Goal: Task Accomplishment & Management: Complete application form

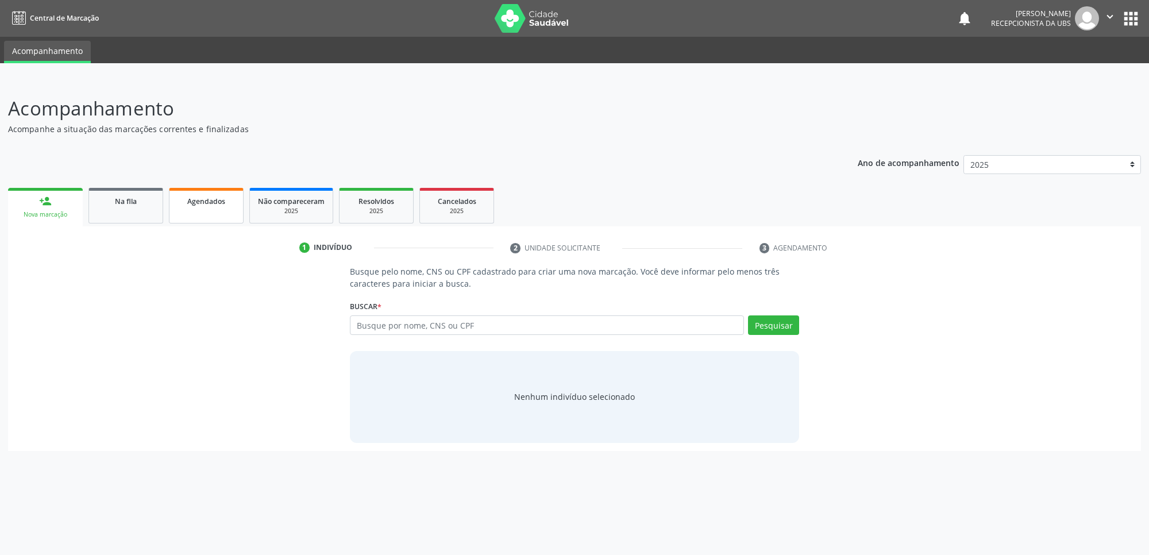
click at [218, 221] on link "Agendados" at bounding box center [206, 206] width 75 height 36
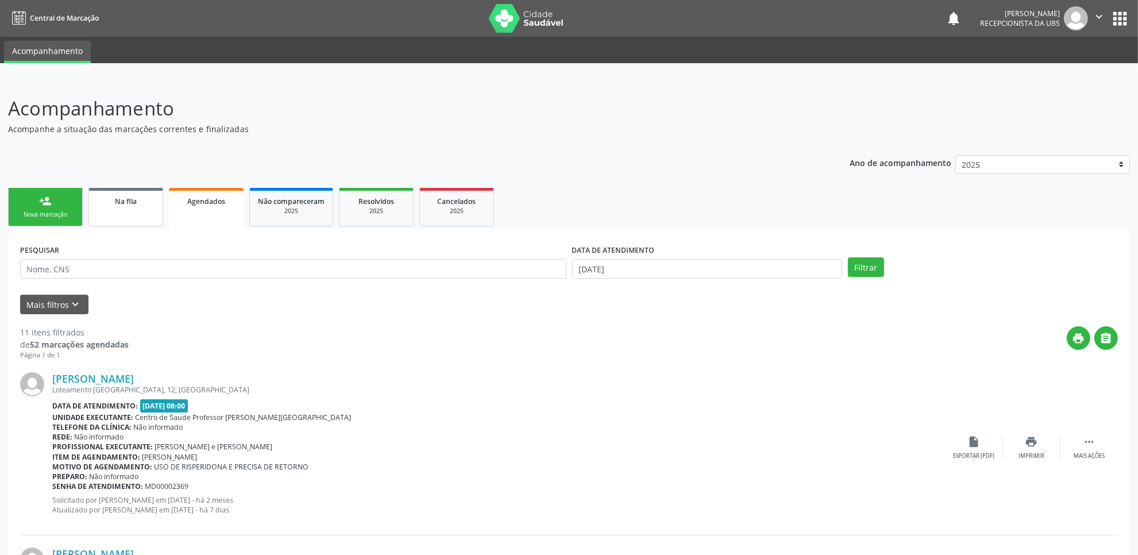
click at [113, 222] on link "Na fila" at bounding box center [125, 207] width 75 height 38
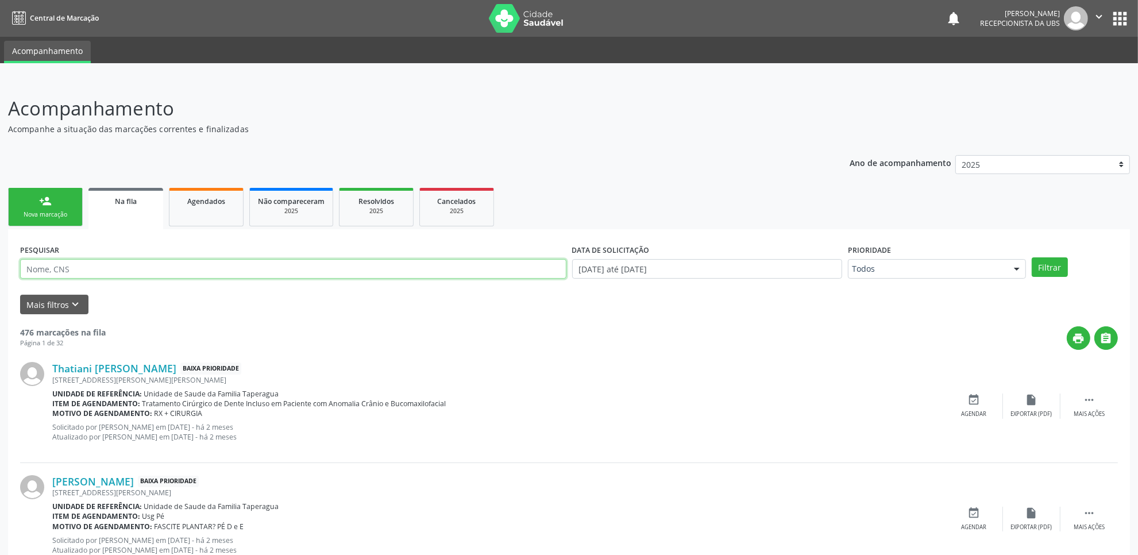
click at [184, 270] on input "text" at bounding box center [293, 269] width 546 height 20
paste input "702406065264528"
type input "702406065264528"
click at [1031, 257] on button "Filtrar" at bounding box center [1049, 267] width 36 height 20
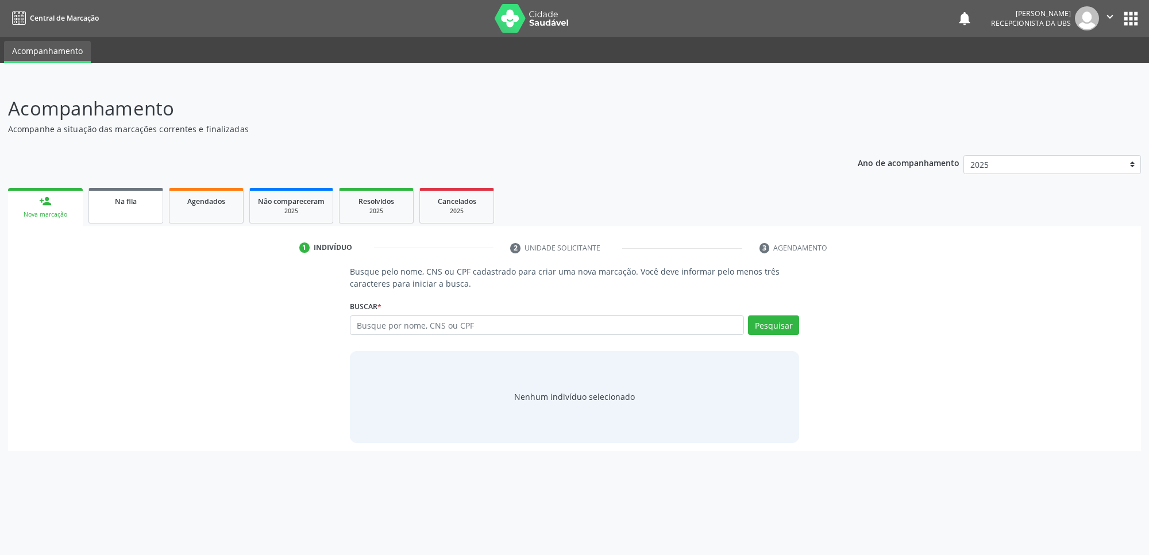
click at [146, 199] on div "Na fila" at bounding box center [125, 201] width 57 height 12
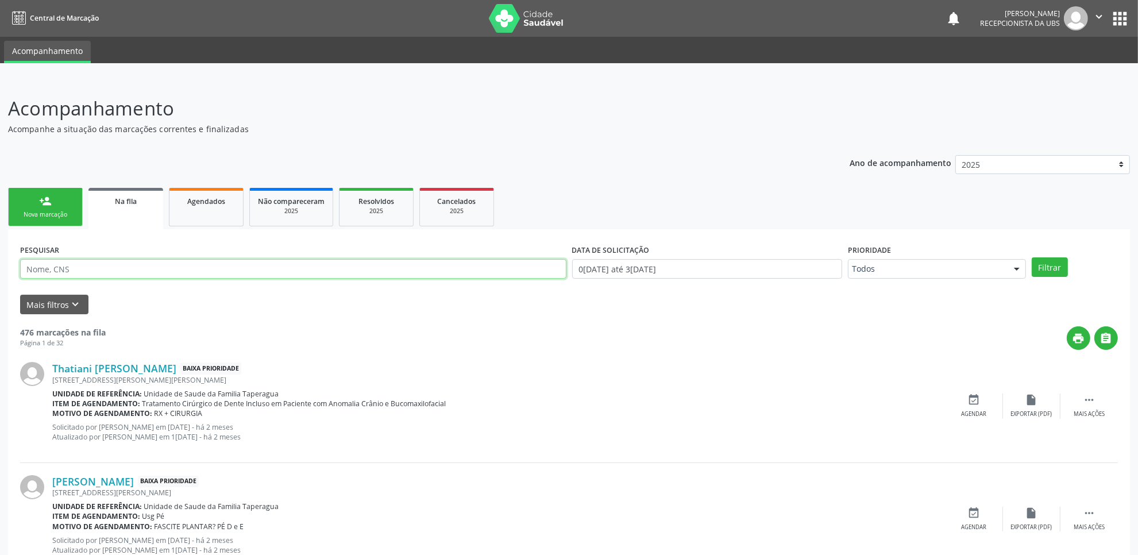
click at [261, 276] on input "text" at bounding box center [293, 269] width 546 height 20
paste input "708703139224390"
type input "708703139224390"
click at [1031, 257] on button "Filtrar" at bounding box center [1049, 267] width 36 height 20
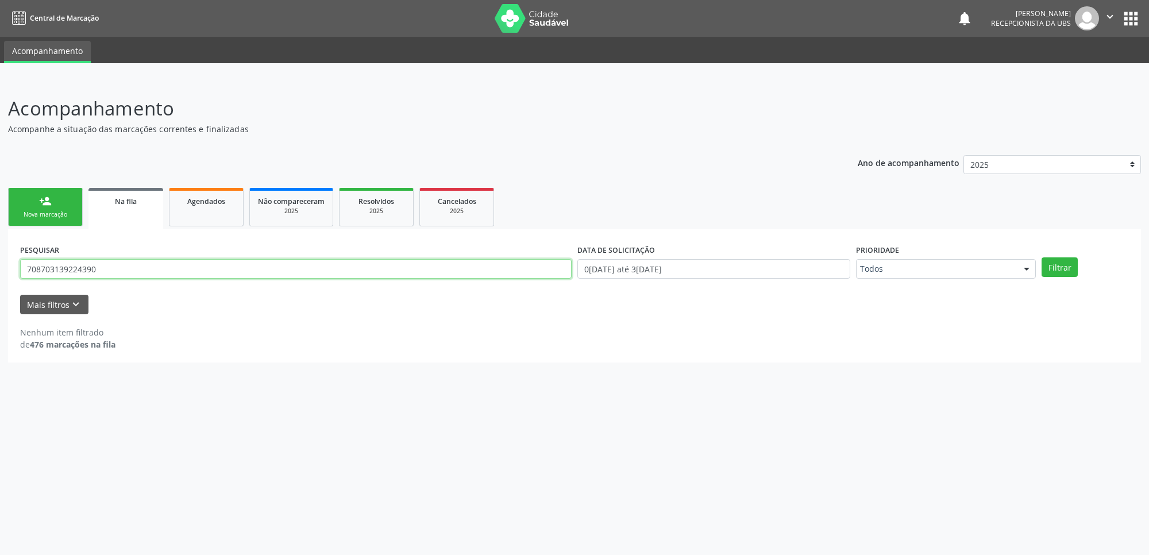
click at [184, 273] on input "708703139224390" at bounding box center [295, 269] width 551 height 20
click at [64, 207] on link "person_add Nova marcação" at bounding box center [45, 207] width 75 height 38
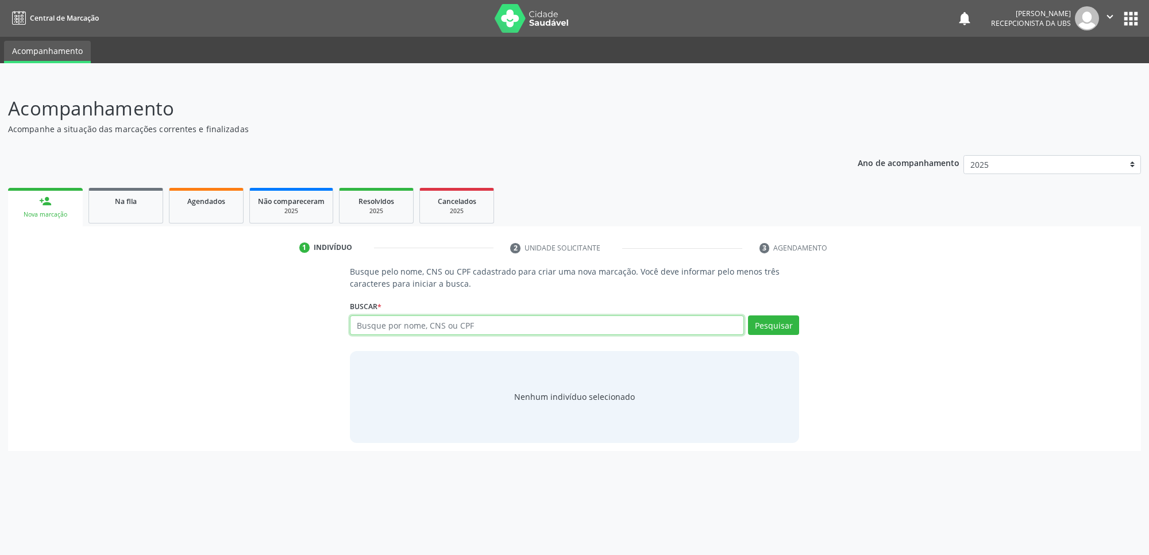
click at [414, 325] on input "text" at bounding box center [547, 325] width 394 height 20
paste input "708703139224390"
type input "708703139224390"
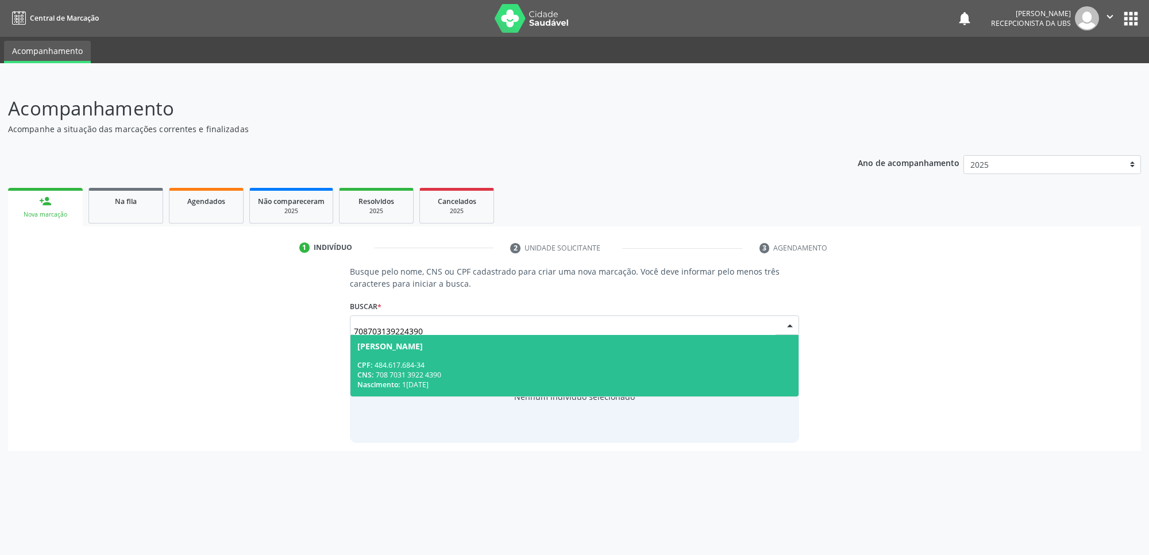
click at [467, 368] on div "CPF: 484.617.684-34" at bounding box center [574, 365] width 434 height 10
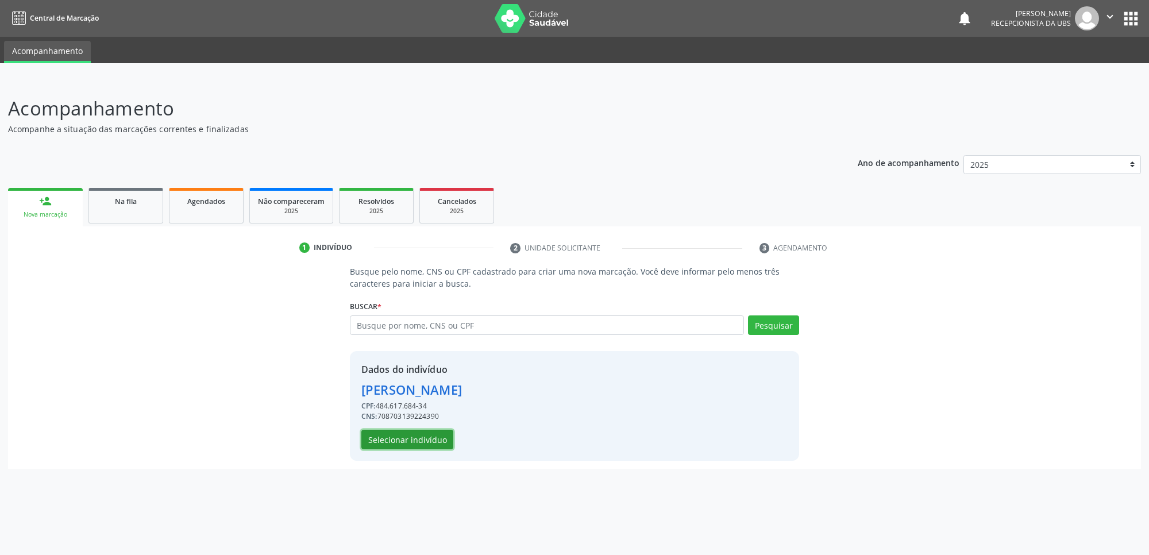
click at [432, 432] on button "Selecionar indivíduo" at bounding box center [407, 440] width 92 height 20
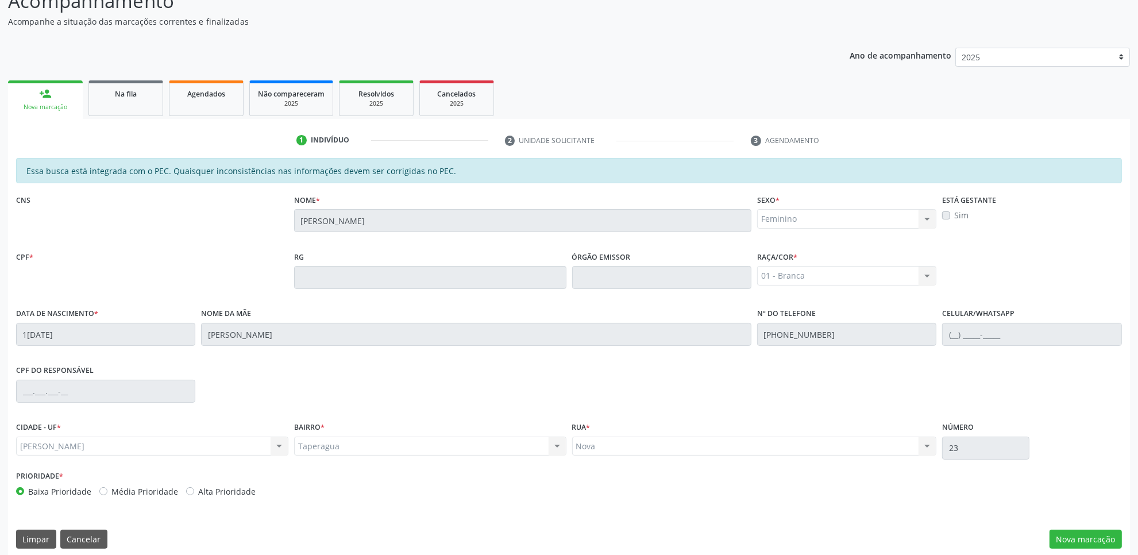
scroll to position [118, 0]
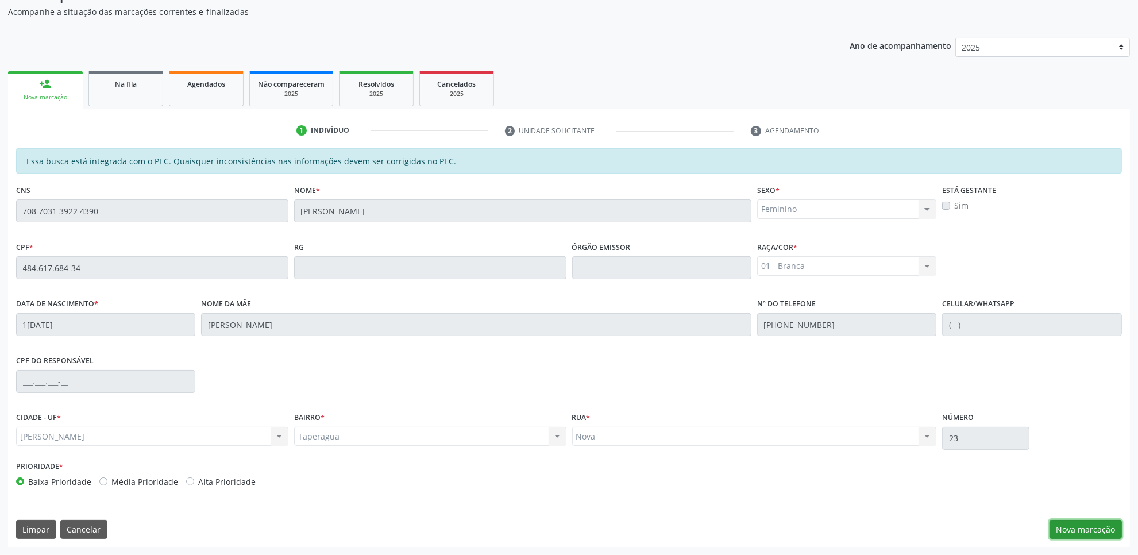
click at [1078, 520] on button "Nova marcação" at bounding box center [1085, 530] width 72 height 20
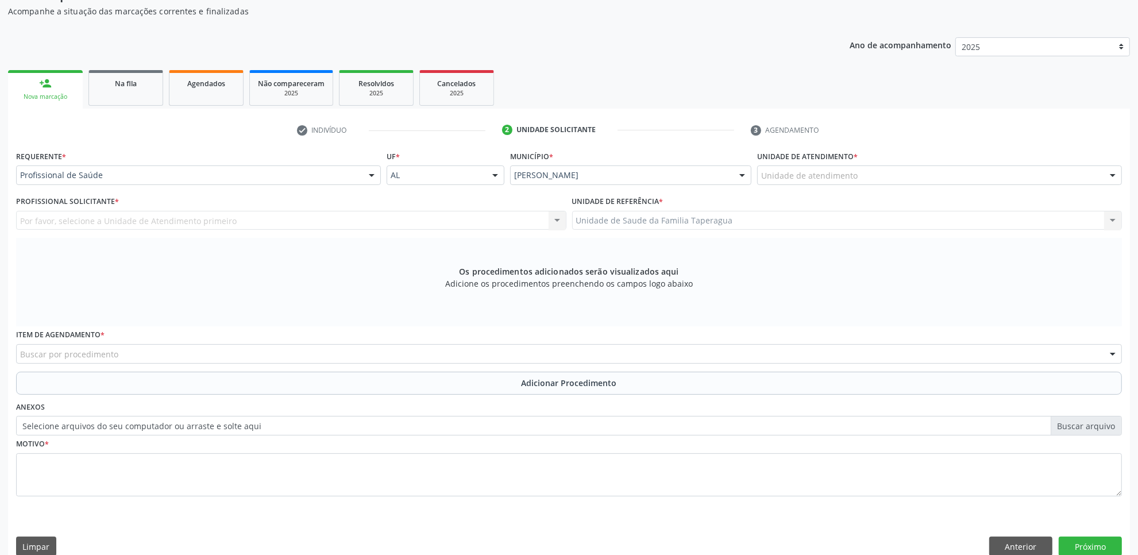
click at [860, 181] on div "Unidade de atendimento" at bounding box center [939, 175] width 365 height 20
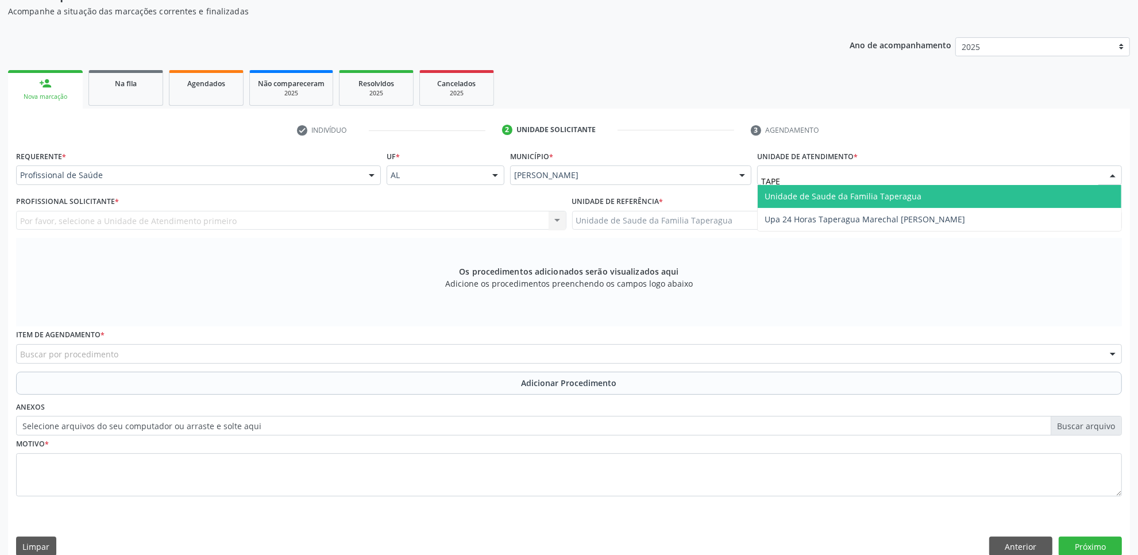
type input "TAPER"
click at [862, 195] on span "Unidade de Saude da Familia Taperagua" at bounding box center [842, 196] width 157 height 11
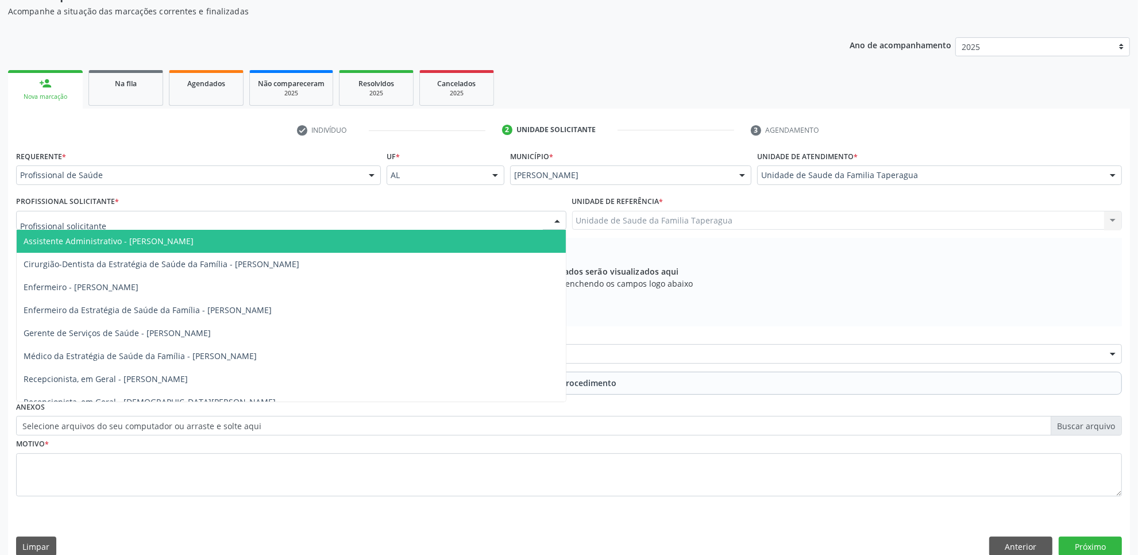
click at [308, 223] on div at bounding box center [291, 221] width 550 height 20
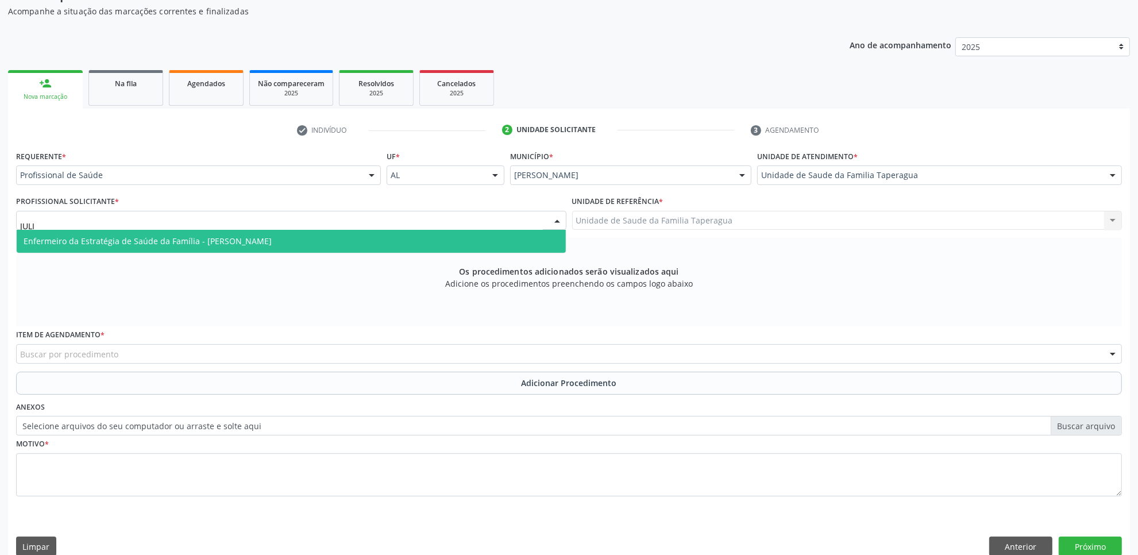
type input "JULIL"
click at [310, 236] on span "Enfermeiro da Estratégia de Saúde da Família - Julilda Maria de Medeiros" at bounding box center [291, 241] width 549 height 23
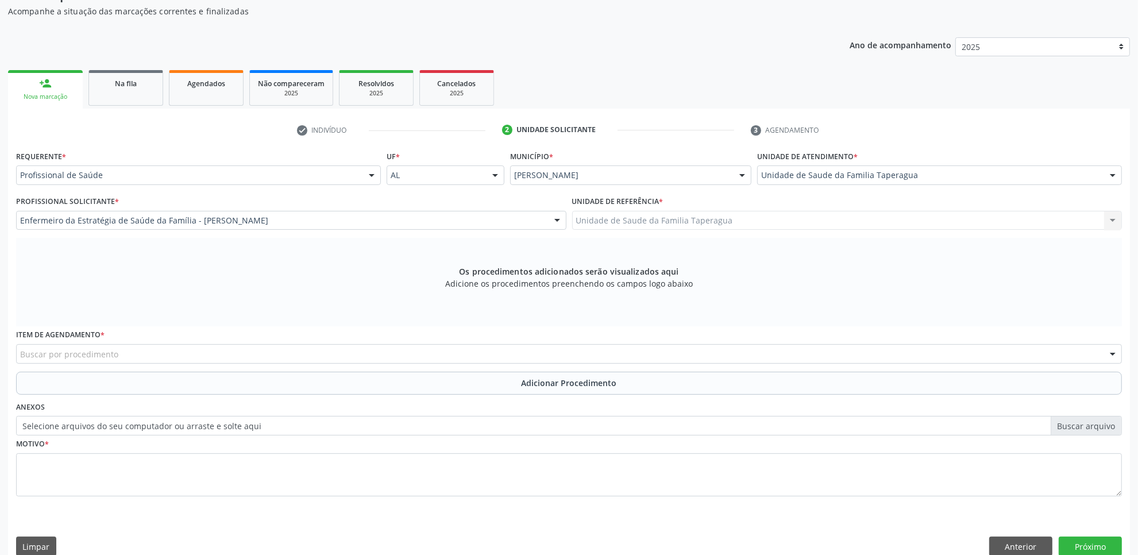
click at [308, 349] on div "Buscar por procedimento" at bounding box center [569, 354] width 1106 height 20
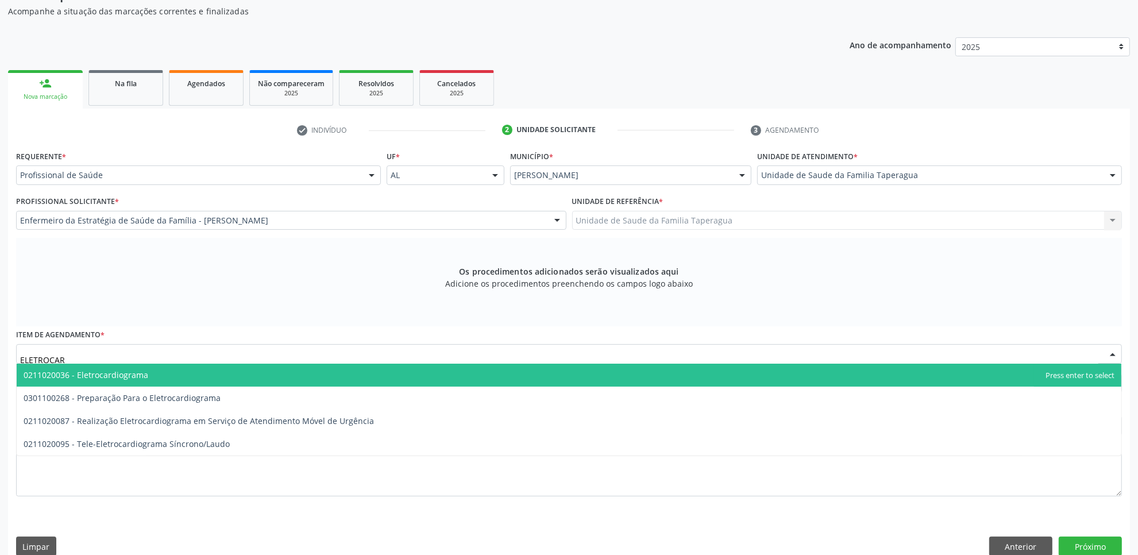
type input "ELETROCARD"
click at [308, 368] on span "0211020036 - Eletrocardiograma" at bounding box center [569, 375] width 1104 height 23
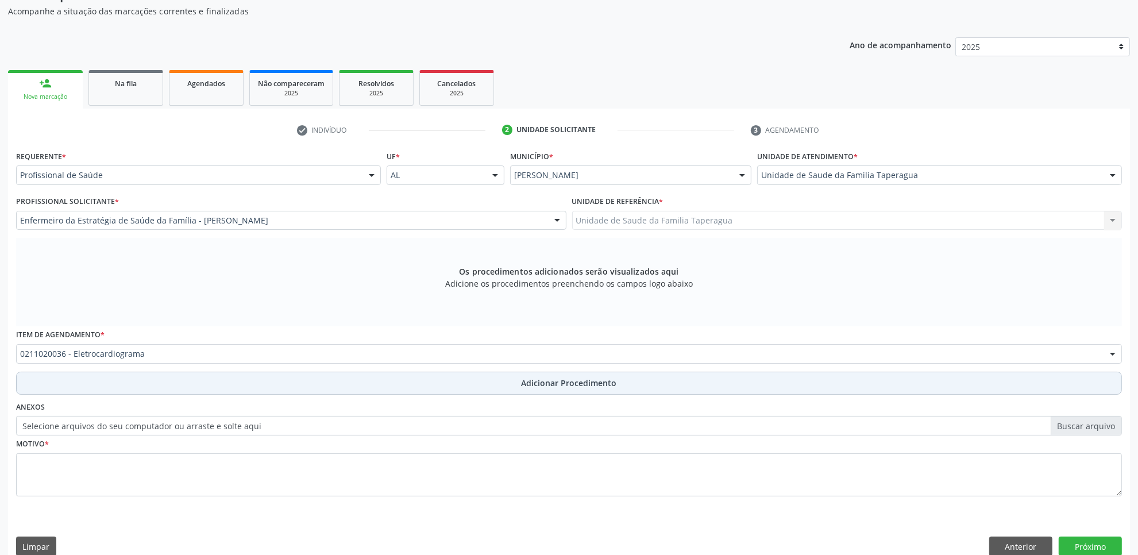
click at [306, 389] on button "Adicionar Procedimento" at bounding box center [569, 383] width 1106 height 23
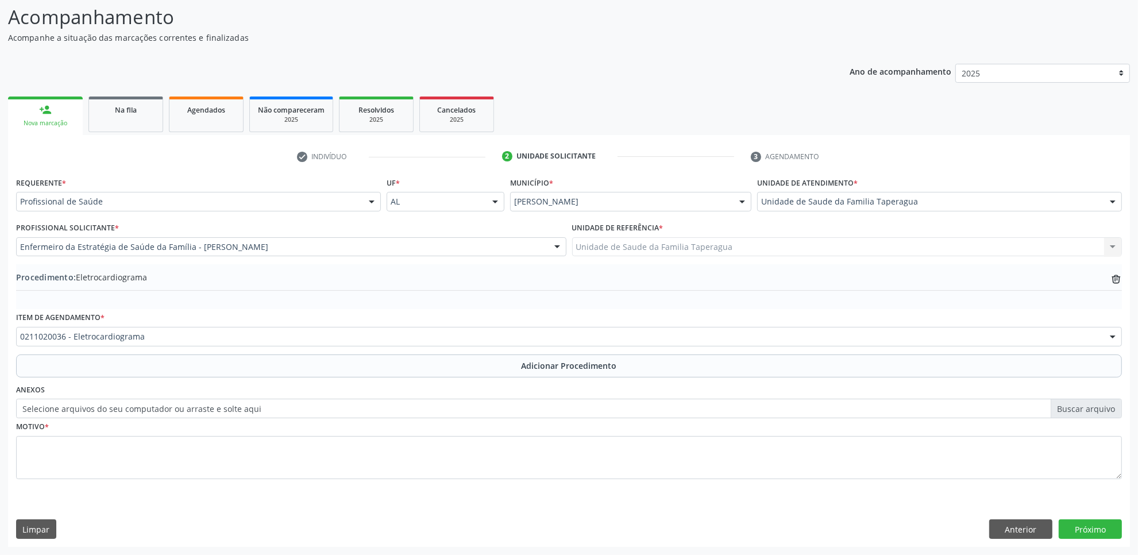
scroll to position [92, 0]
click at [366, 395] on div "Anexos Selecione arquivos do seu computador ou arraste e solte aqui" at bounding box center [568, 399] width 1111 height 37
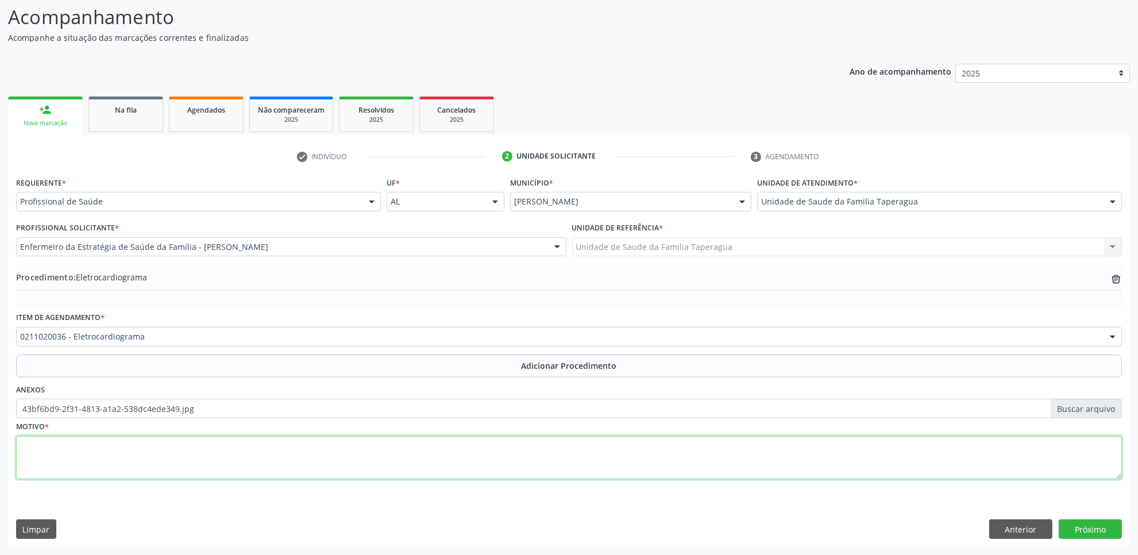
click at [253, 457] on textarea at bounding box center [569, 458] width 1106 height 44
type textarea "ROTINA"
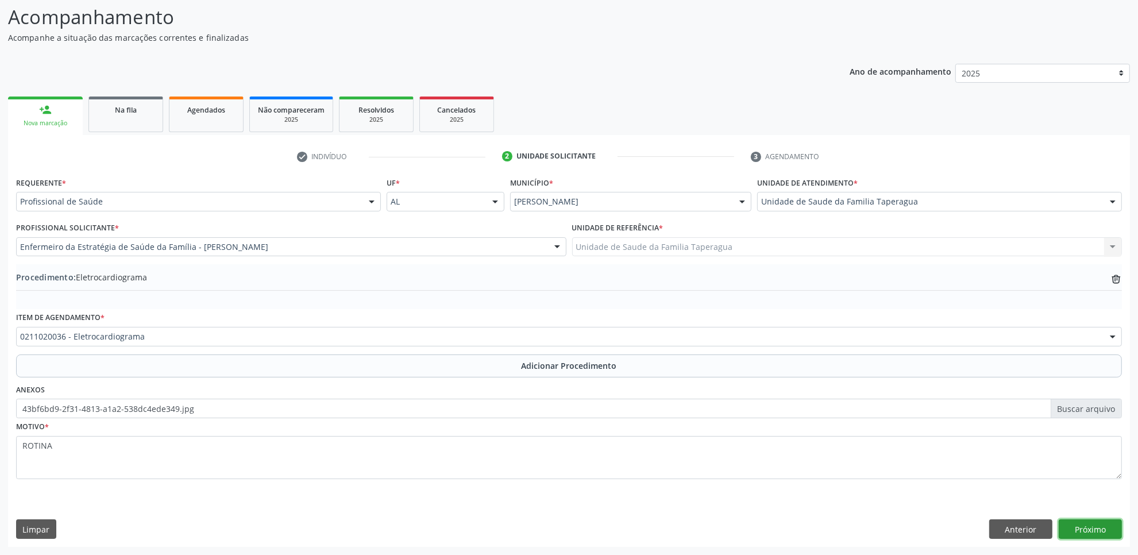
click at [1079, 528] on button "Próximo" at bounding box center [1089, 529] width 63 height 20
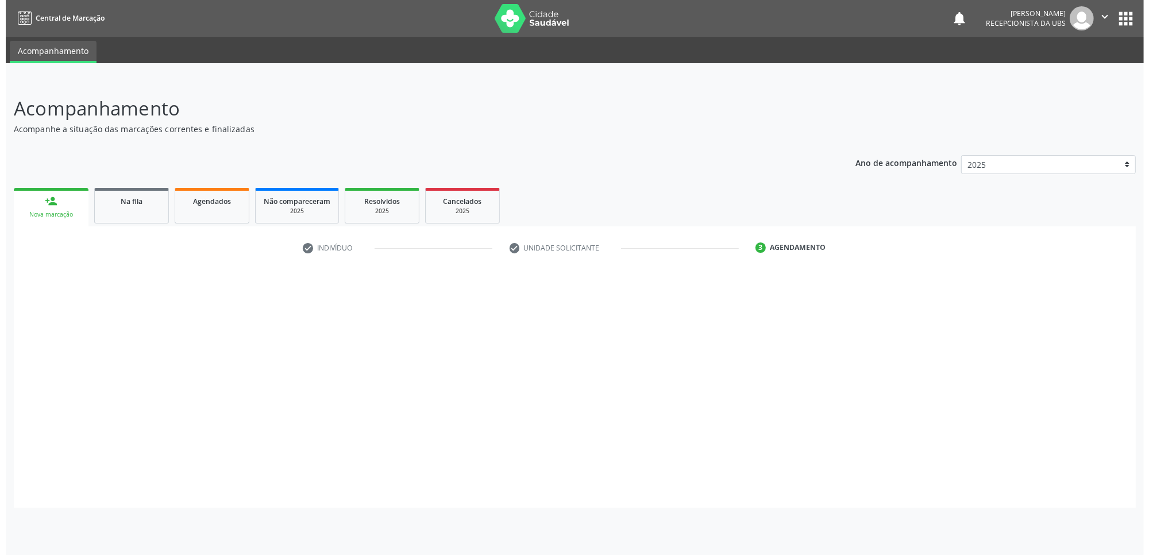
scroll to position [0, 0]
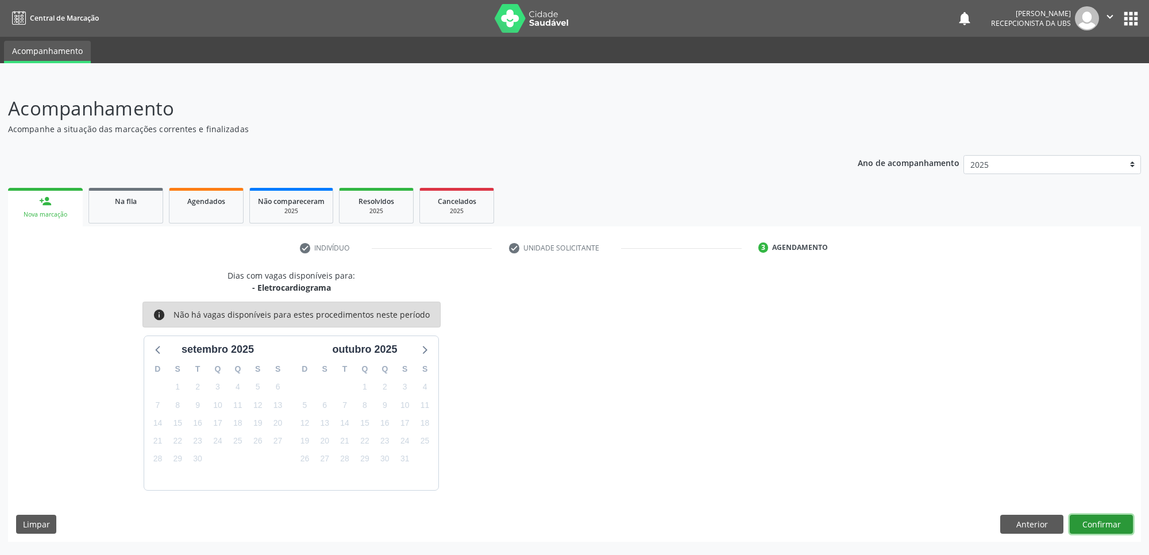
click at [1100, 524] on button "Confirmar" at bounding box center [1100, 525] width 63 height 20
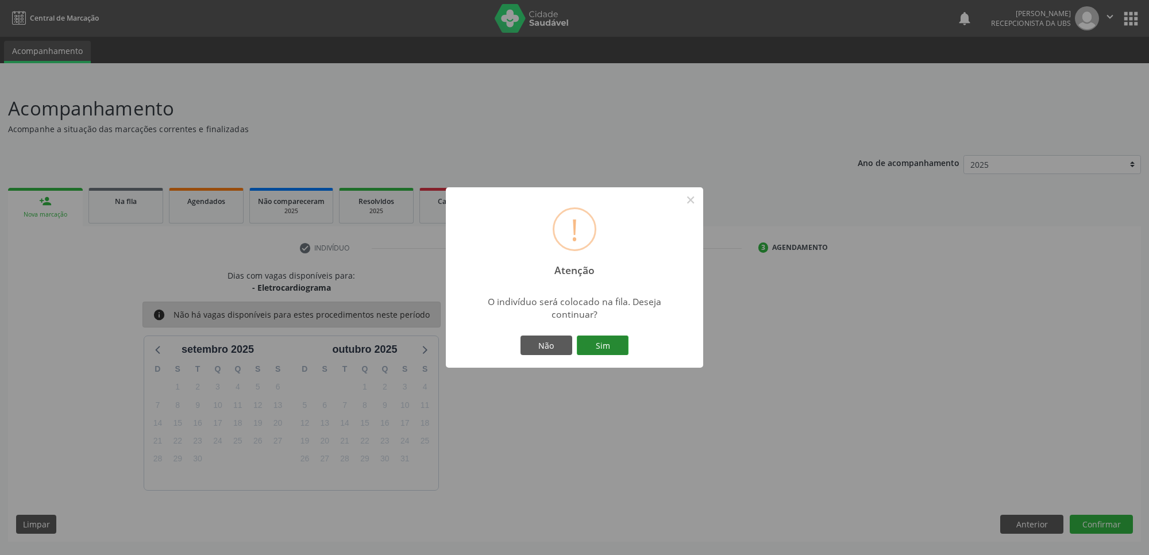
click at [604, 341] on button "Sim" at bounding box center [603, 345] width 52 height 20
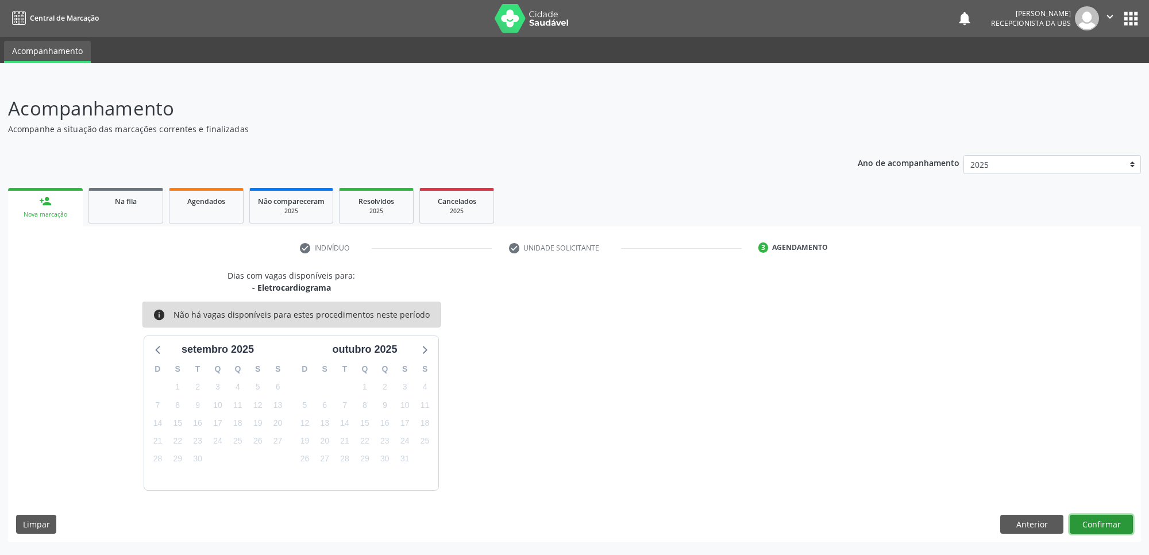
click at [1089, 515] on button "Confirmar" at bounding box center [1100, 525] width 63 height 20
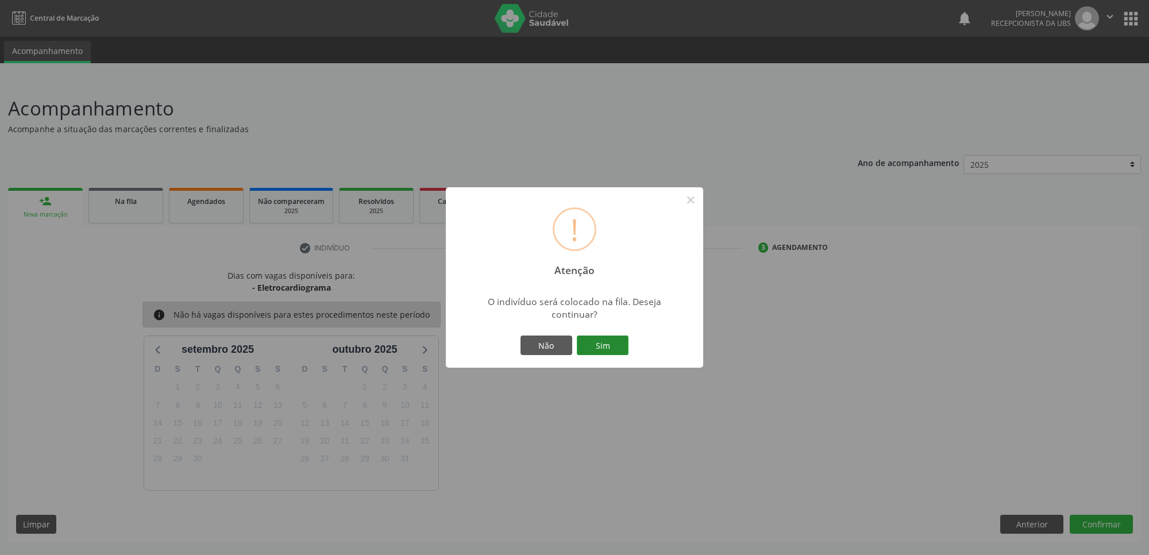
click at [607, 341] on button "Sim" at bounding box center [603, 345] width 52 height 20
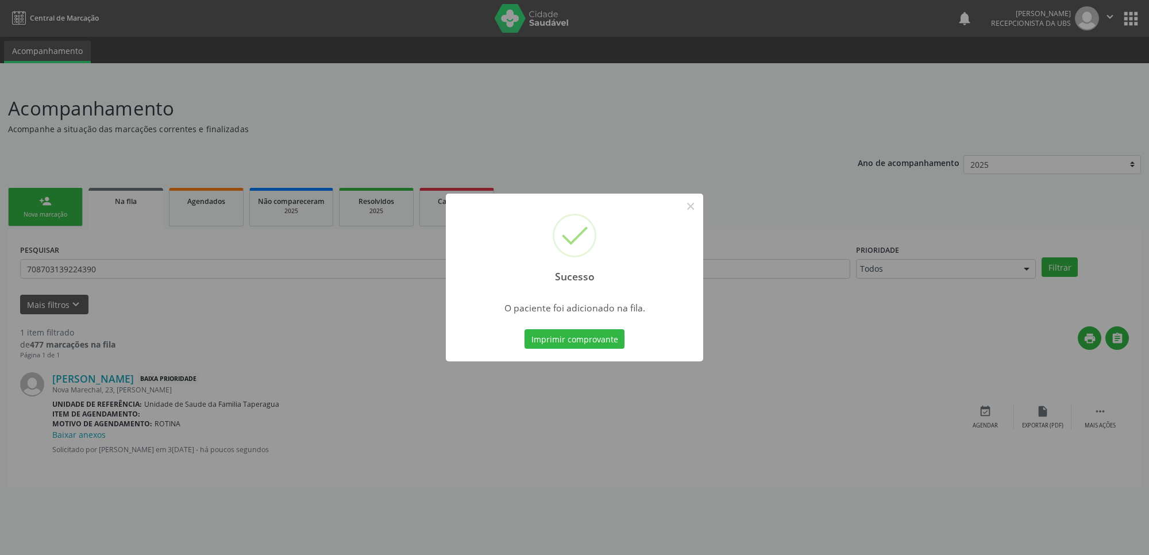
click at [274, 362] on div "Sucesso × O paciente foi adicionado na fila. Imprimir comprovante Cancel" at bounding box center [574, 277] width 1149 height 555
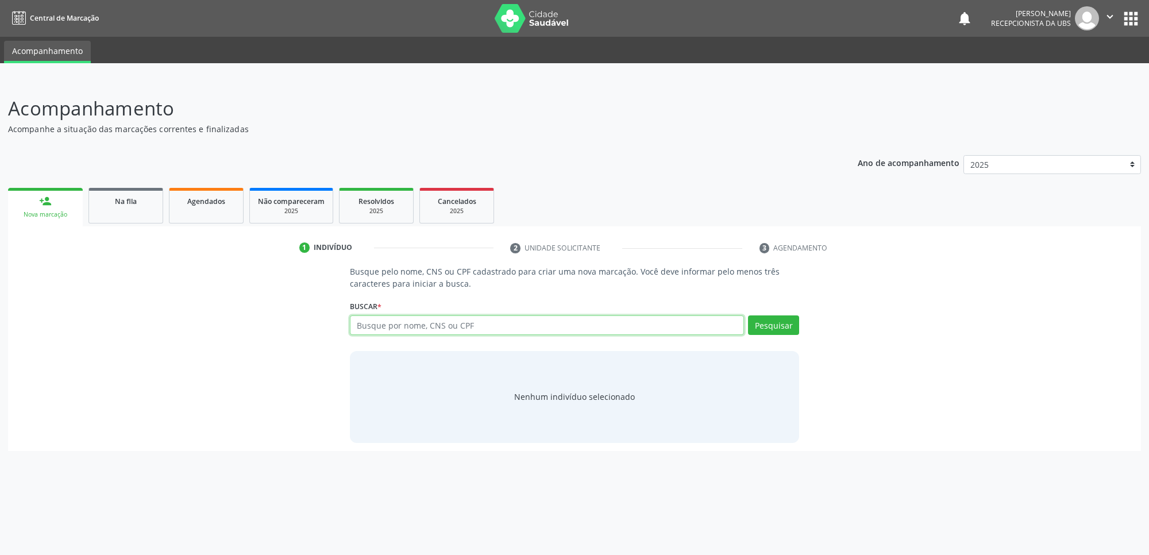
paste input "708703139224390"
type input "708703139224390"
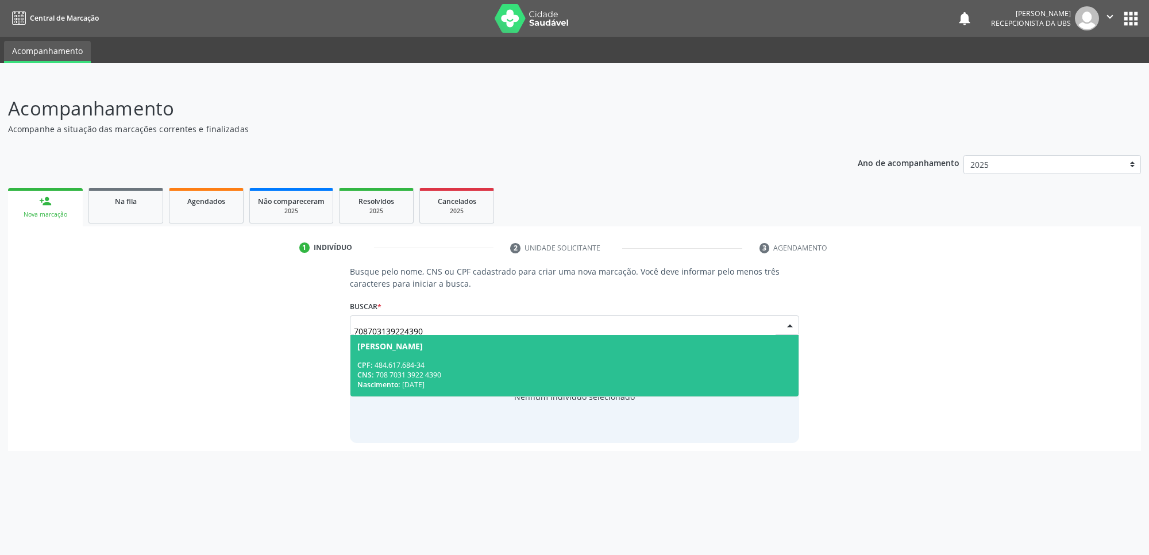
click at [423, 342] on div "[PERSON_NAME]" at bounding box center [389, 346] width 65 height 9
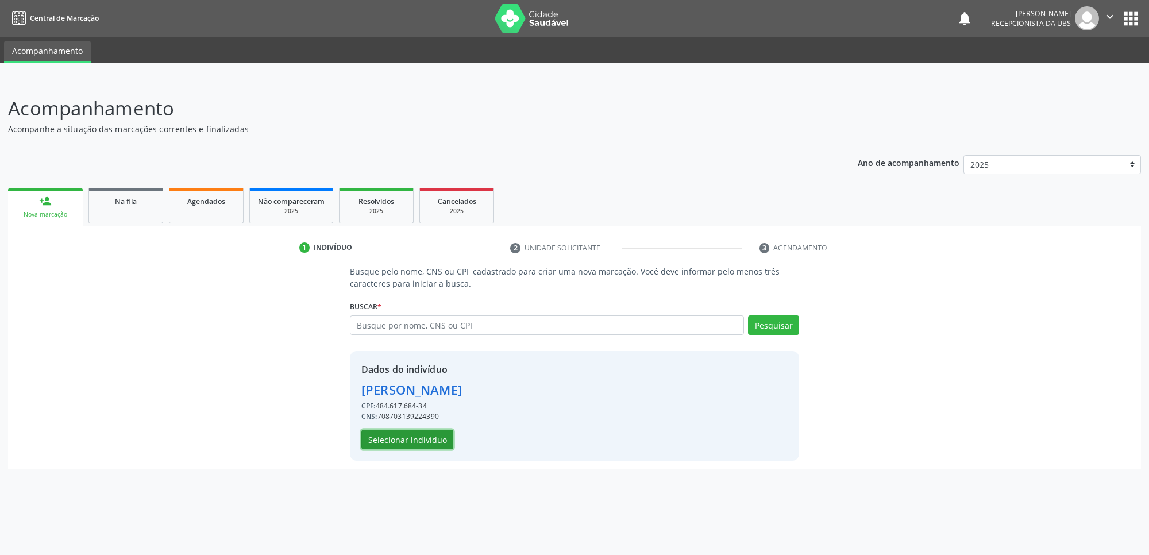
click at [416, 438] on button "Selecionar indivíduo" at bounding box center [407, 440] width 92 height 20
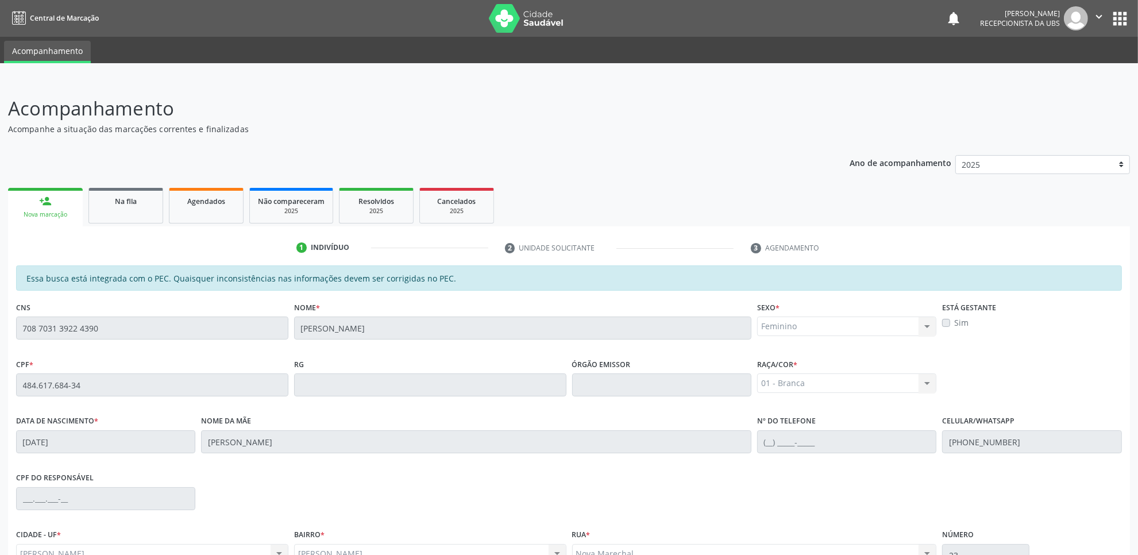
scroll to position [118, 0]
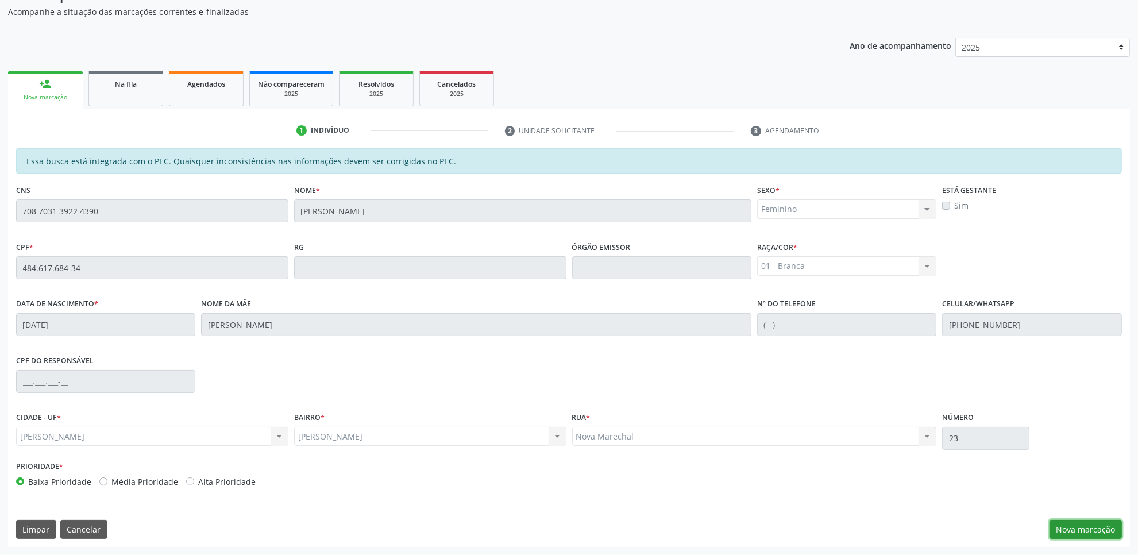
click at [1092, 526] on button "Nova marcação" at bounding box center [1085, 530] width 72 height 20
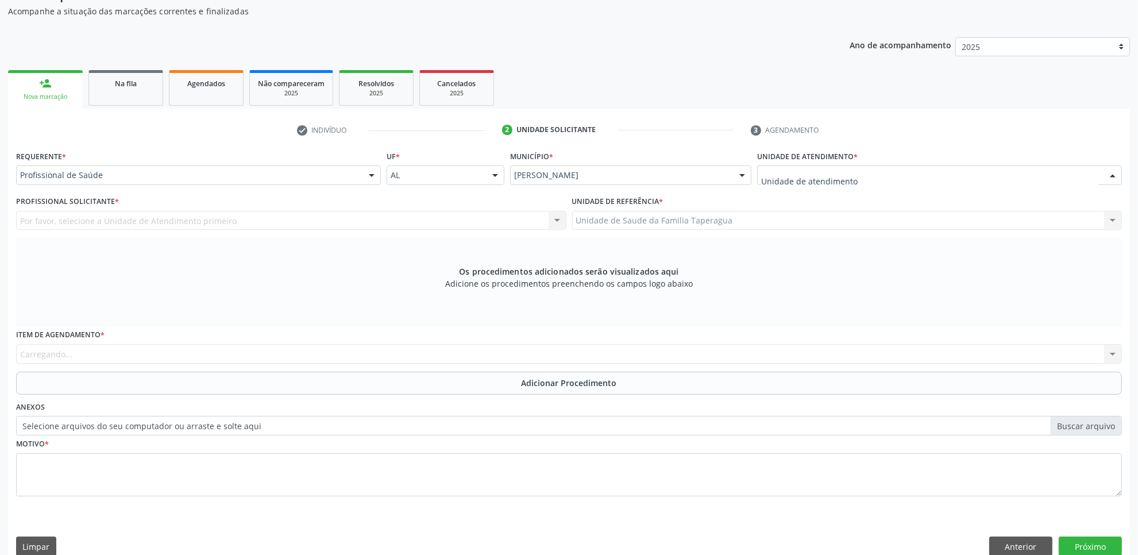
click at [878, 176] on div at bounding box center [939, 175] width 365 height 20
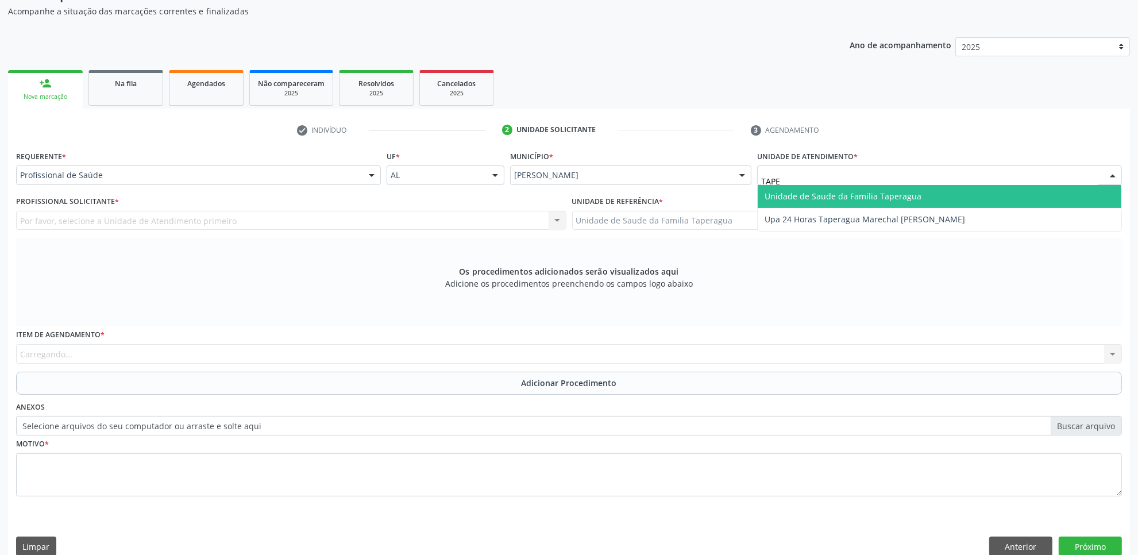
type input "TAPER"
click at [879, 191] on span "Unidade de Saude da Familia Taperagua" at bounding box center [842, 196] width 157 height 11
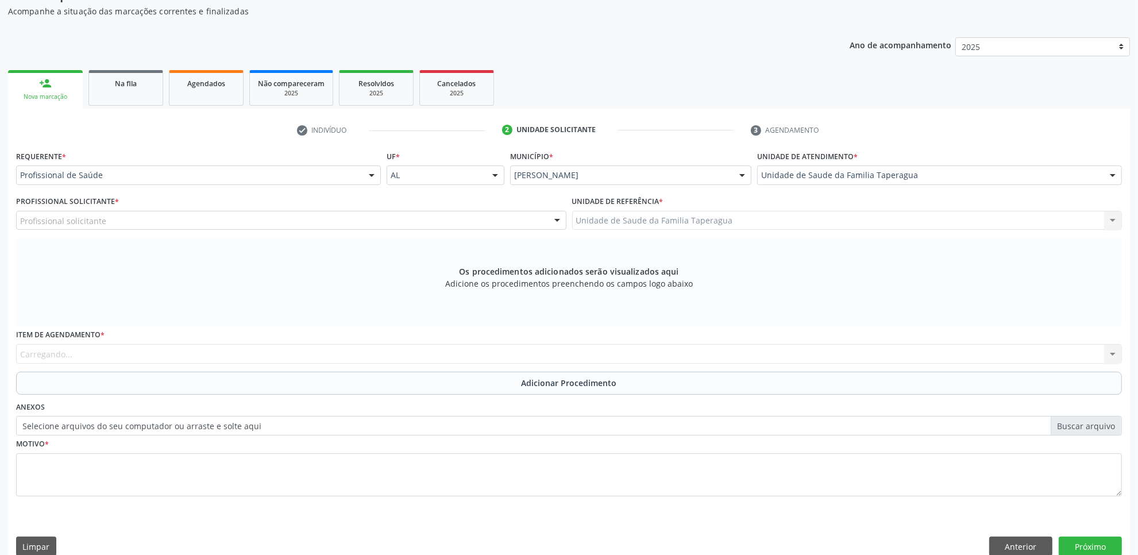
click at [300, 219] on div "Profissional solicitante" at bounding box center [291, 221] width 550 height 20
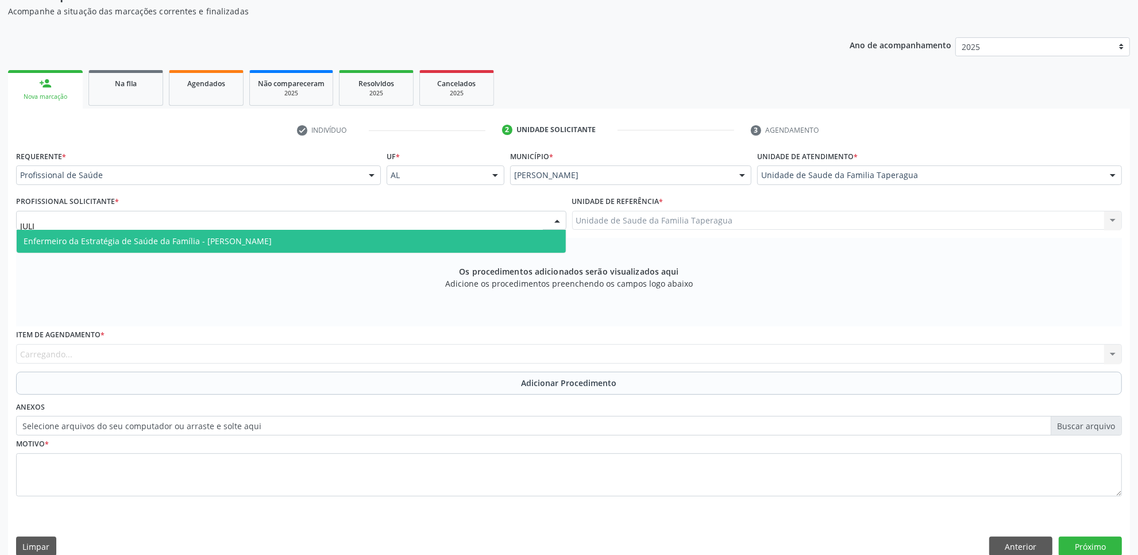
type input "JULIL"
click at [303, 239] on span "Enfermeiro da Estratégia de Saúde da Família - Julilda Maria de Medeiros" at bounding box center [291, 241] width 549 height 23
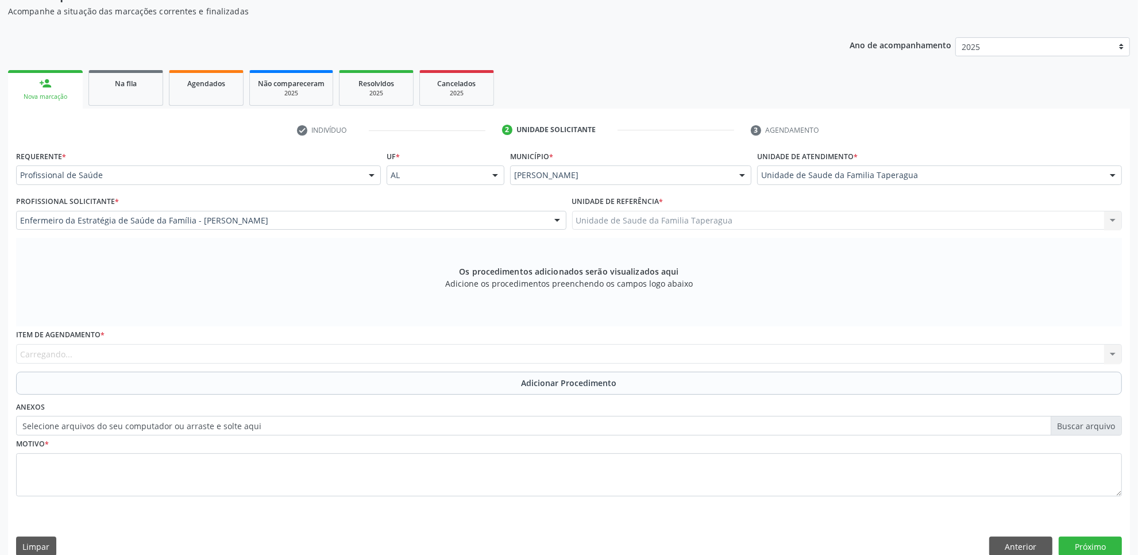
click at [279, 359] on div "Item de agendamento * Carregando... No elements found. Consider changing the se…" at bounding box center [569, 344] width 1106 height 37
click at [285, 353] on div "Buscar por procedimento" at bounding box center [569, 354] width 1106 height 20
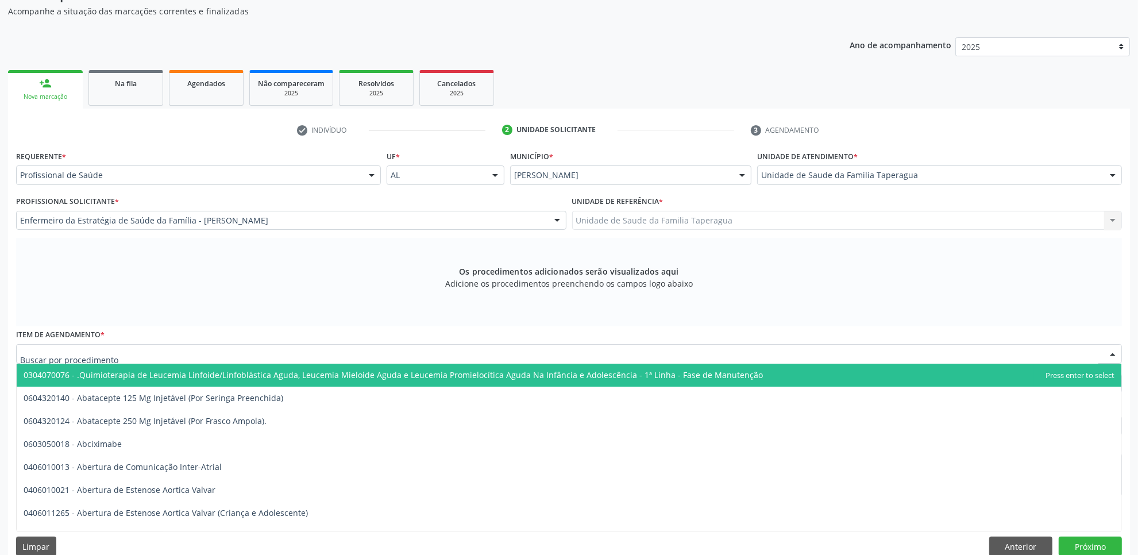
click at [285, 353] on input "text" at bounding box center [559, 359] width 1078 height 23
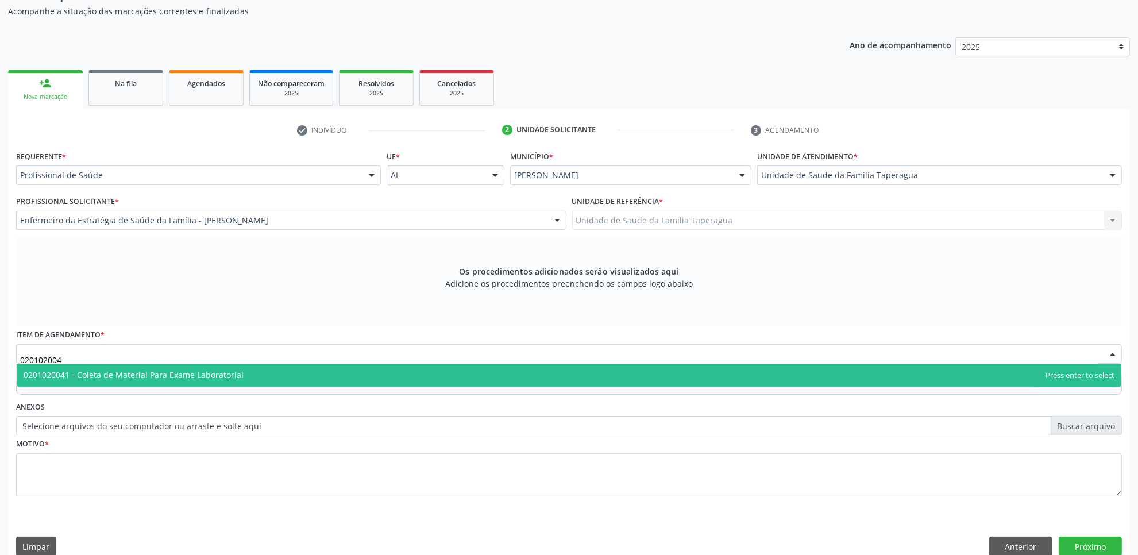
type input "0201020041"
click at [288, 370] on span "0201020041 - Coleta de Material Para Exame Laboratorial" at bounding box center [569, 375] width 1104 height 23
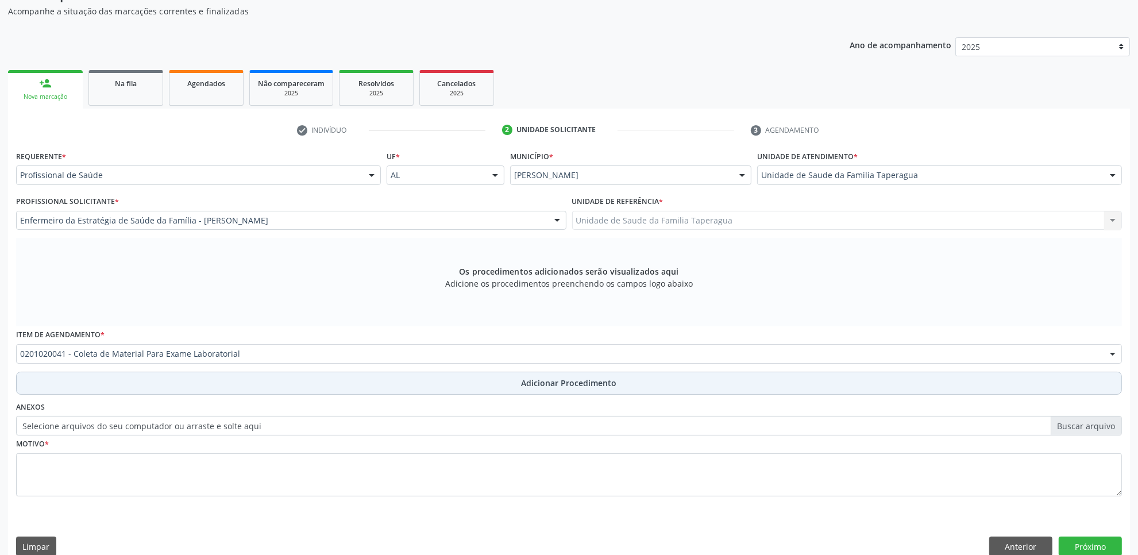
click at [293, 384] on button "Adicionar Procedimento" at bounding box center [569, 383] width 1106 height 23
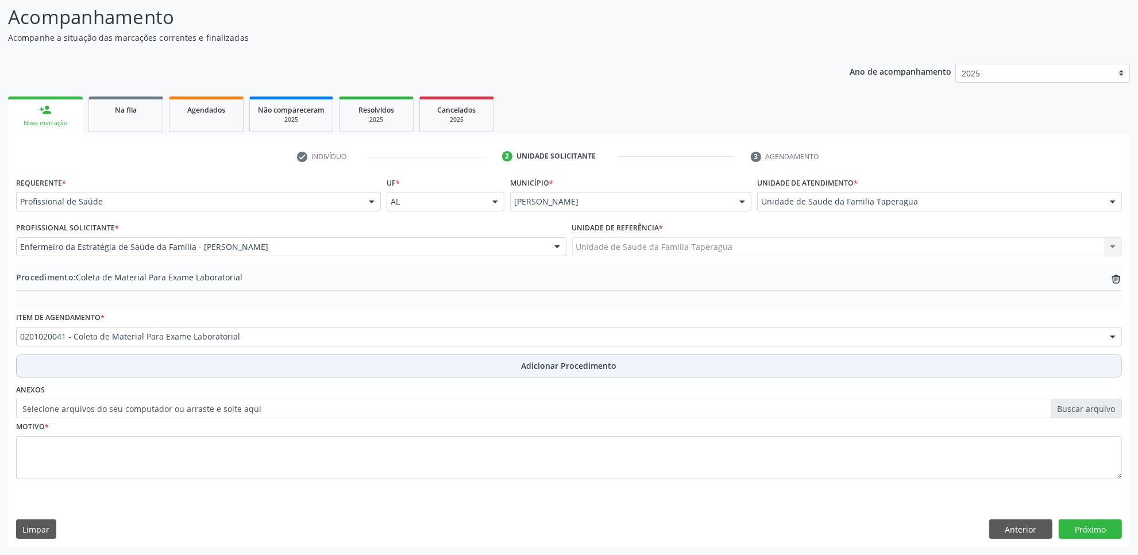
scroll to position [92, 0]
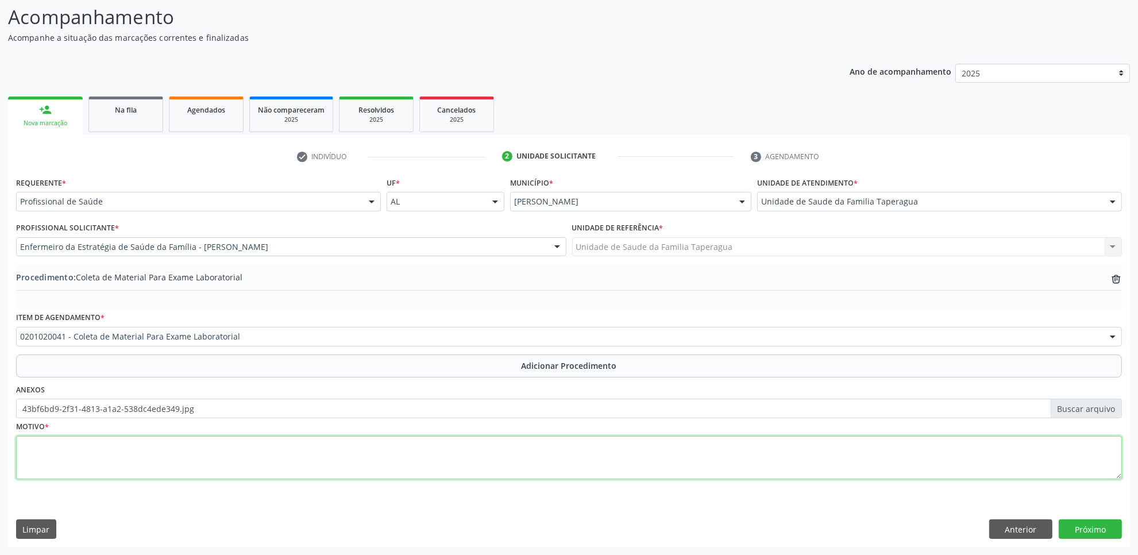
click at [254, 474] on textarea at bounding box center [569, 458] width 1106 height 44
type textarea "ROTINA"
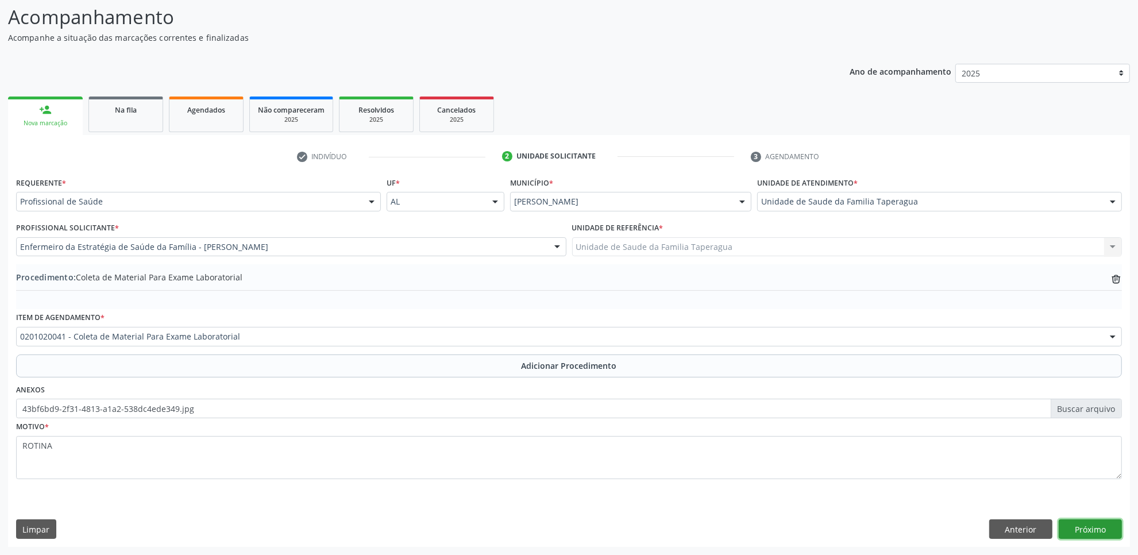
click at [1071, 529] on button "Próximo" at bounding box center [1089, 529] width 63 height 20
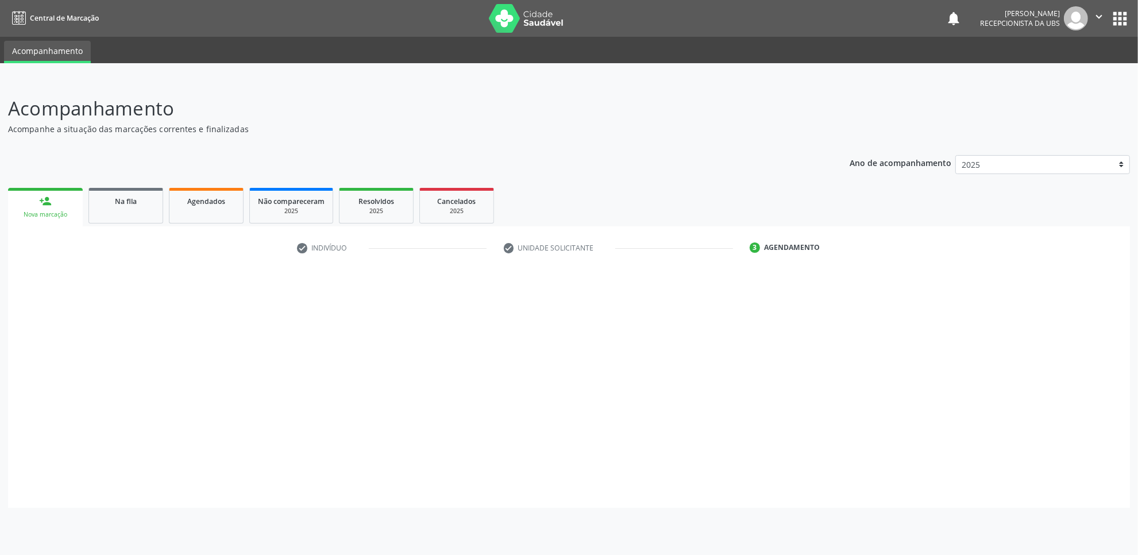
scroll to position [0, 0]
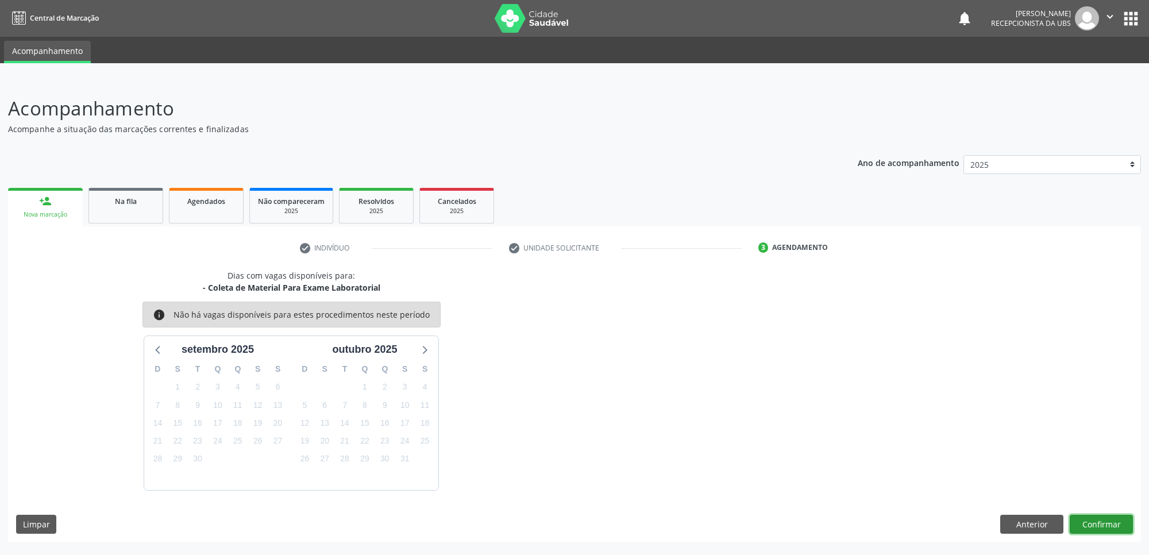
click at [1091, 521] on button "Confirmar" at bounding box center [1100, 525] width 63 height 20
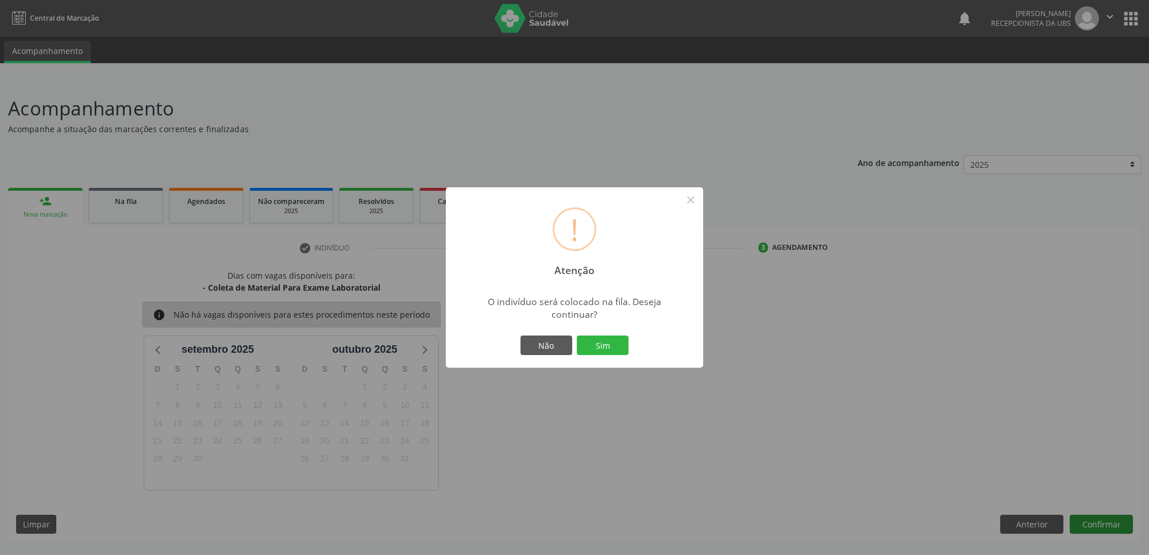
click at [577, 335] on button "Sim" at bounding box center [603, 345] width 52 height 20
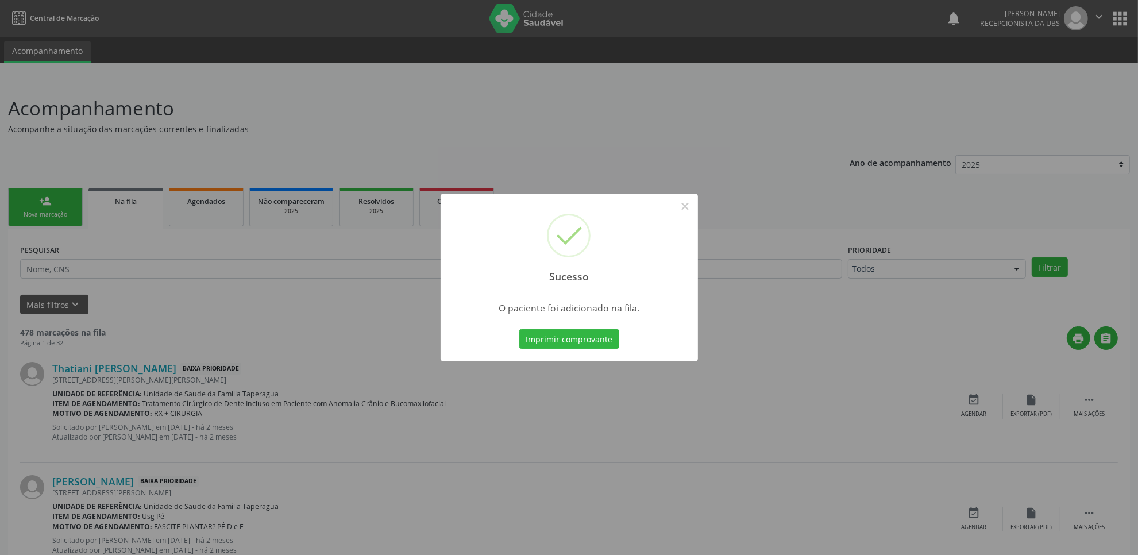
click at [389, 183] on div "Sucesso × O paciente foi adicionado na fila. Imprimir comprovante Cancel" at bounding box center [569, 277] width 1138 height 555
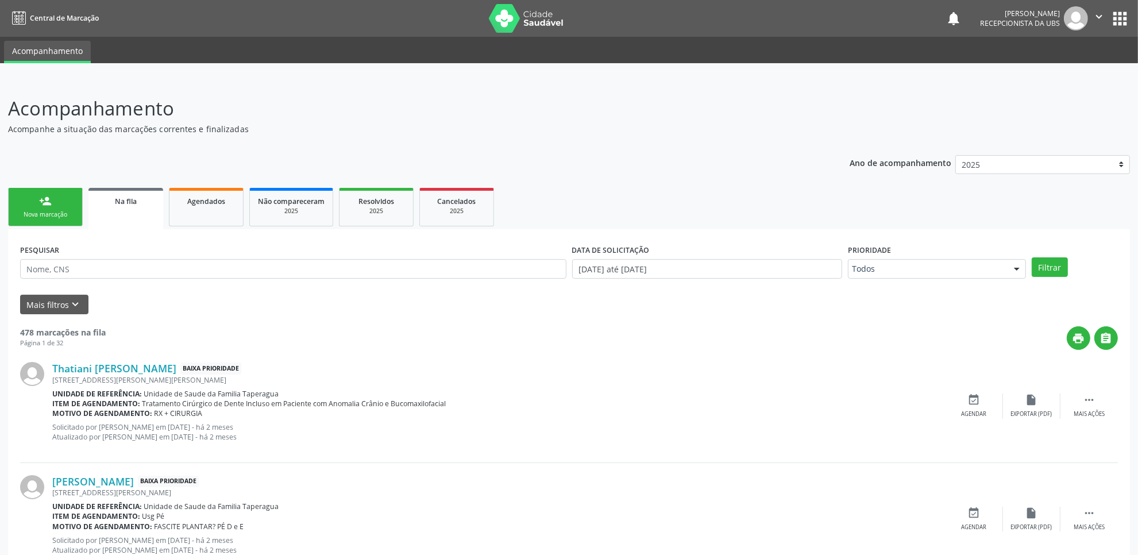
click at [34, 199] on link "person_add Nova marcação" at bounding box center [45, 207] width 75 height 38
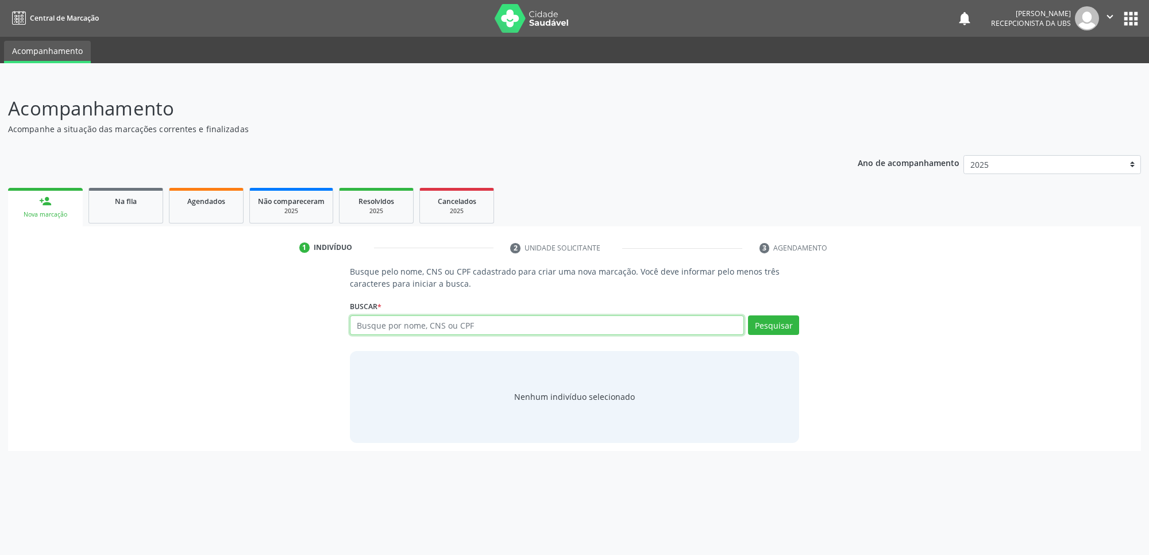
click at [497, 326] on input "text" at bounding box center [547, 325] width 394 height 20
paste input "708001814099727"
type input "708001814099727"
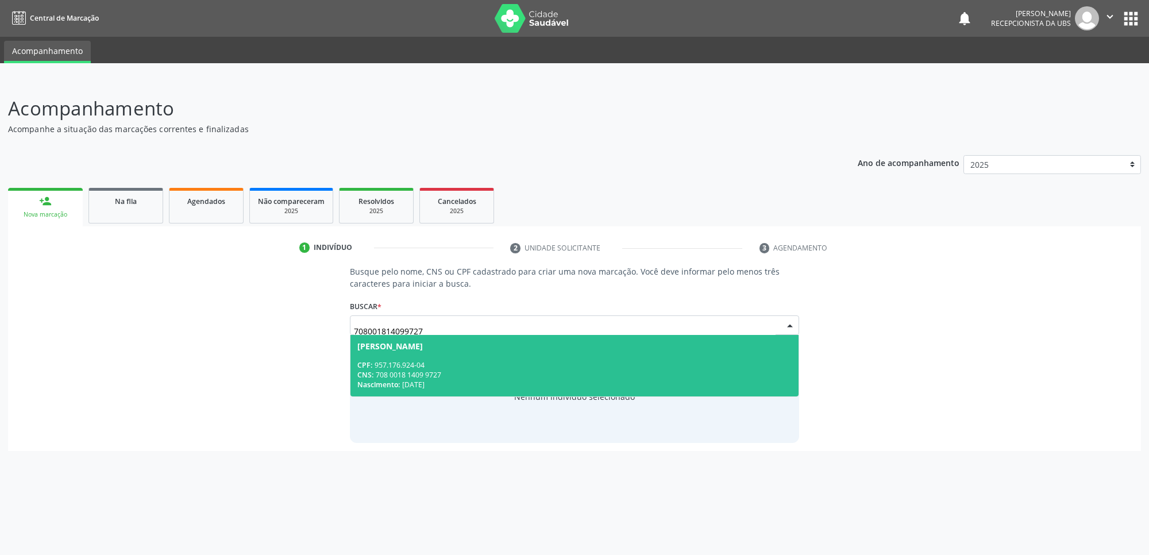
click at [526, 374] on div "CNS: 708 0018 1409 9727" at bounding box center [574, 375] width 434 height 10
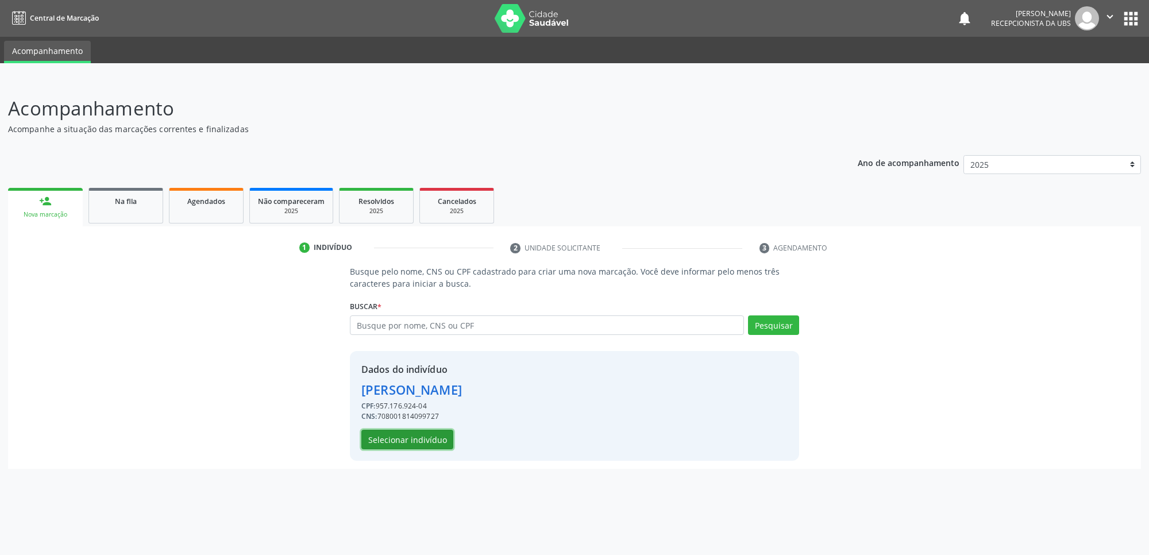
click at [404, 432] on button "Selecionar indivíduo" at bounding box center [407, 440] width 92 height 20
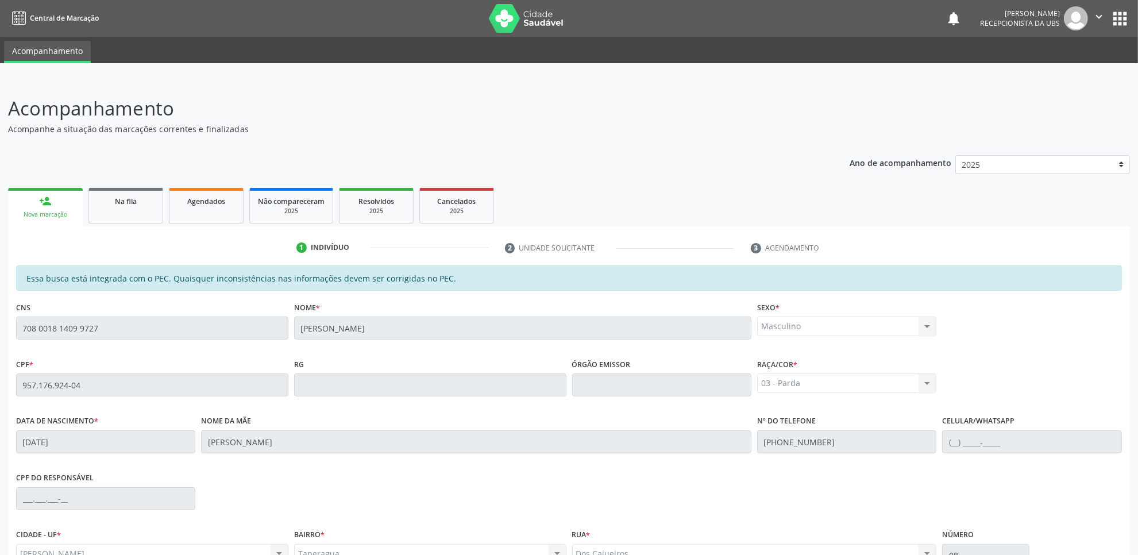
scroll to position [118, 0]
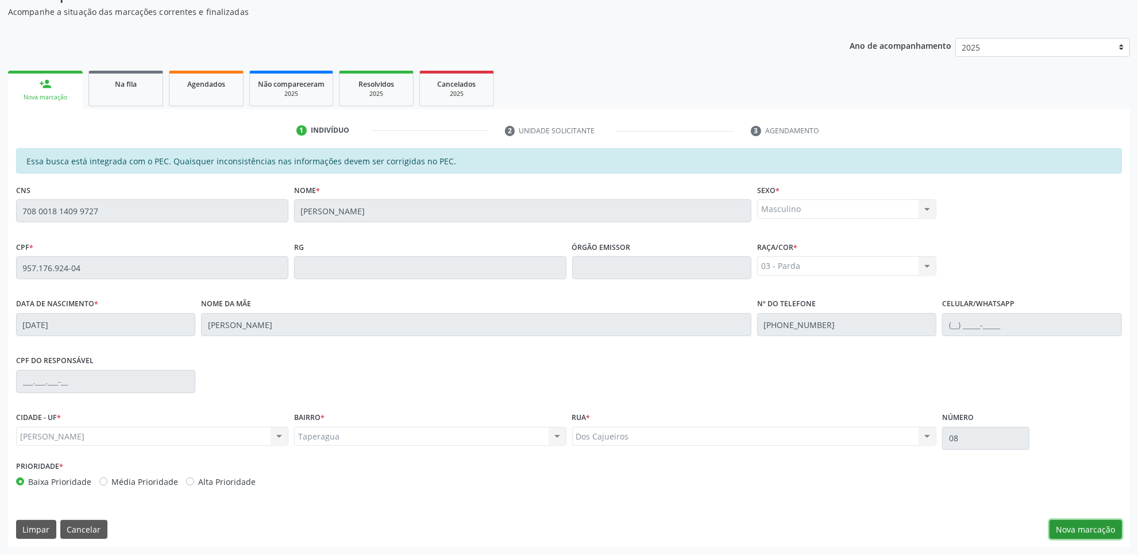
click at [1083, 530] on button "Nova marcação" at bounding box center [1085, 530] width 72 height 20
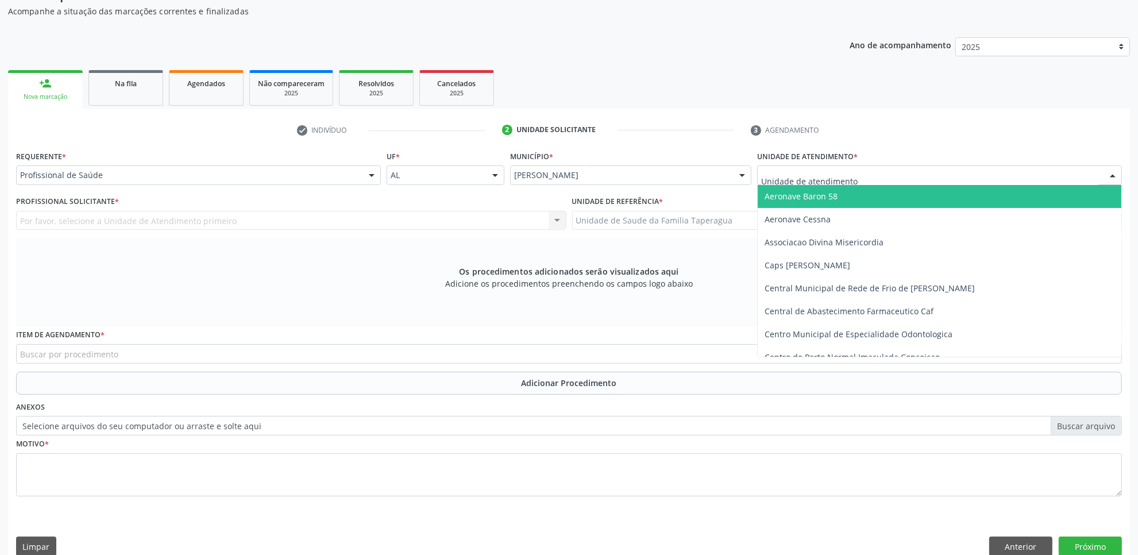
click at [908, 174] on div at bounding box center [939, 175] width 365 height 20
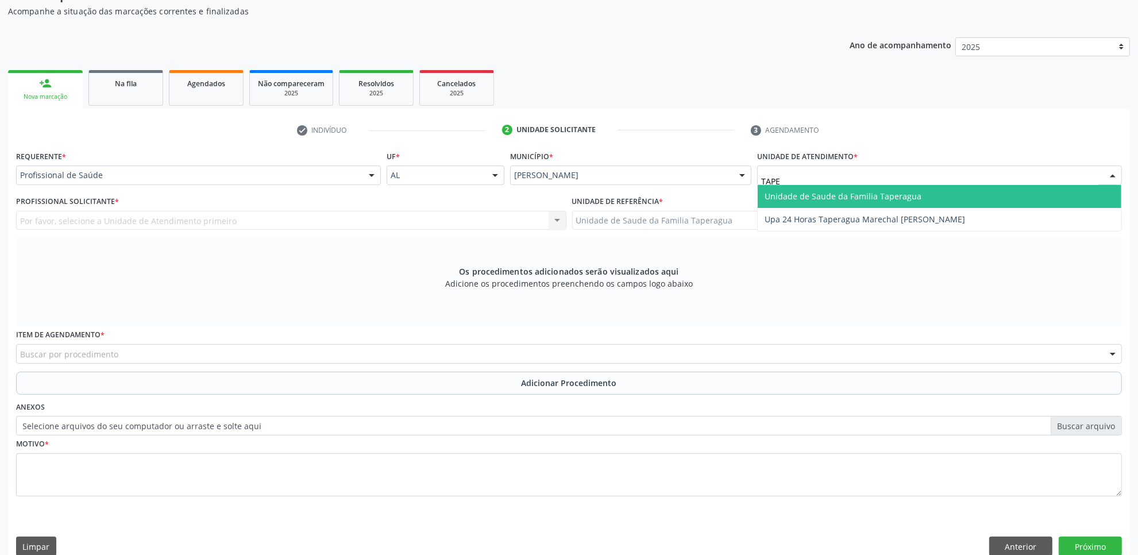
type input "TAPER"
click at [906, 193] on span "Unidade de Saude da Familia Taperagua" at bounding box center [842, 196] width 157 height 11
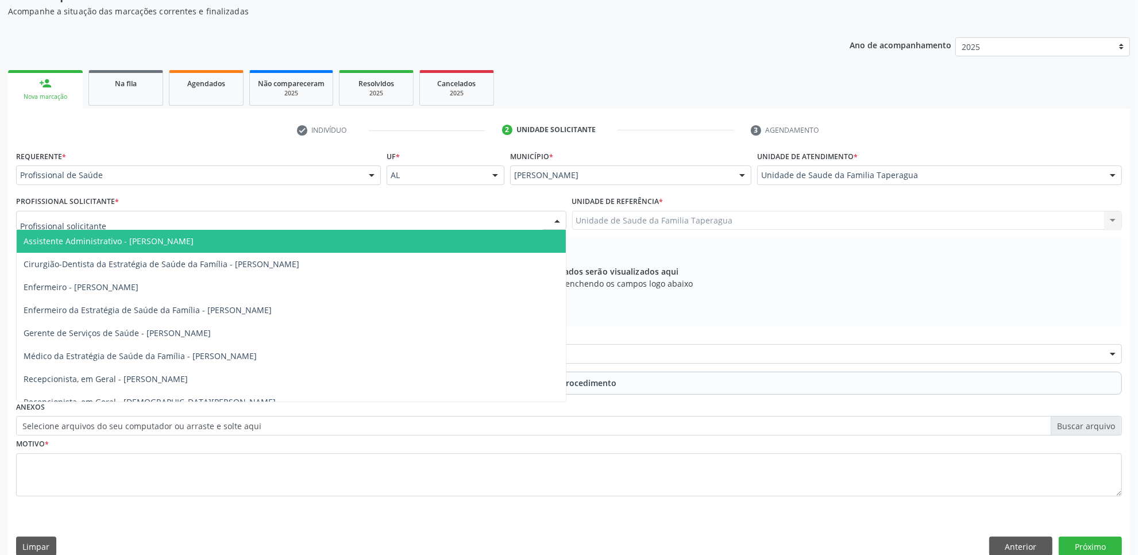
click at [313, 218] on div at bounding box center [291, 221] width 550 height 20
type input "MART"
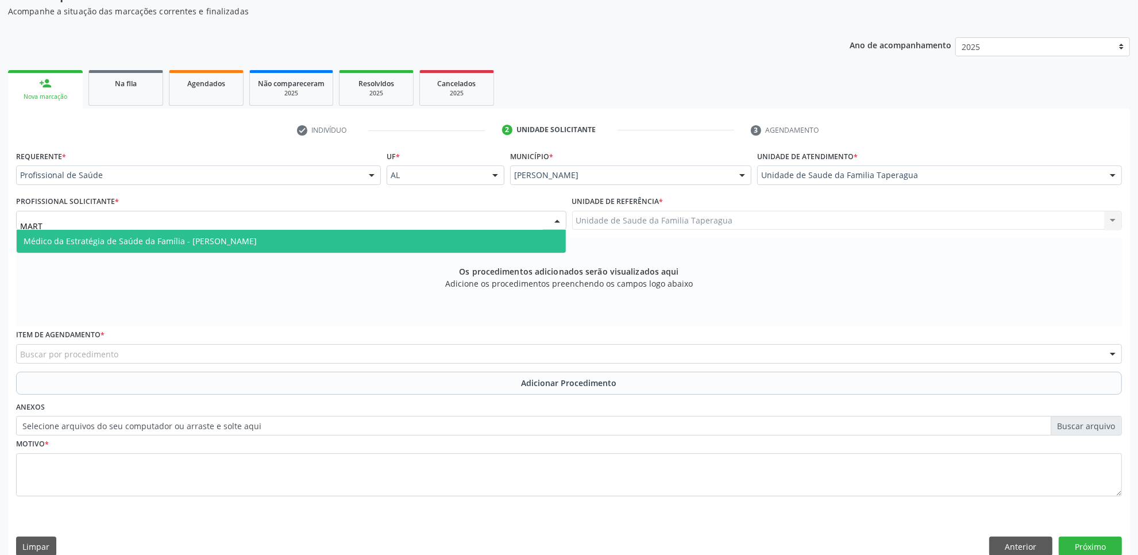
click at [312, 238] on span "Médico da Estratégia de Saúde da Família - Martina Toledo Valadao" at bounding box center [291, 241] width 549 height 23
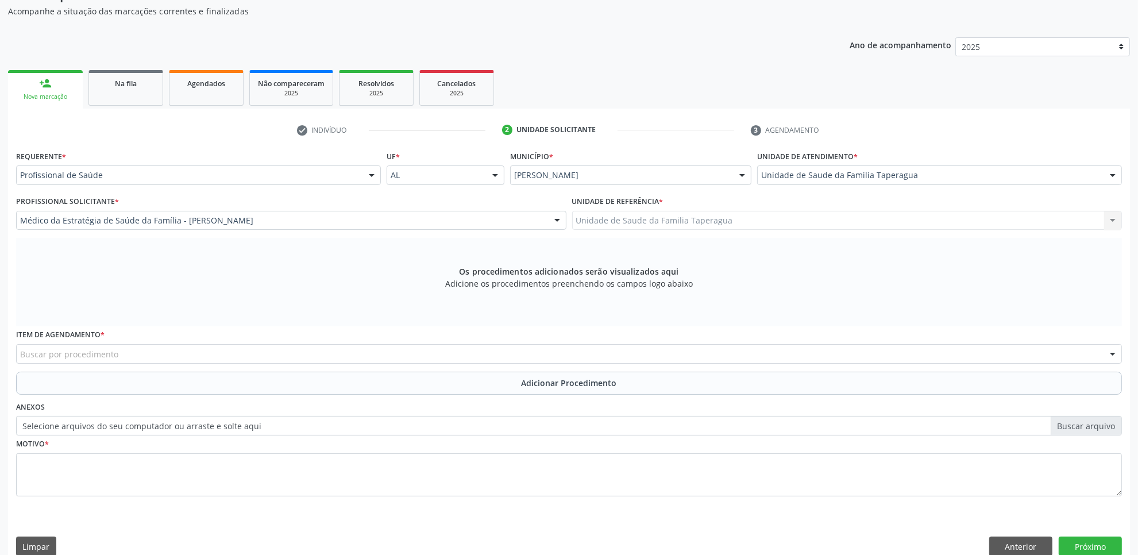
click at [285, 357] on div "Buscar por procedimento" at bounding box center [569, 354] width 1106 height 20
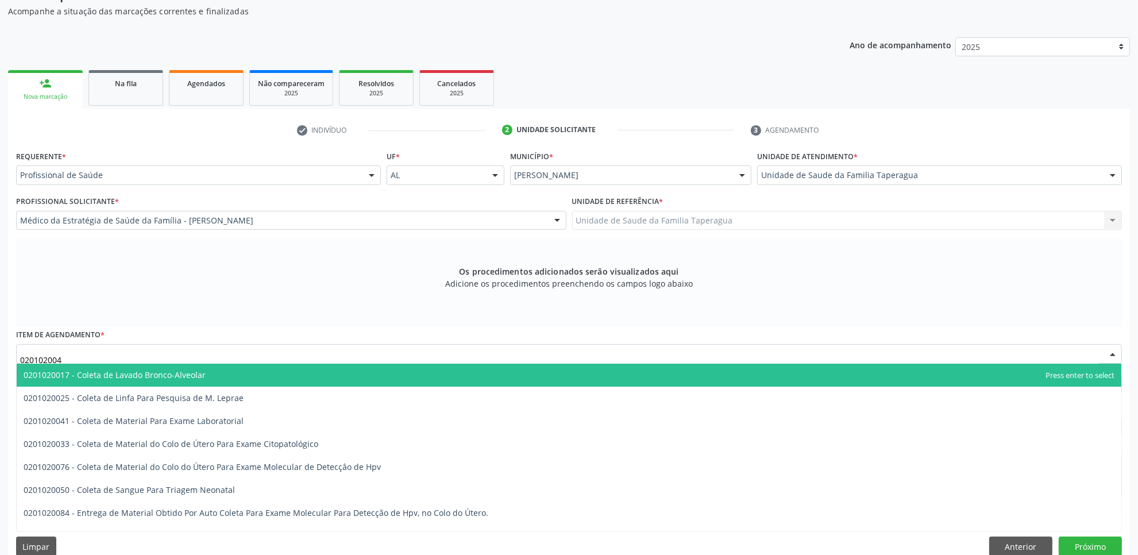
type input "0201020041"
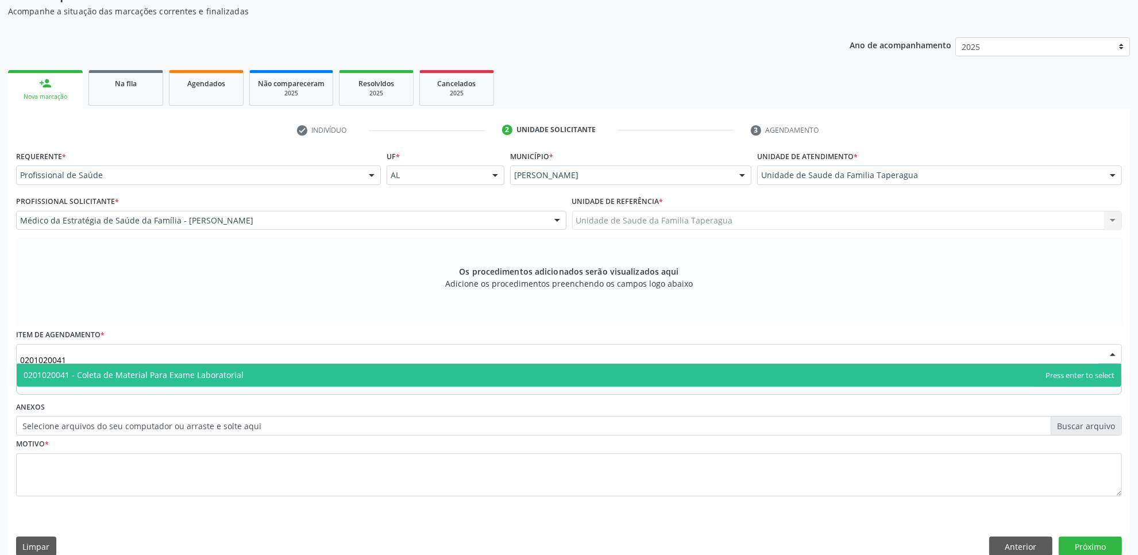
click at [285, 370] on span "0201020041 - Coleta de Material Para Exame Laboratorial" at bounding box center [569, 375] width 1104 height 23
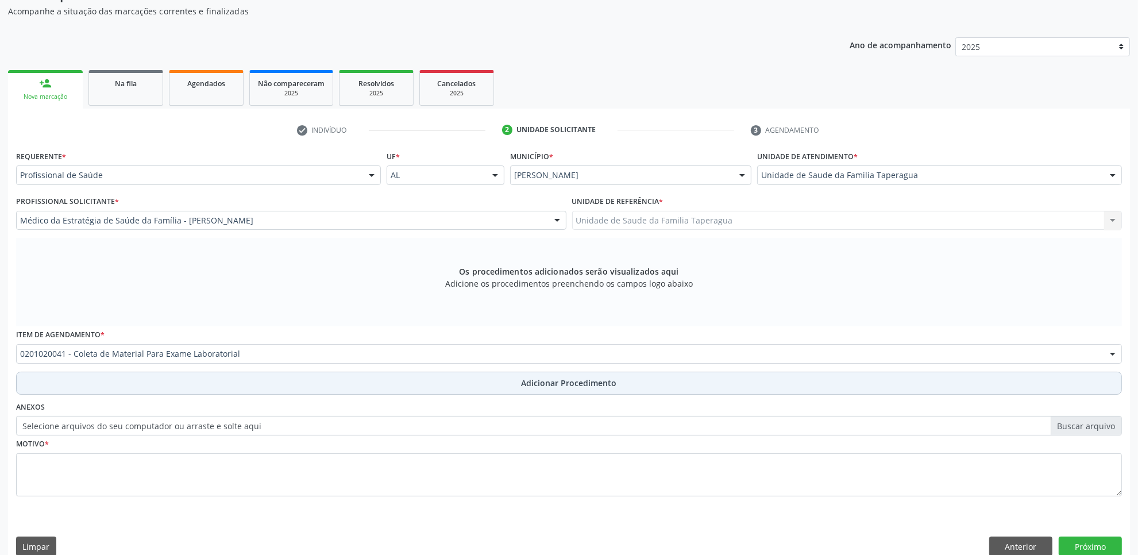
click at [286, 385] on button "Adicionar Procedimento" at bounding box center [569, 383] width 1106 height 23
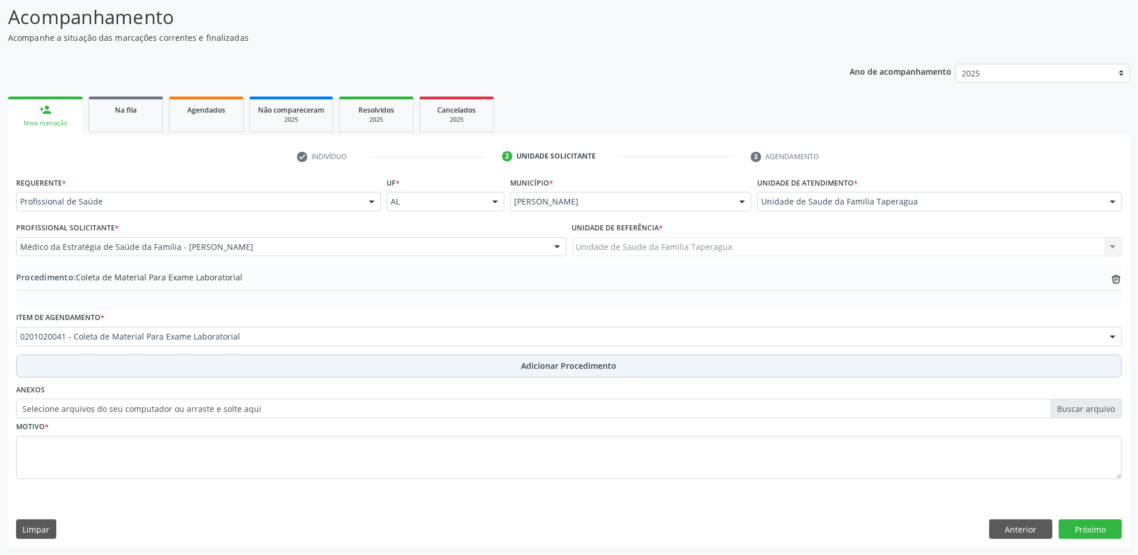
scroll to position [92, 0]
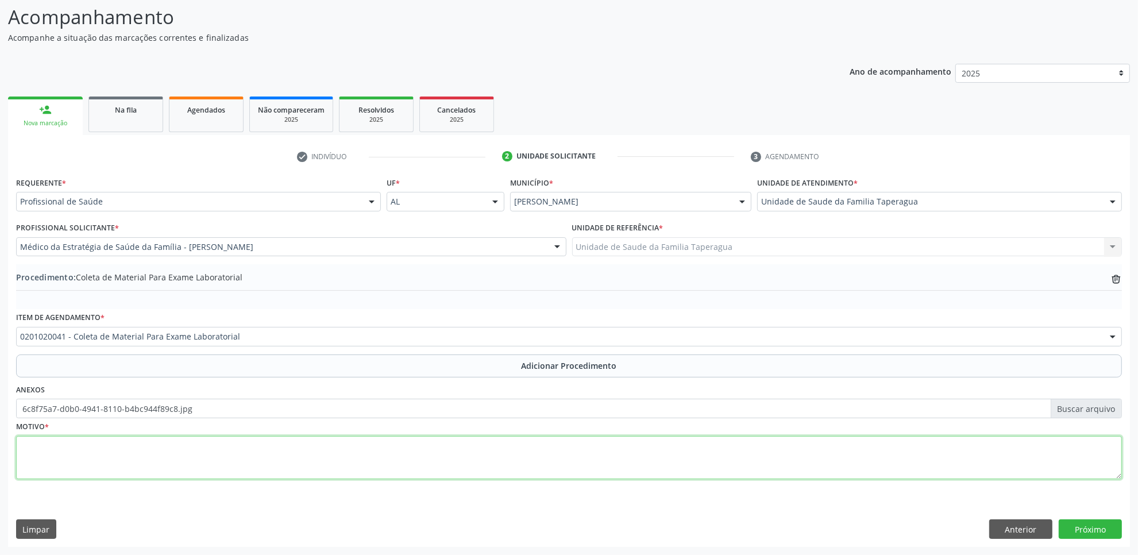
click at [200, 464] on textarea at bounding box center [569, 458] width 1106 height 44
click at [200, 465] on textarea at bounding box center [569, 458] width 1106 height 44
type textarea "HEMOGLOBINA EM EAS ANTERIOR"
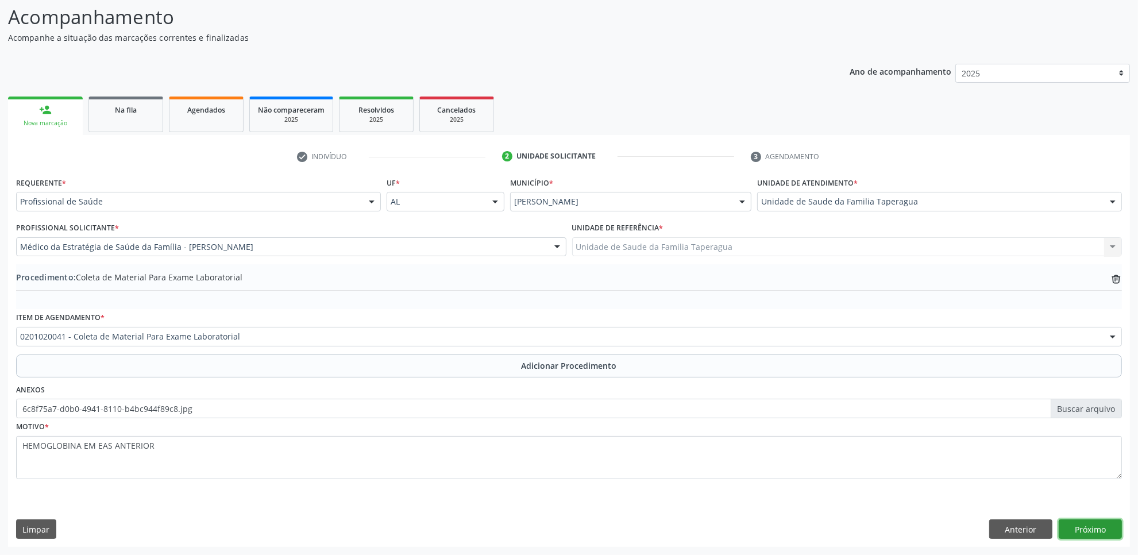
click at [1101, 530] on button "Próximo" at bounding box center [1089, 529] width 63 height 20
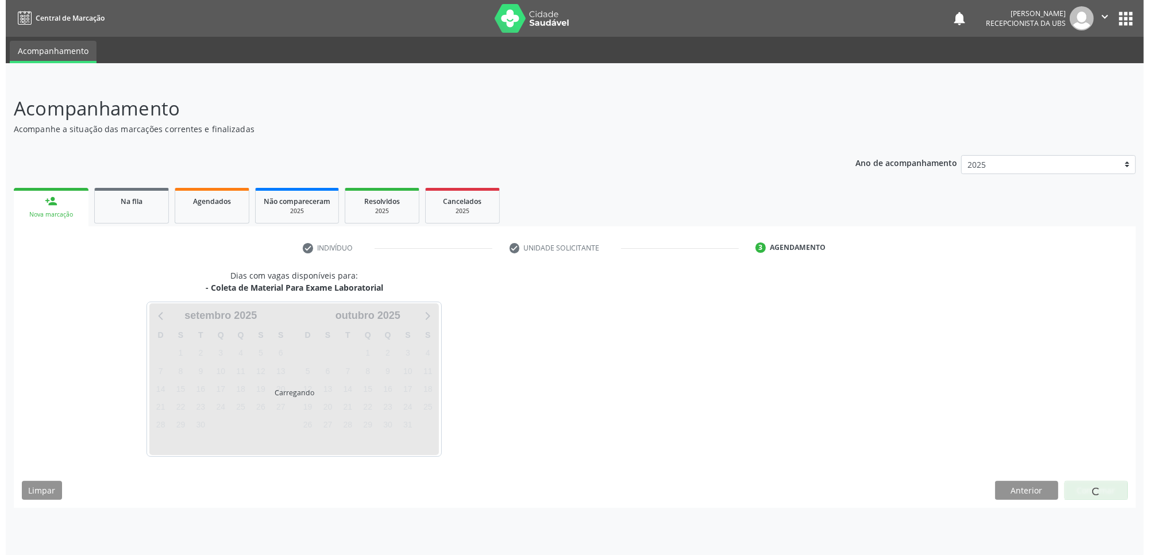
scroll to position [0, 0]
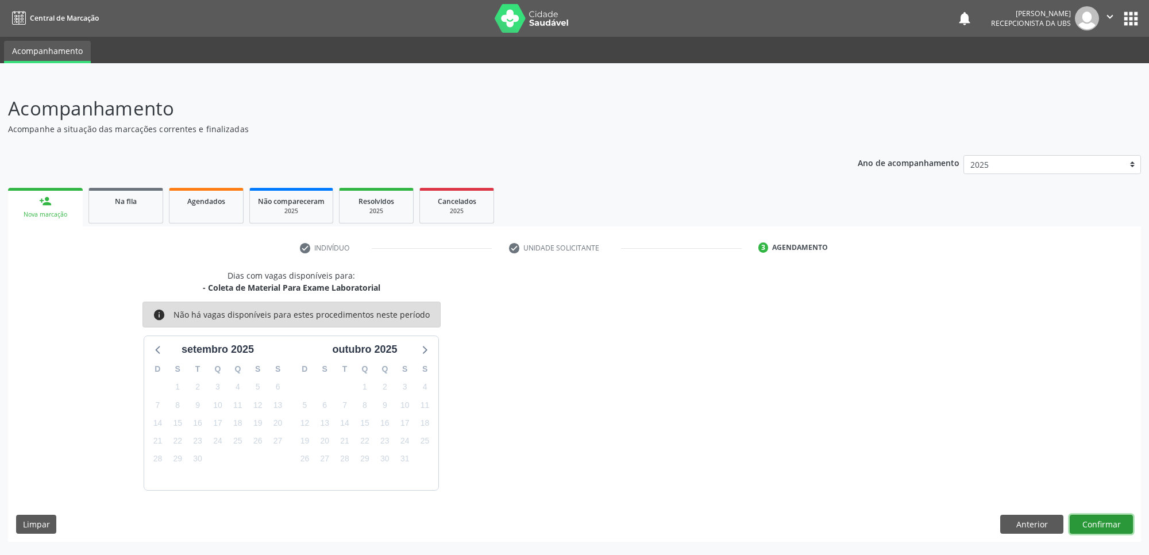
click at [1106, 516] on button "Confirmar" at bounding box center [1100, 525] width 63 height 20
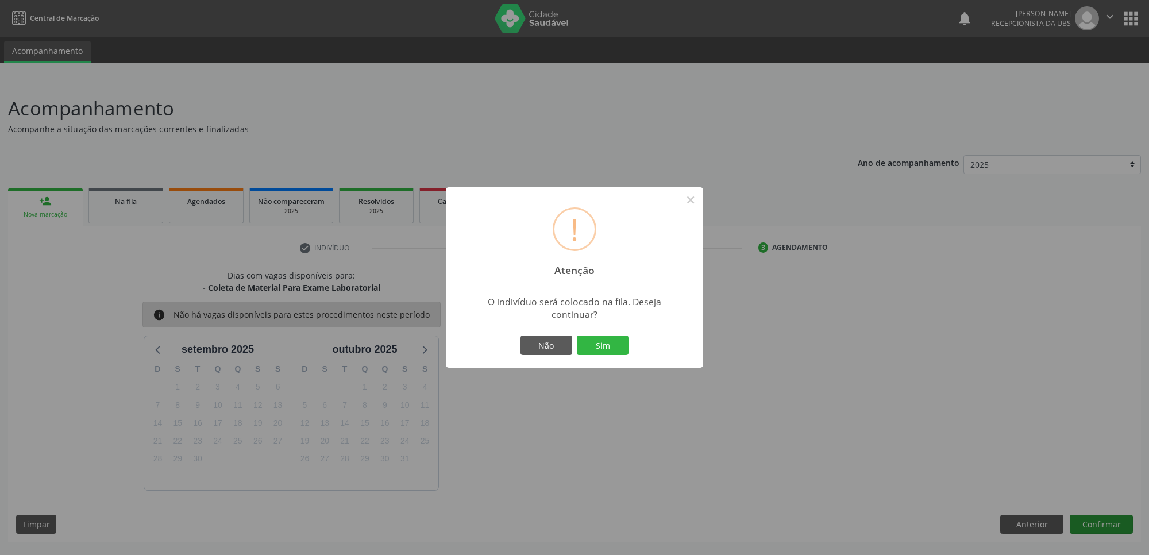
click at [577, 335] on button "Sim" at bounding box center [603, 345] width 52 height 20
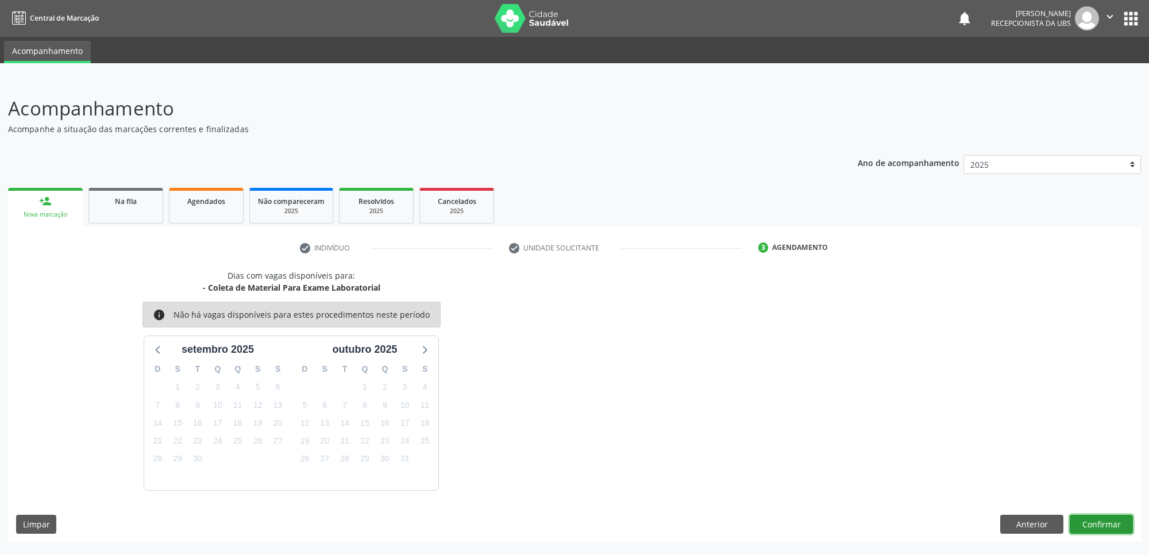
click at [1106, 516] on button "Confirmar" at bounding box center [1100, 525] width 63 height 20
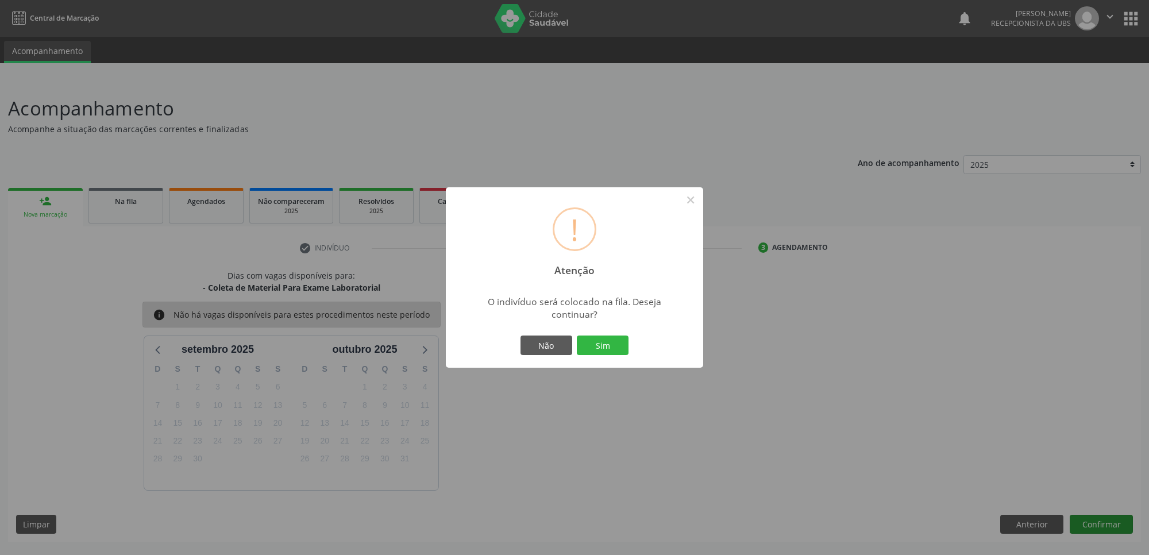
click at [577, 335] on button "Sim" at bounding box center [603, 345] width 52 height 20
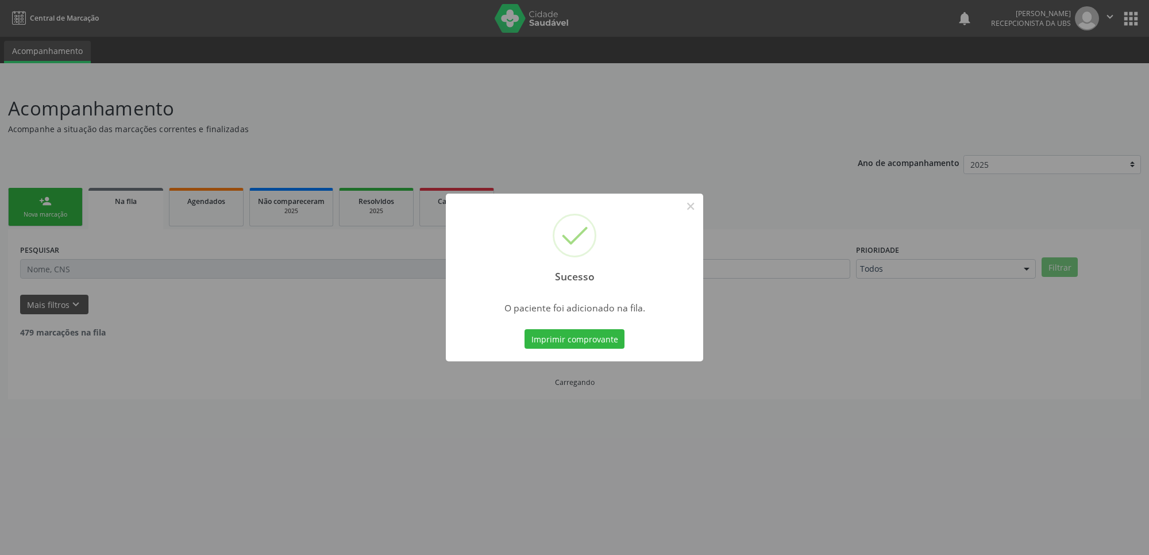
click at [165, 299] on div "Sucesso × O paciente foi adicionado na fila. Imprimir comprovante Cancel" at bounding box center [574, 277] width 1149 height 555
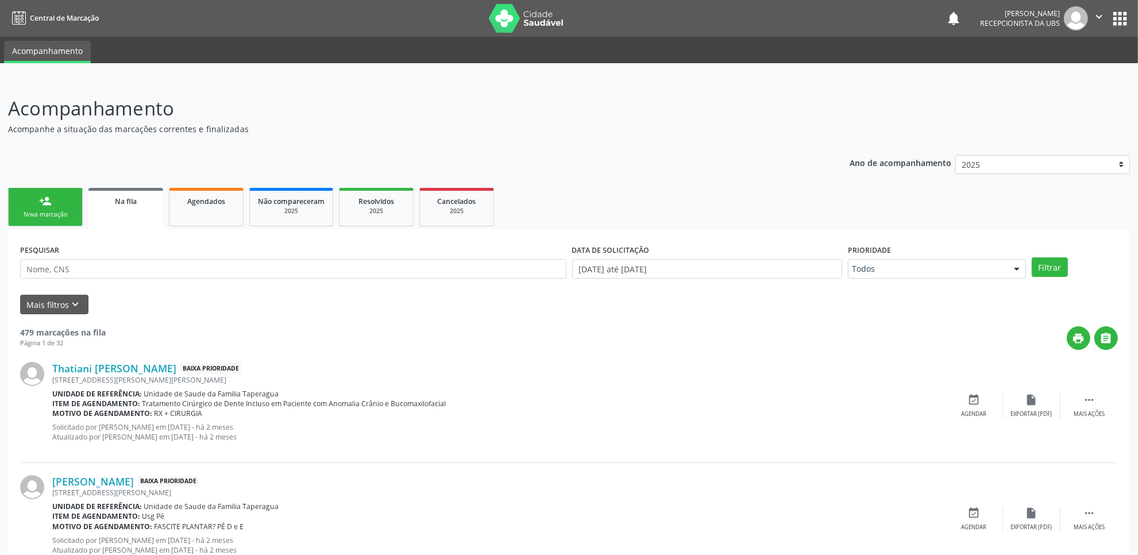
click at [48, 208] on link "person_add Nova marcação" at bounding box center [45, 207] width 75 height 38
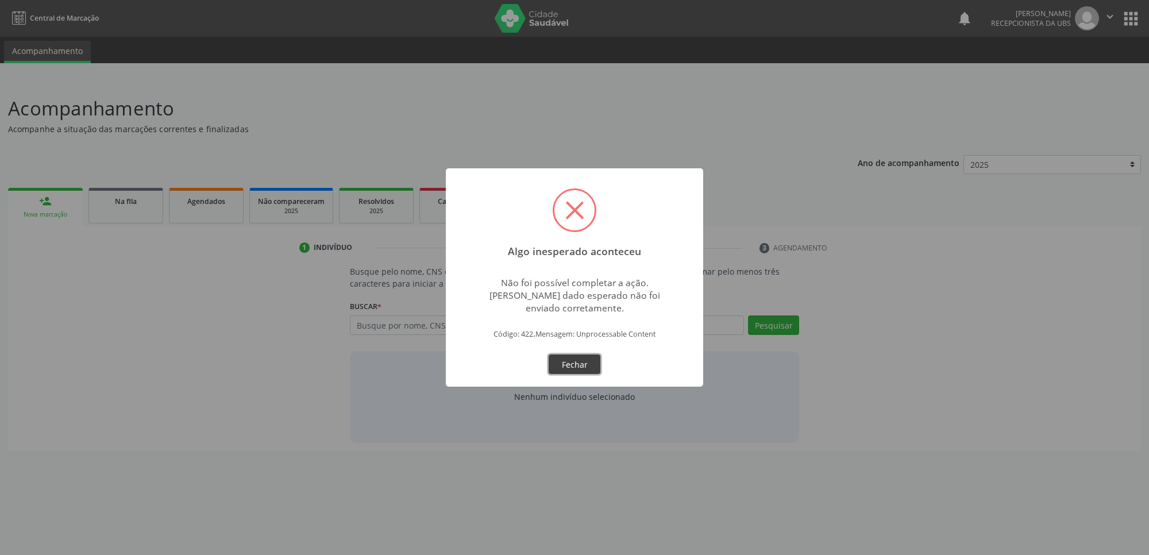
click at [585, 354] on button "Fechar" at bounding box center [574, 364] width 52 height 20
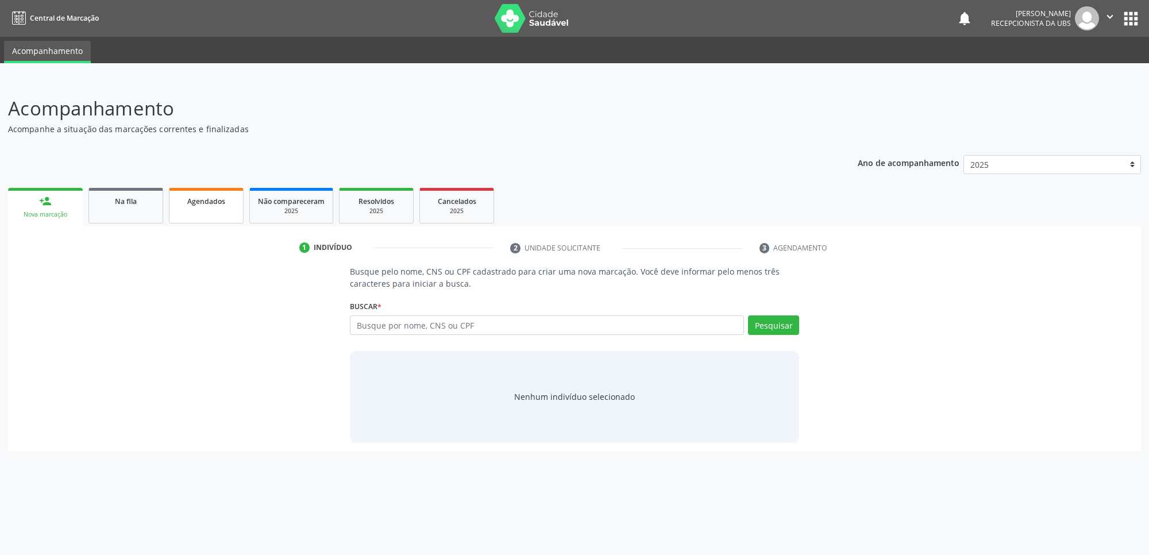
click at [208, 198] on span "Agendados" at bounding box center [206, 201] width 38 height 10
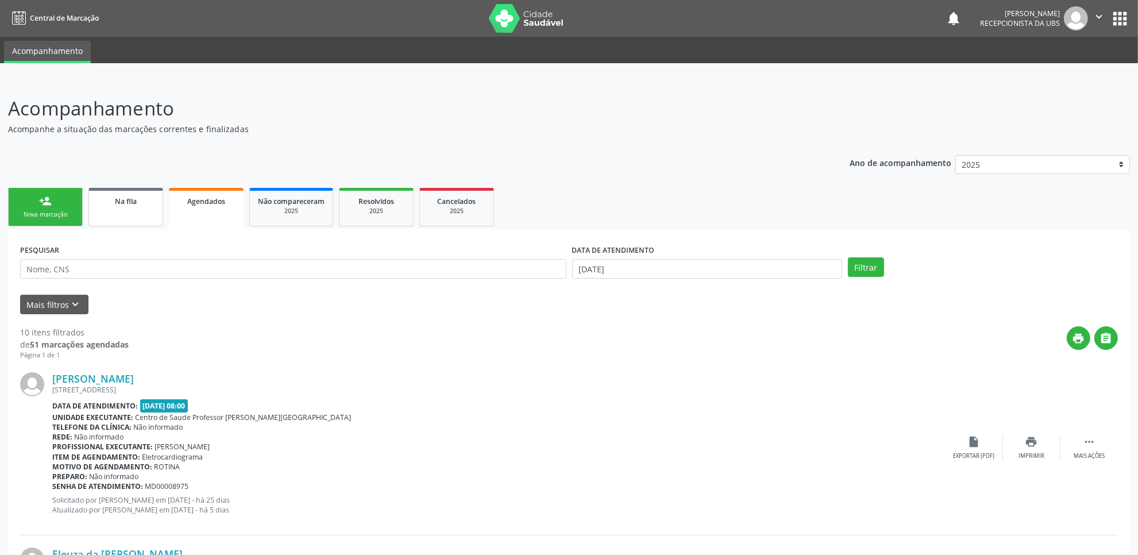
click at [153, 195] on div "Na fila" at bounding box center [125, 201] width 57 height 12
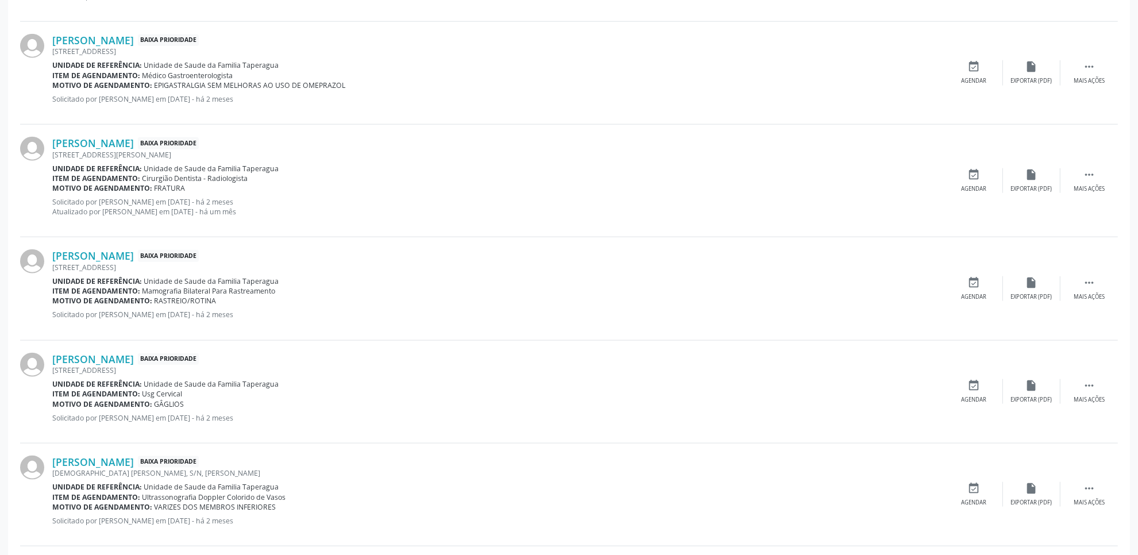
scroll to position [1462, 0]
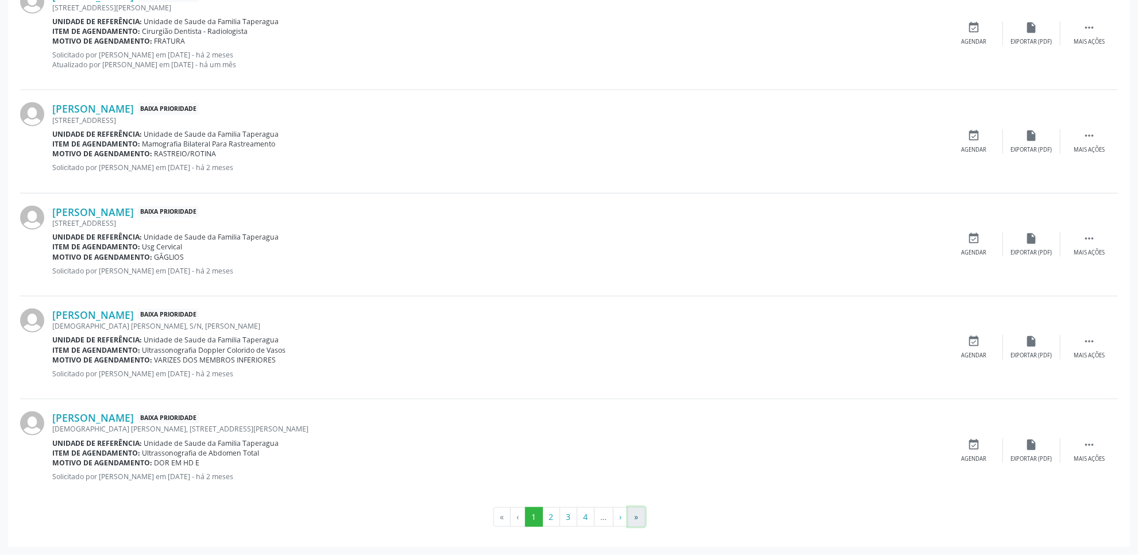
click at [636, 513] on button "»" at bounding box center [636, 517] width 17 height 20
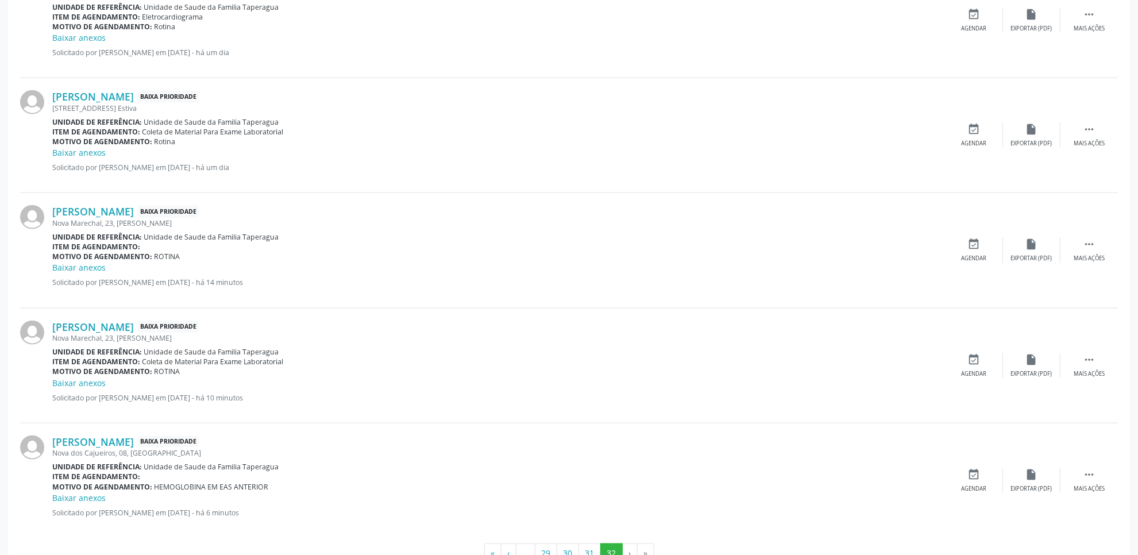
scroll to position [1423, 0]
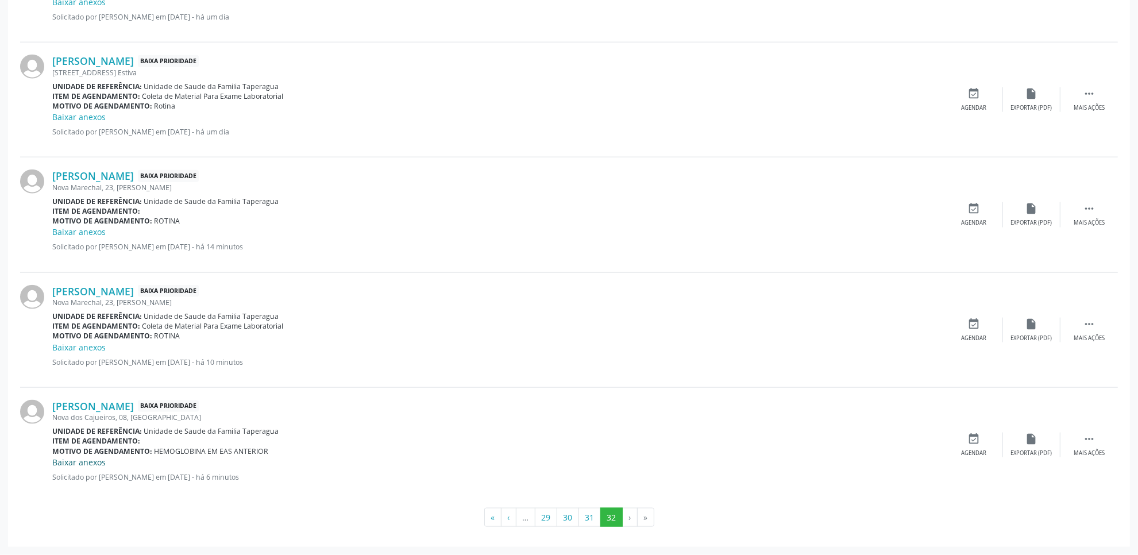
click at [78, 462] on link "Baixar anexos" at bounding box center [78, 462] width 53 height 11
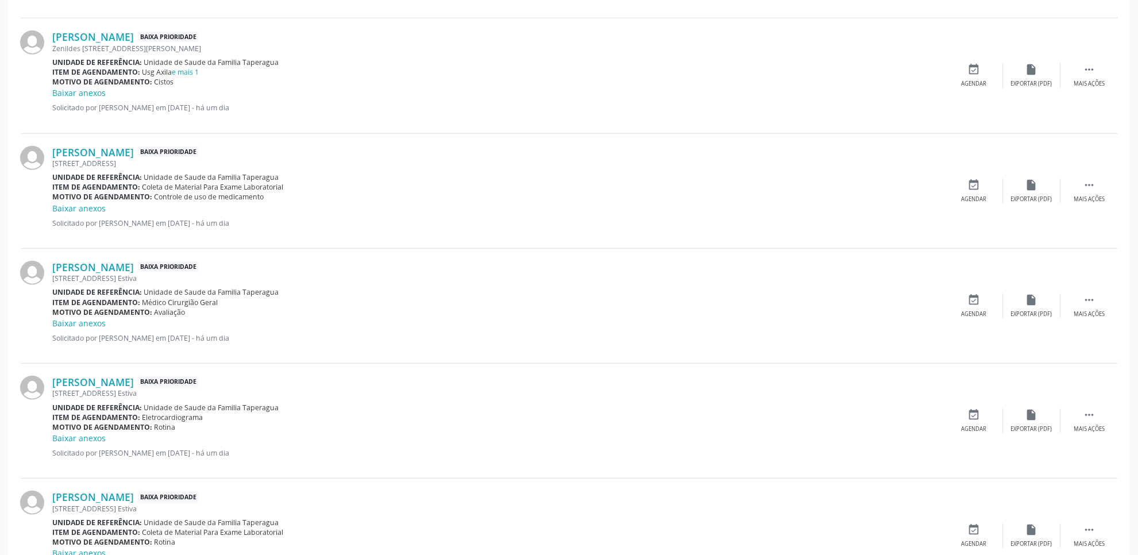
scroll to position [1423, 0]
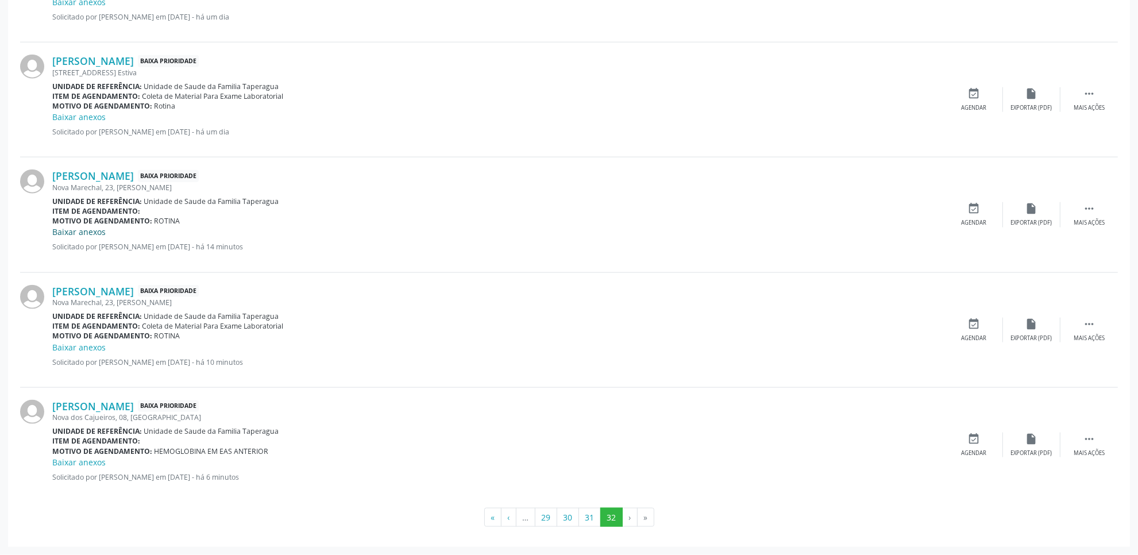
click at [95, 231] on link "Baixar anexos" at bounding box center [78, 231] width 53 height 11
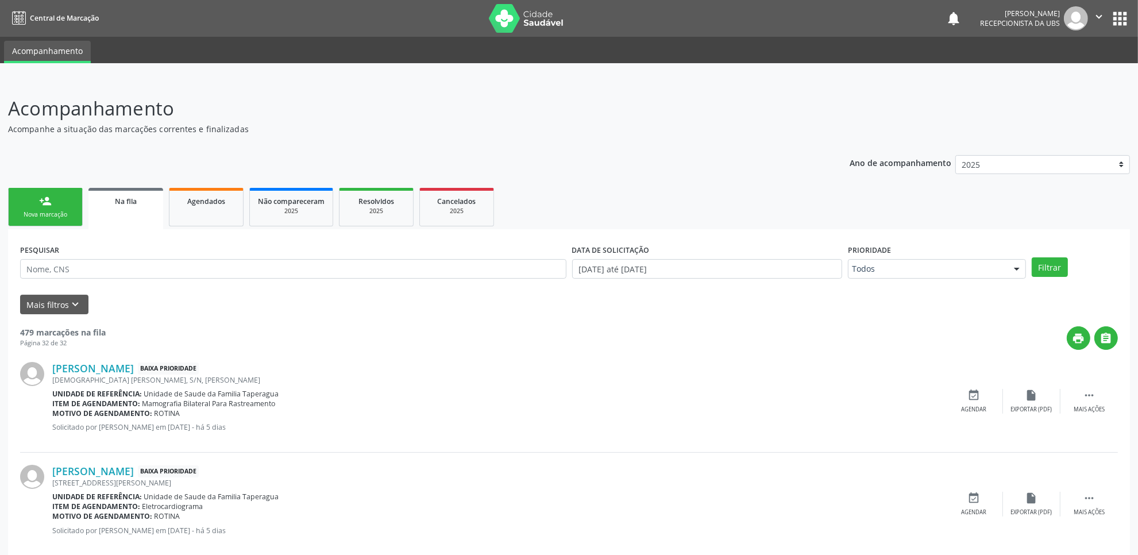
click at [24, 217] on div "Nova marcação" at bounding box center [45, 214] width 57 height 9
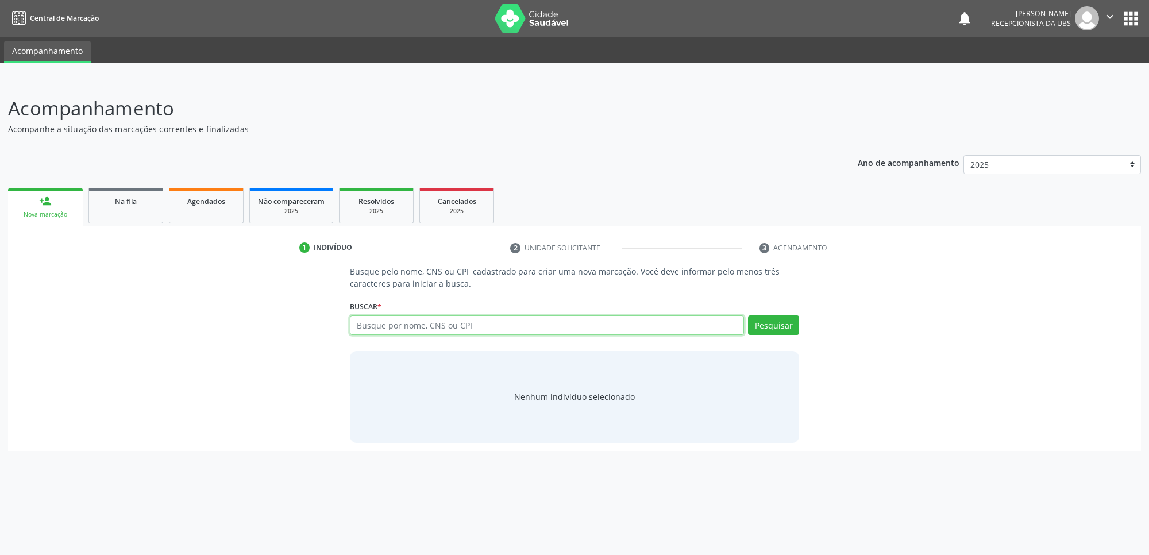
click at [422, 317] on input "text" at bounding box center [547, 325] width 394 height 20
paste input "703003896489479"
type input "703003896489479"
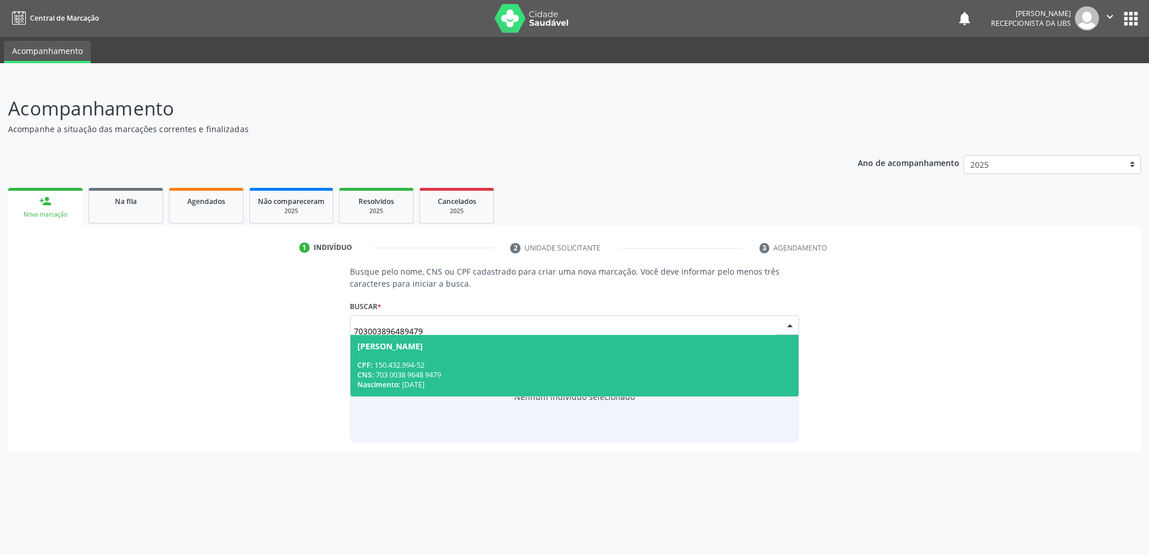
click at [445, 351] on span "Vanderson Silva Aguiar CPF: 150.432.994-52 CNS: 703 0038 9648 9479 Nascimento: …" at bounding box center [574, 365] width 448 height 61
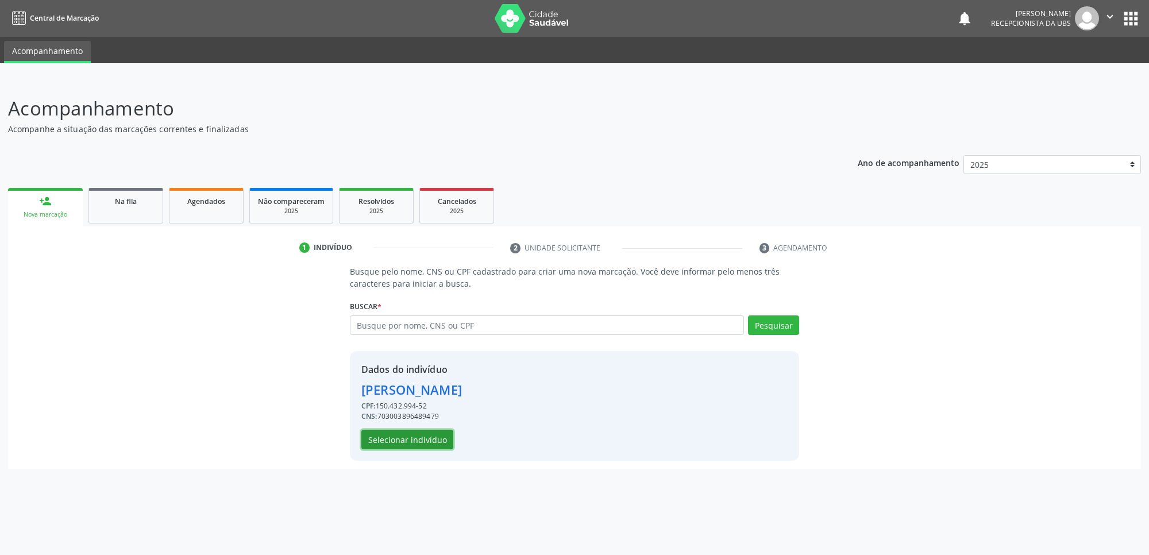
click at [426, 432] on button "Selecionar indivíduo" at bounding box center [407, 440] width 92 height 20
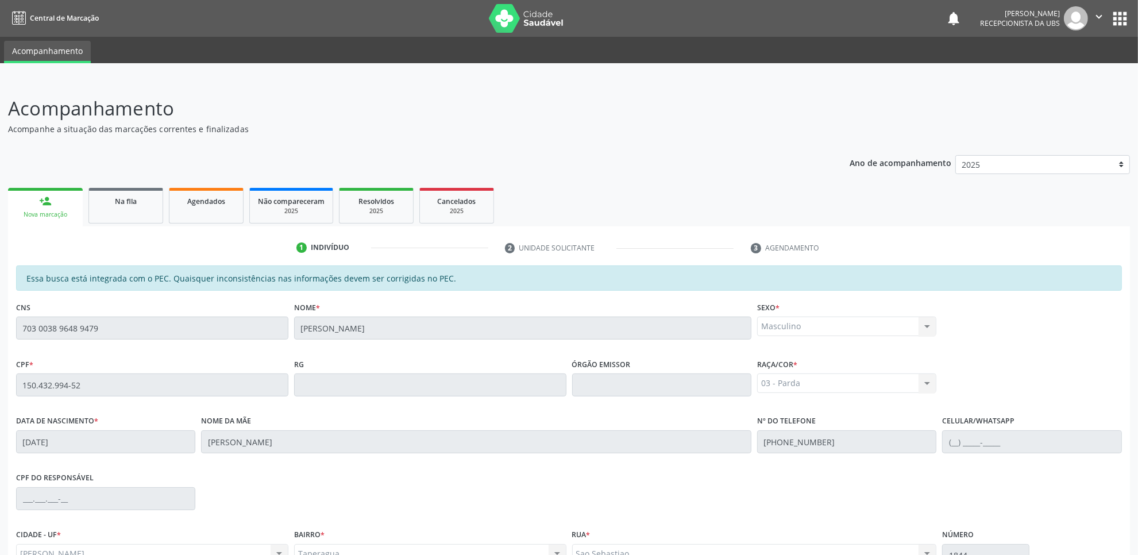
scroll to position [118, 0]
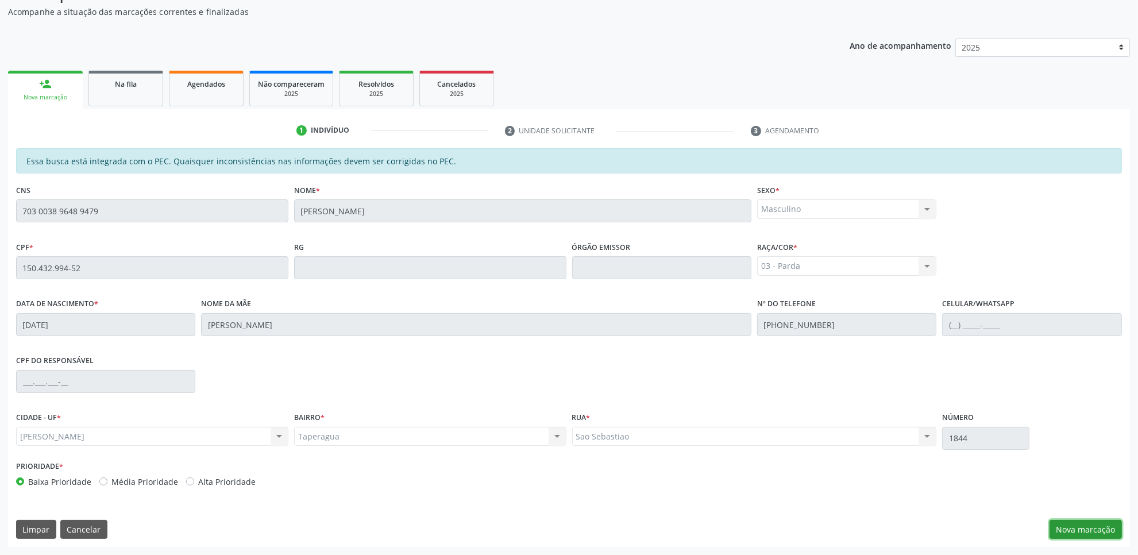
click at [1099, 533] on button "Nova marcação" at bounding box center [1085, 530] width 72 height 20
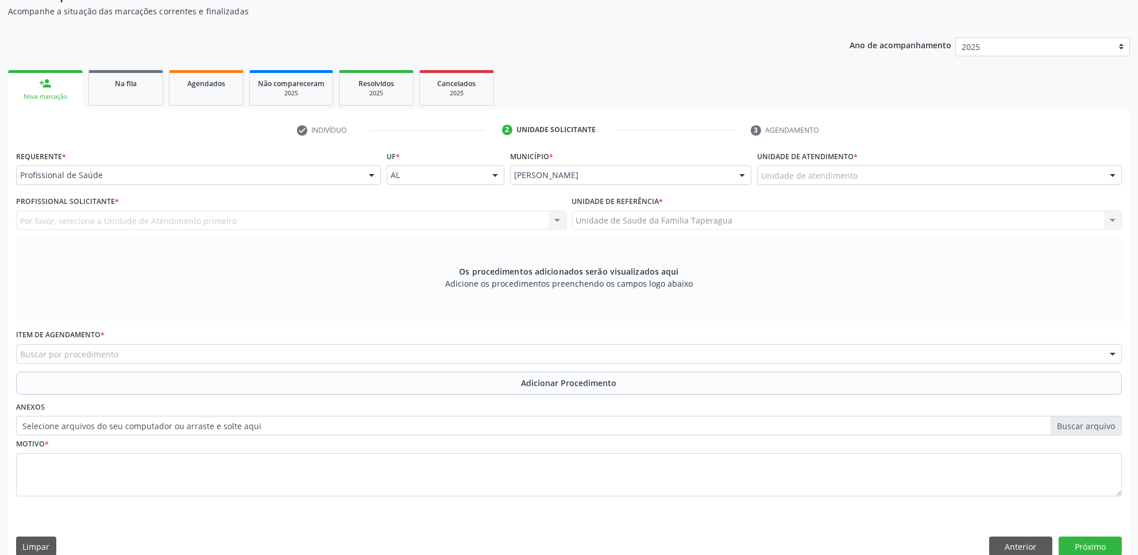
click at [952, 175] on div "Unidade de atendimento" at bounding box center [939, 175] width 365 height 20
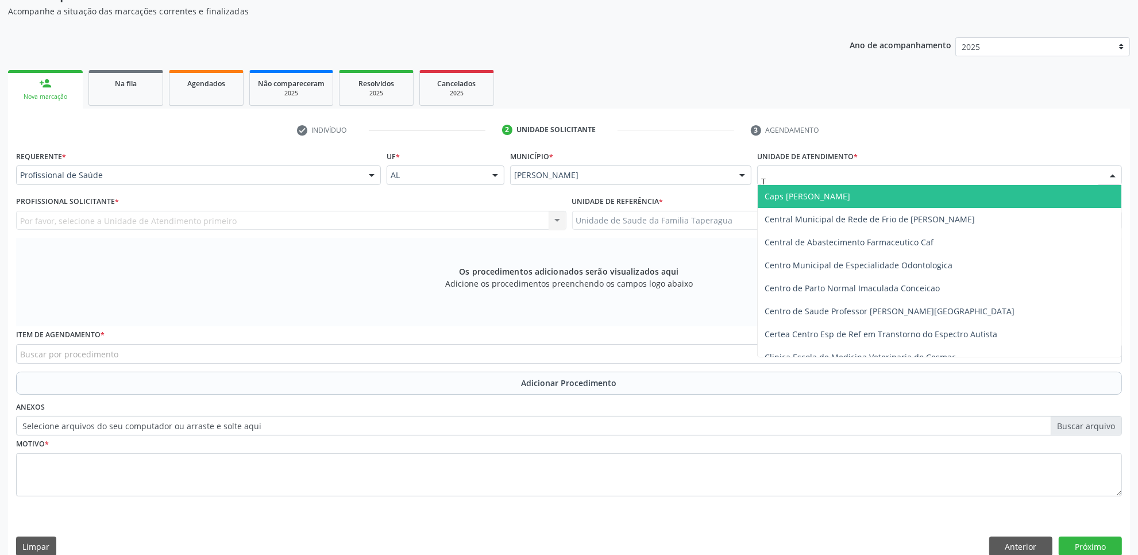
type input "TA"
click at [202, 168] on div "Profissional de Saúde" at bounding box center [198, 175] width 365 height 20
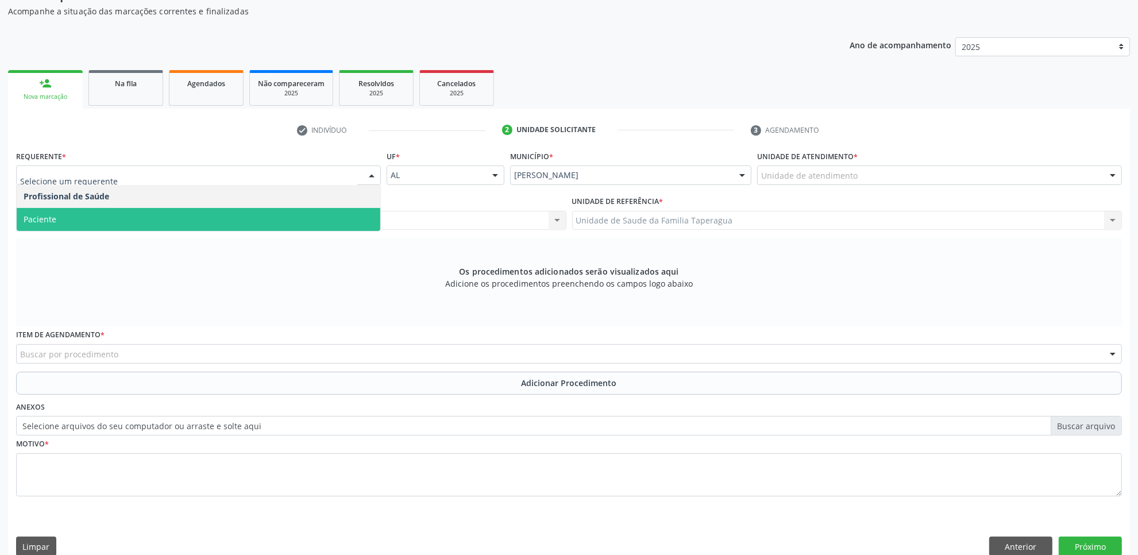
click at [203, 211] on span "Paciente" at bounding box center [199, 219] width 364 height 23
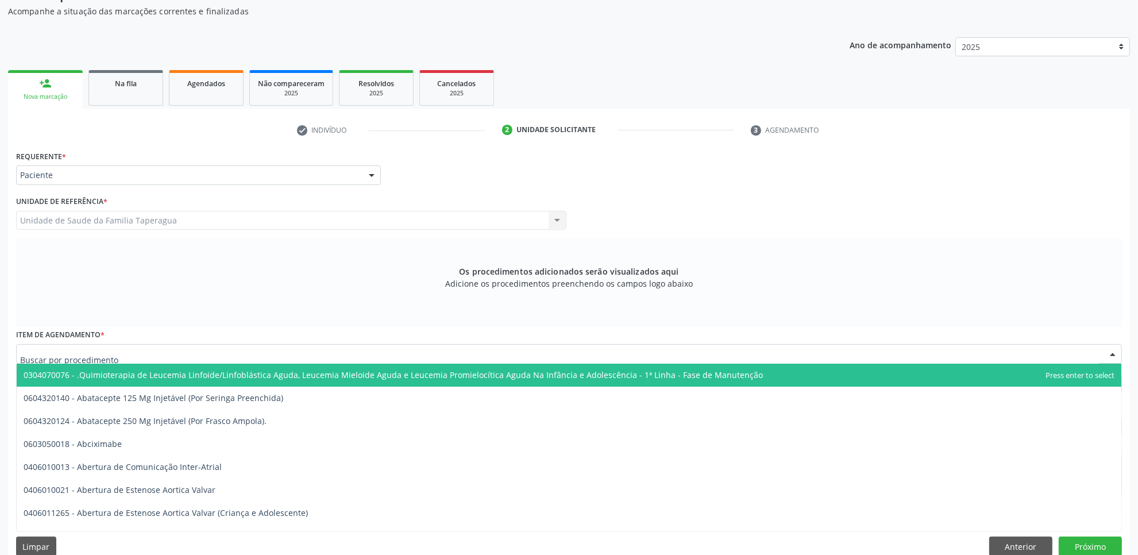
click at [224, 356] on div at bounding box center [569, 354] width 1106 height 20
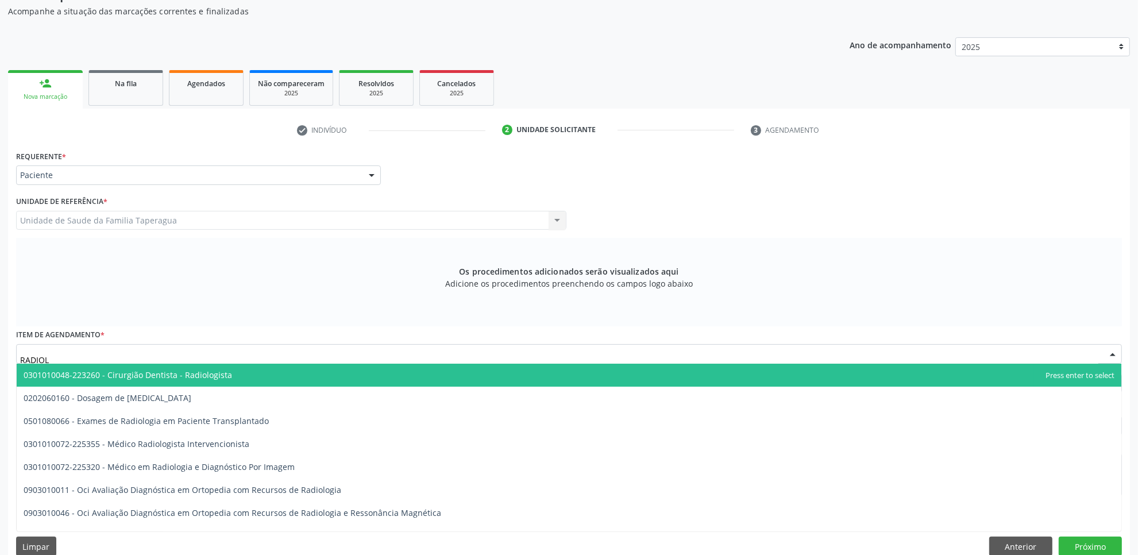
type input "RADIOLO"
click at [227, 374] on span "0301010048-223260 - Cirurgião Dentista - Radiologista" at bounding box center [569, 375] width 1104 height 23
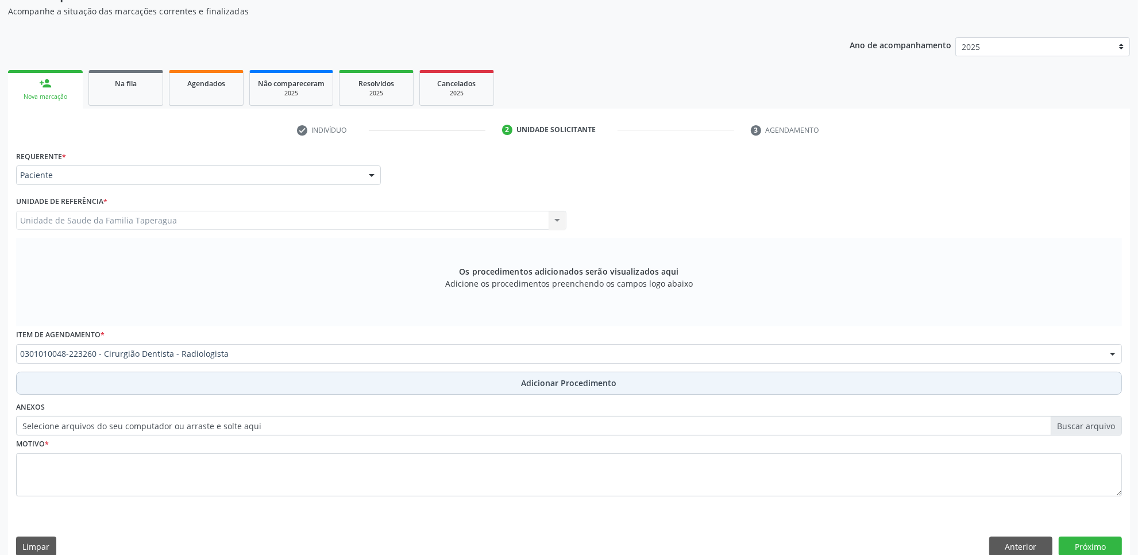
click at [231, 389] on button "Adicionar Procedimento" at bounding box center [569, 383] width 1106 height 23
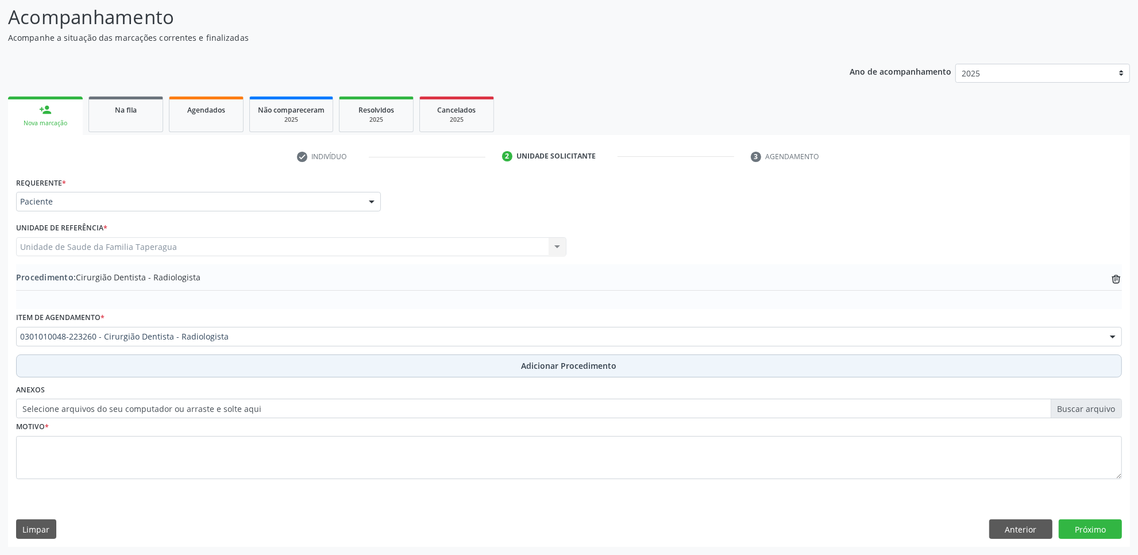
scroll to position [92, 0]
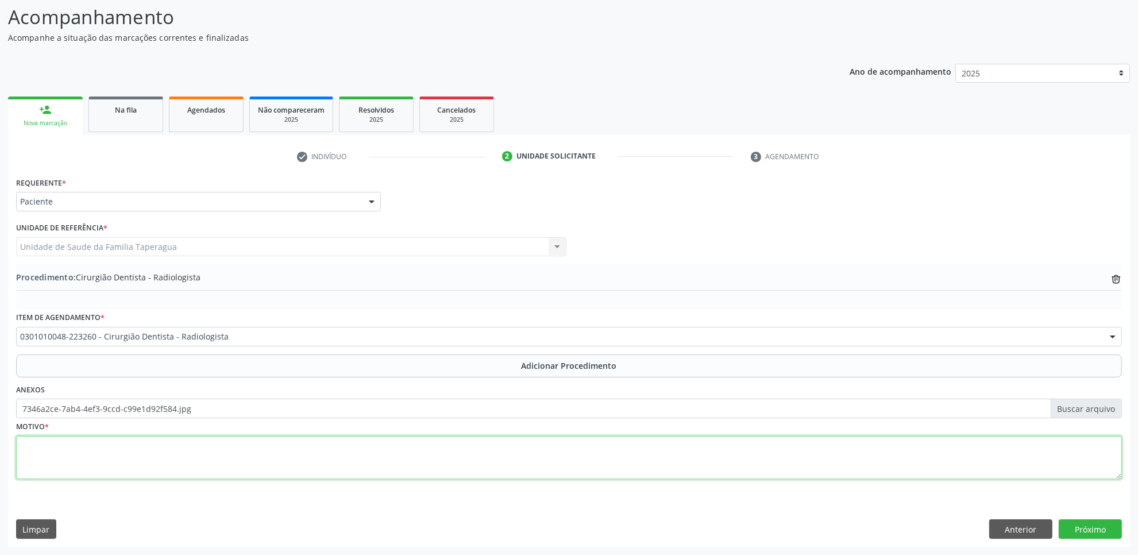
click at [285, 464] on textarea at bounding box center [569, 458] width 1106 height 44
click at [137, 444] on textarea "PACIENTE QUEIXA-SE DE DOR ELEMENTO 24, CLINICAMENTE, SEM ALTERAÇÕES." at bounding box center [569, 458] width 1106 height 44
type textarea "PACIENTE QUEIXA-SE DE DOR NO ELEMENTO 24, CLINICAMENTE, SEM ALTERAÇÕES."
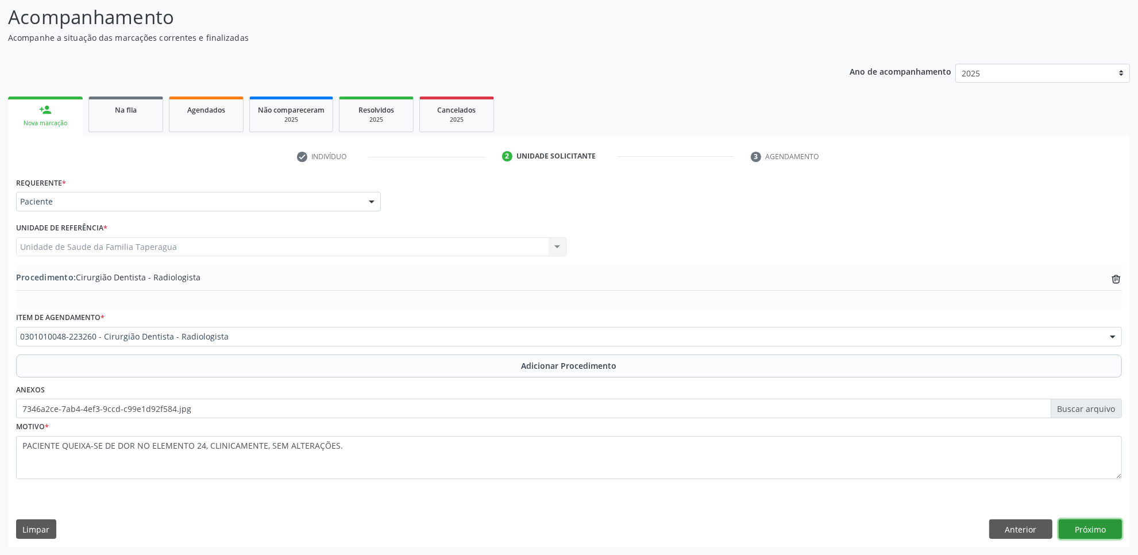
click at [1104, 532] on button "Próximo" at bounding box center [1089, 529] width 63 height 20
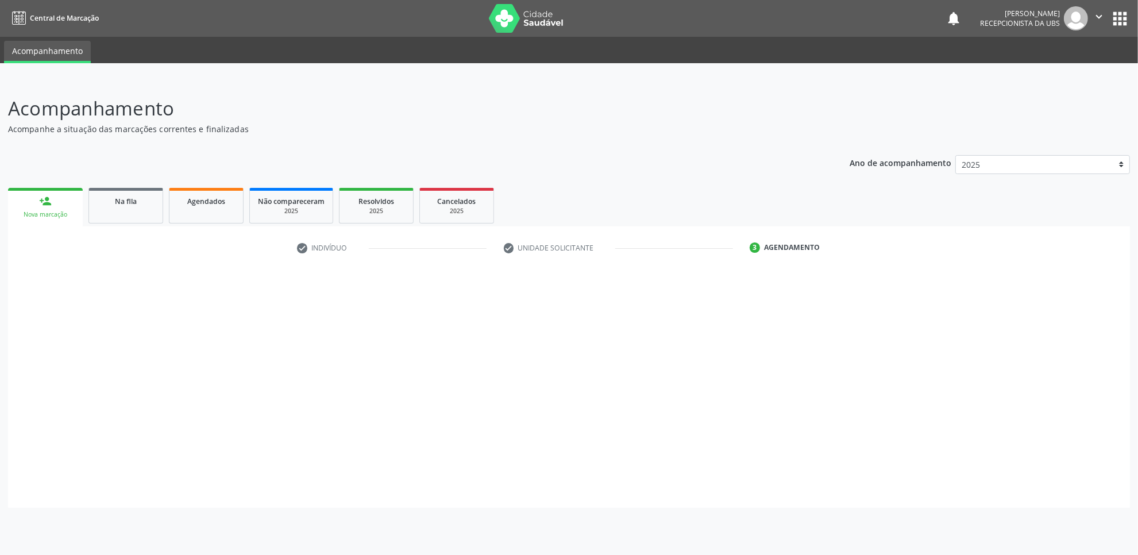
scroll to position [0, 0]
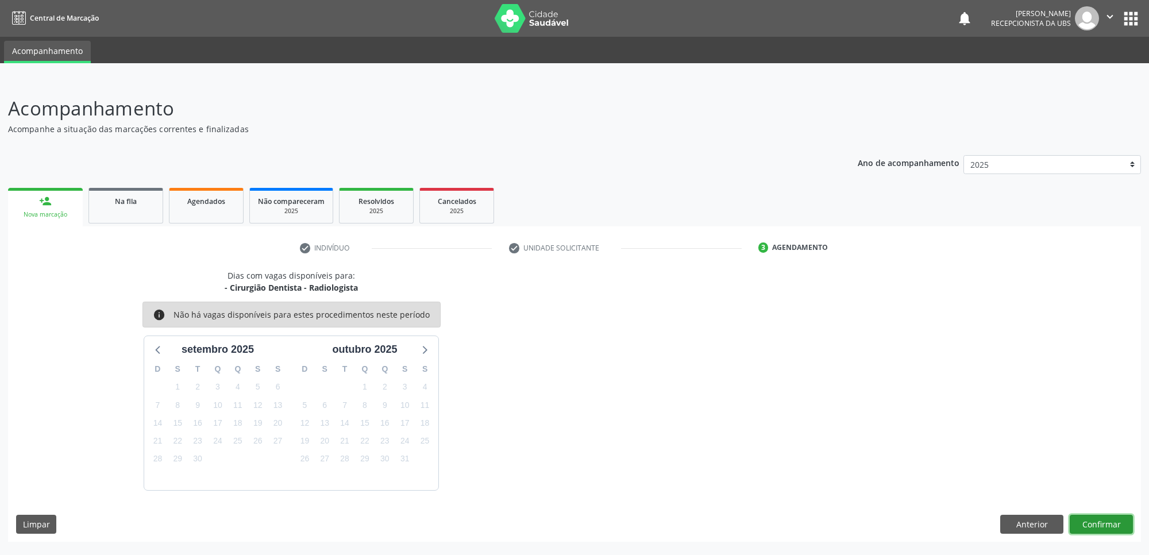
click at [1098, 519] on button "Confirmar" at bounding box center [1100, 525] width 63 height 20
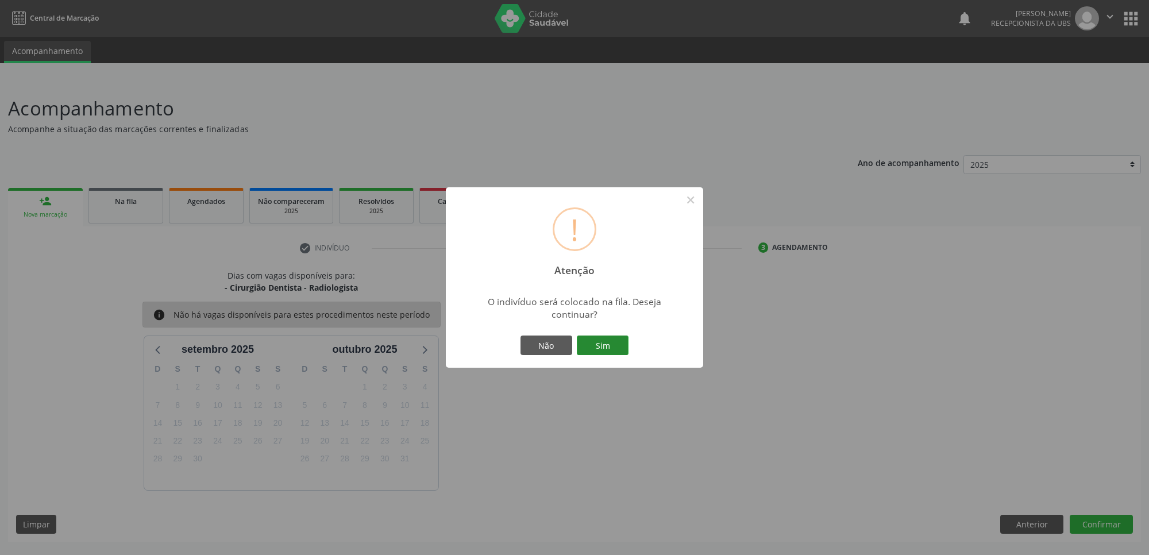
click at [616, 339] on button "Sim" at bounding box center [603, 345] width 52 height 20
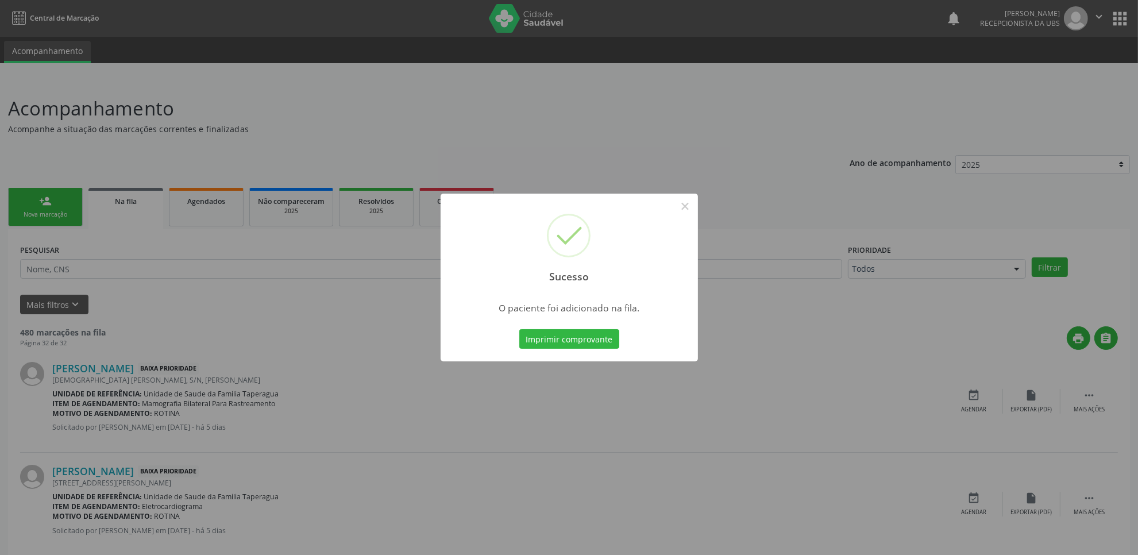
click at [871, 146] on div "Sucesso × O paciente foi adicionado na fila. Imprimir comprovante Cancel" at bounding box center [569, 277] width 1138 height 555
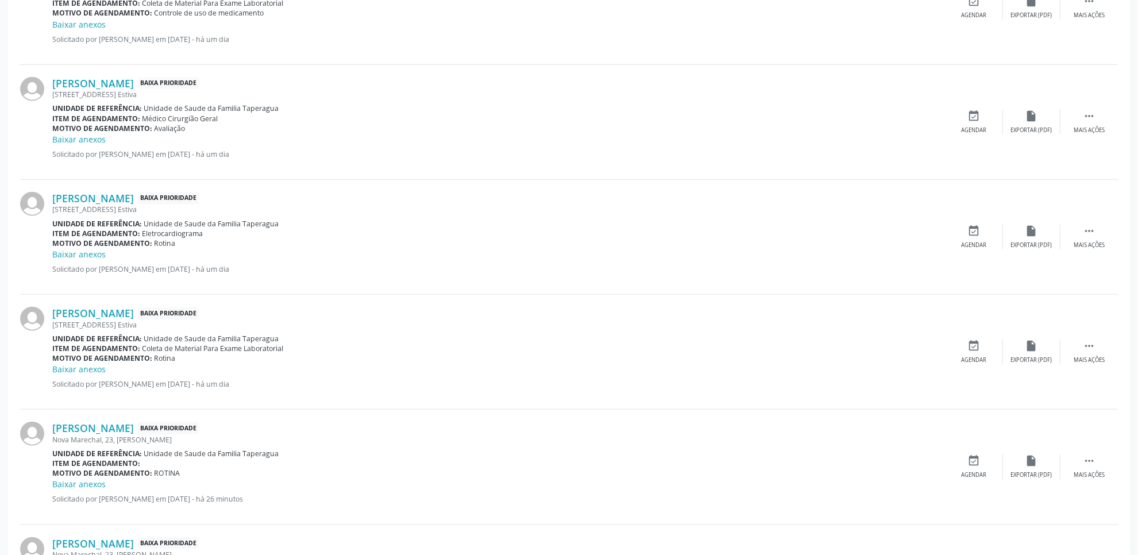
scroll to position [1537, 0]
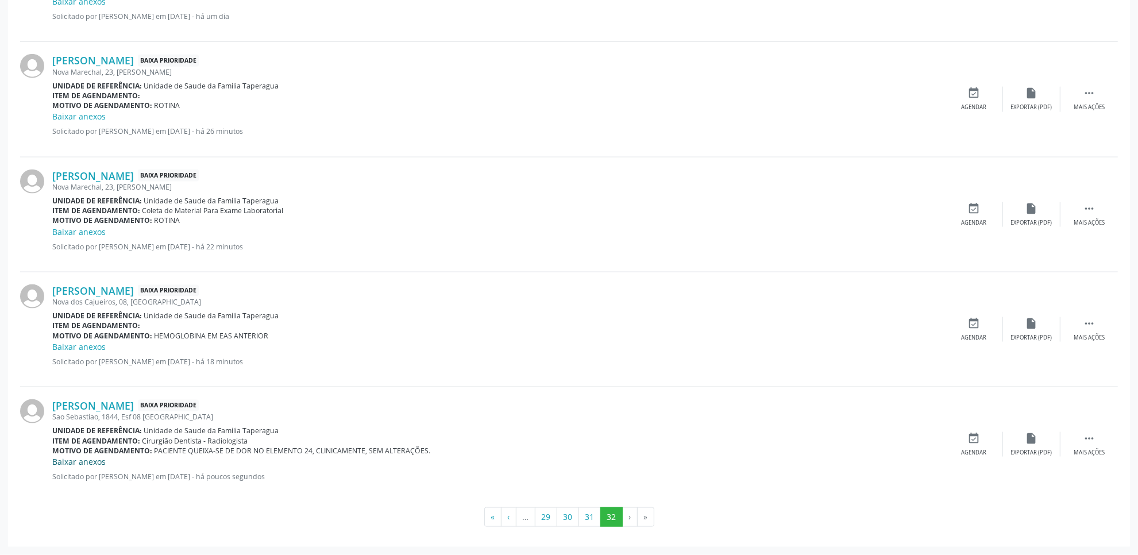
click at [79, 461] on link "Baixar anexos" at bounding box center [78, 461] width 53 height 11
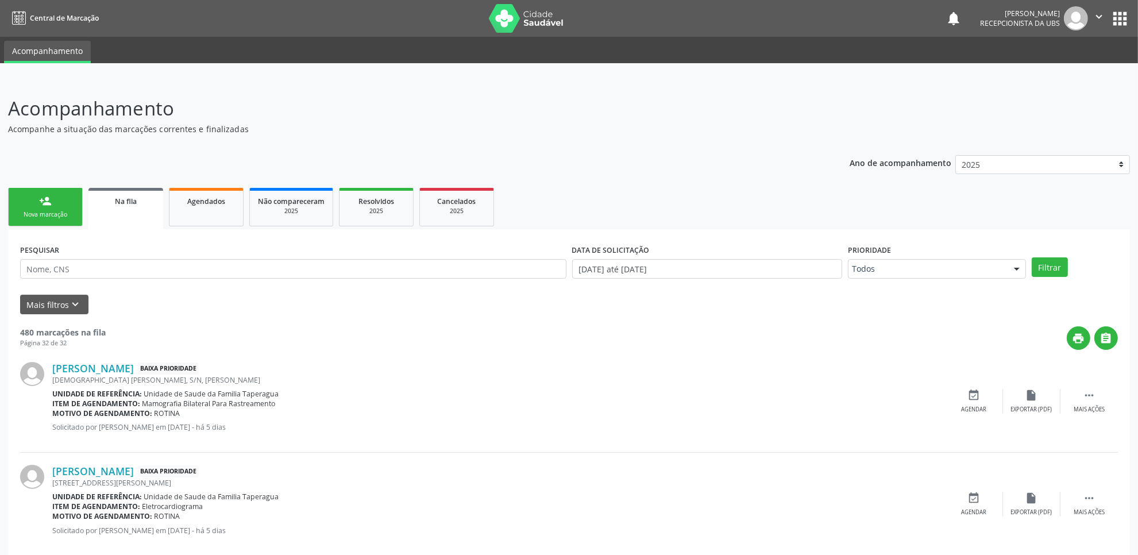
click at [61, 207] on link "person_add Nova marcação" at bounding box center [45, 207] width 75 height 38
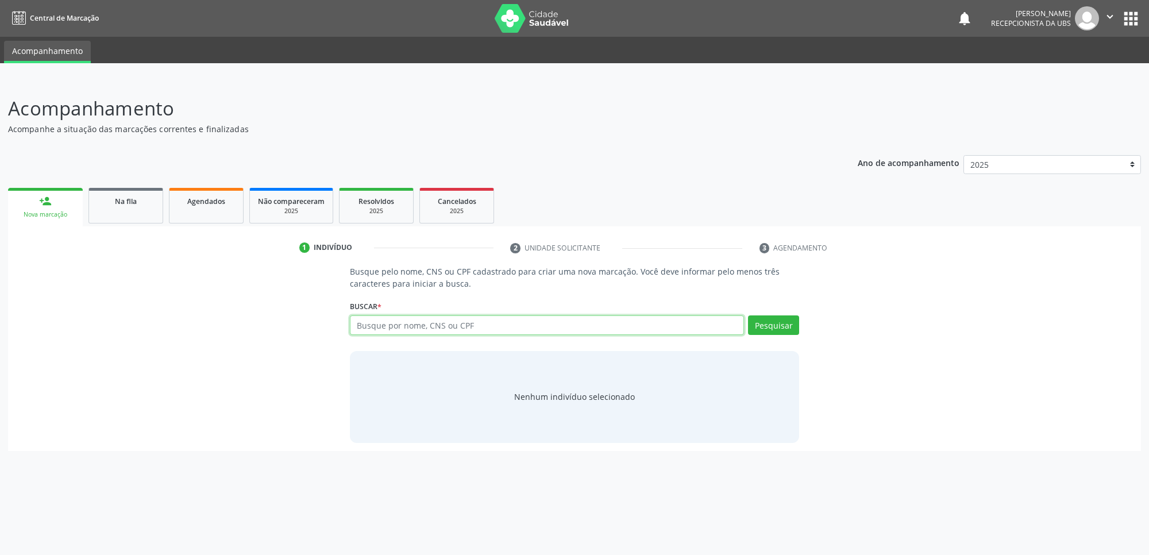
click at [531, 326] on input "text" at bounding box center [547, 325] width 394 height 20
paste input "702406065264528"
type input "702406065264528"
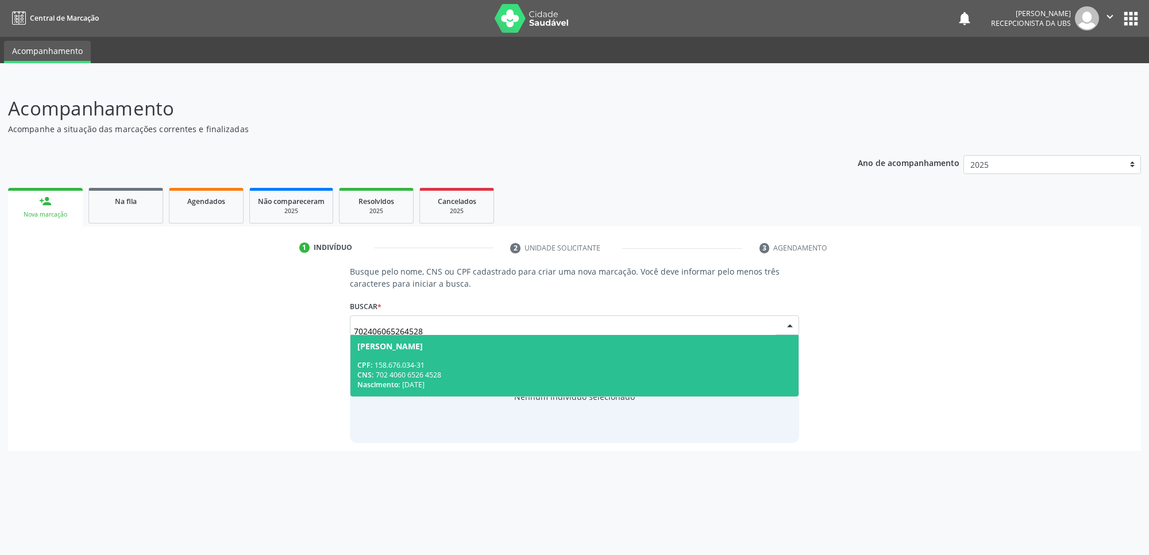
click at [535, 357] on span "Samuel dos Santos Pinto CPF: 158.676.034-31 CNS: 702 4060 6526 4528 Nascimento:…" at bounding box center [574, 365] width 448 height 61
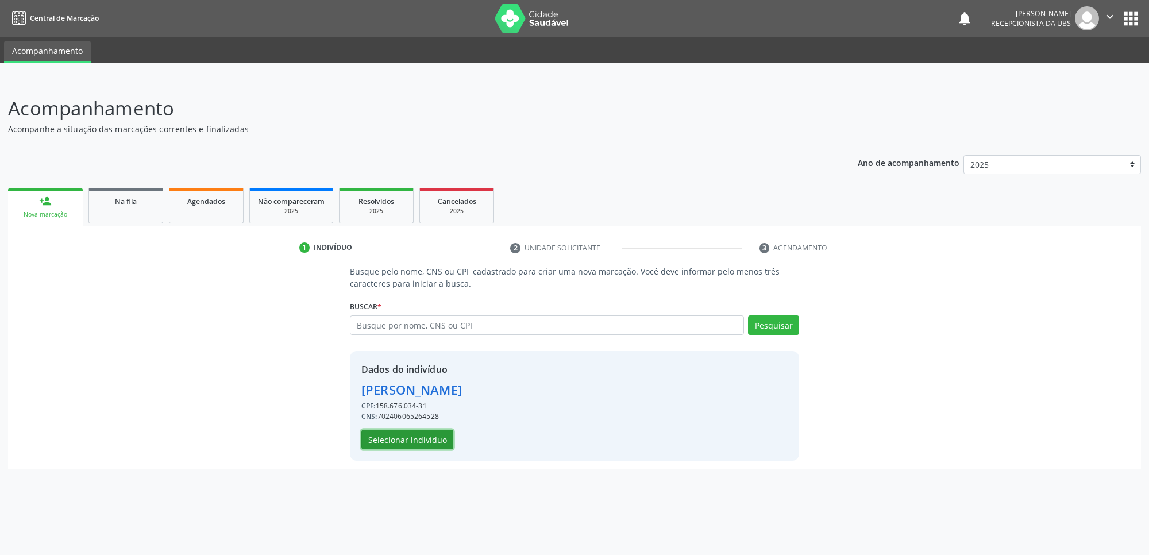
click at [399, 437] on button "Selecionar indivíduo" at bounding box center [407, 440] width 92 height 20
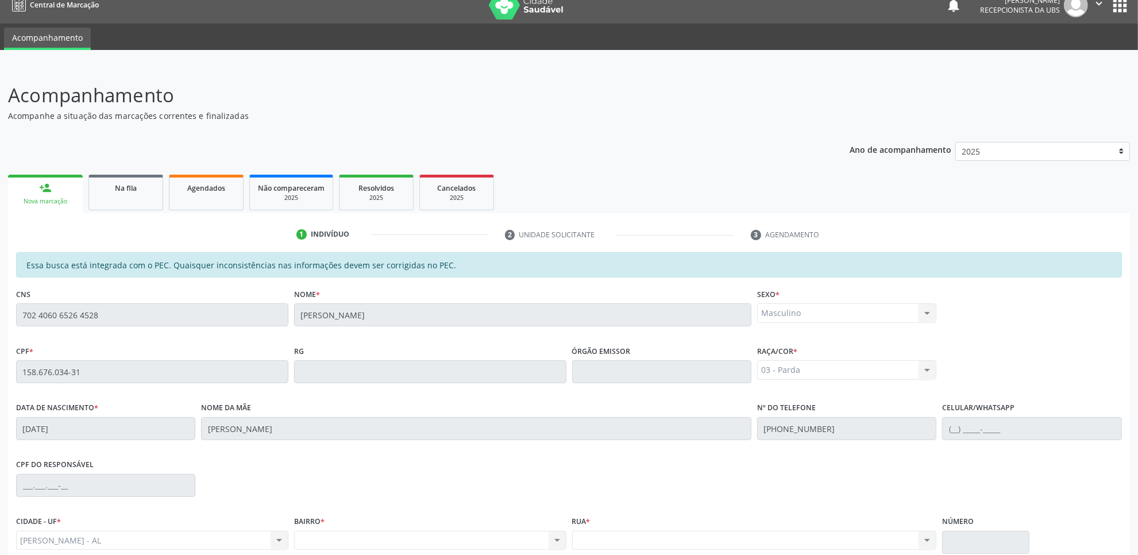
scroll to position [118, 0]
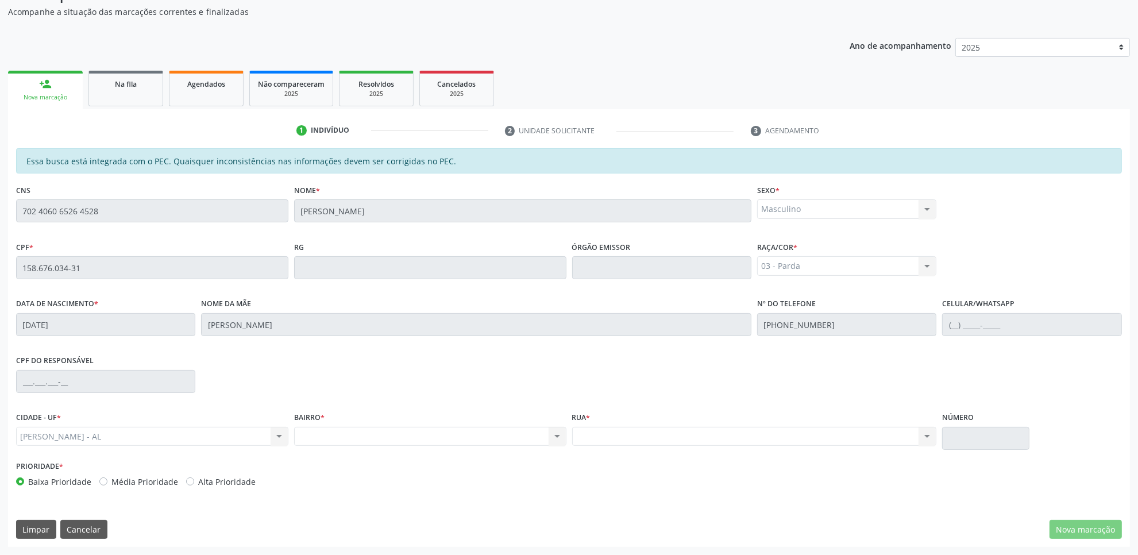
click at [360, 109] on div "1 Indivíduo 2 Unidade solicitante 3 Agendamento Essa busca está integrada com o…" at bounding box center [569, 328] width 1122 height 438
click at [365, 93] on div "2025" at bounding box center [375, 94] width 57 height 9
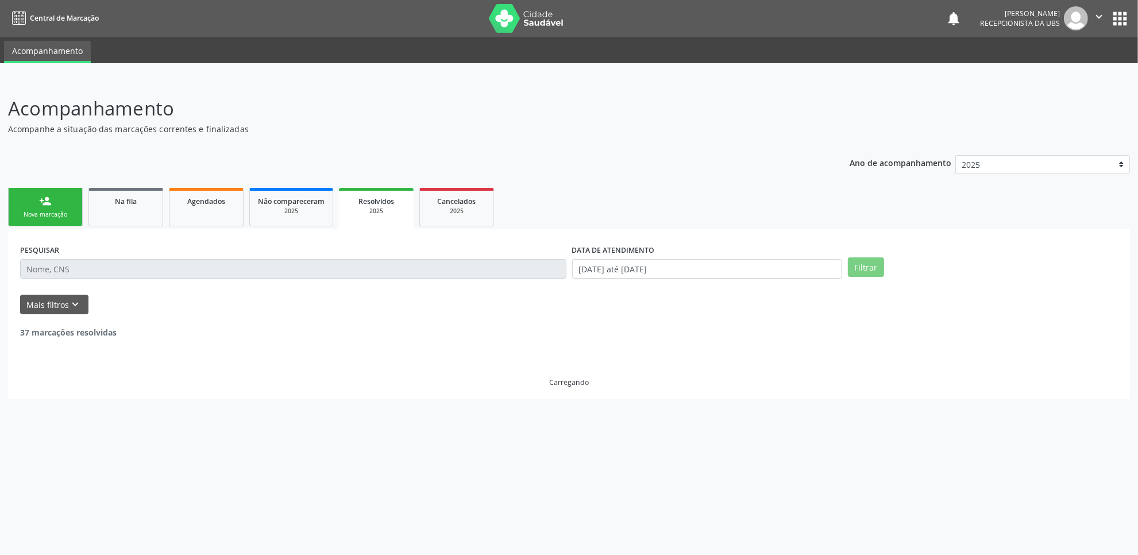
scroll to position [0, 0]
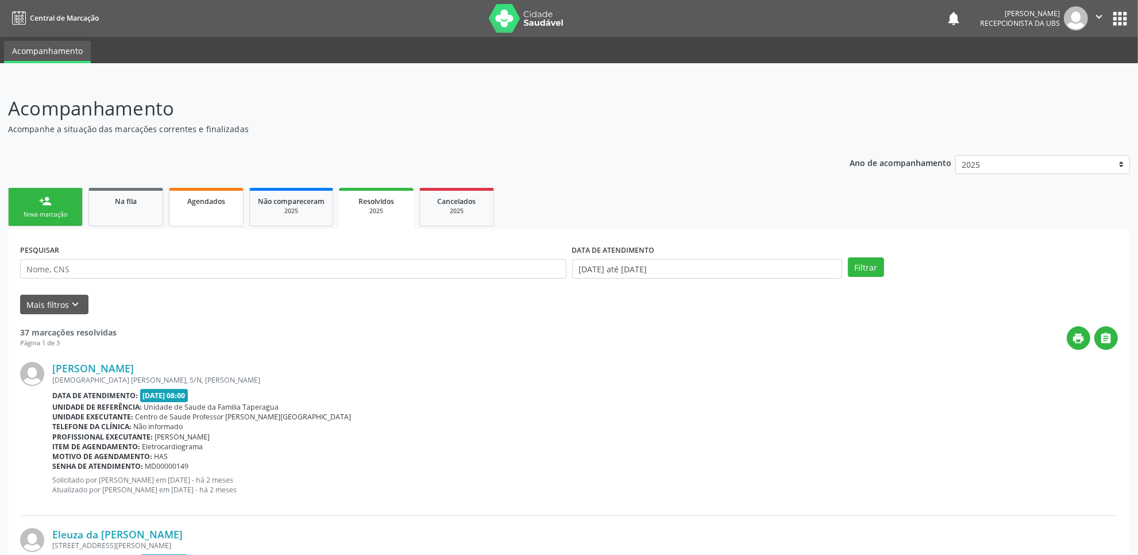
click at [171, 215] on link "Agendados" at bounding box center [206, 207] width 75 height 38
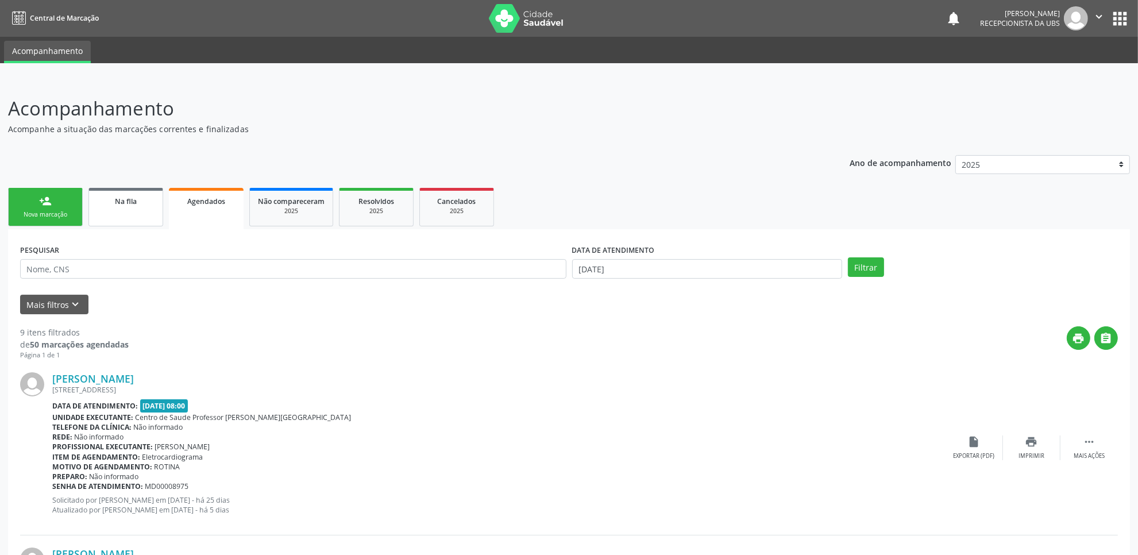
click at [139, 214] on link "Na fila" at bounding box center [125, 207] width 75 height 38
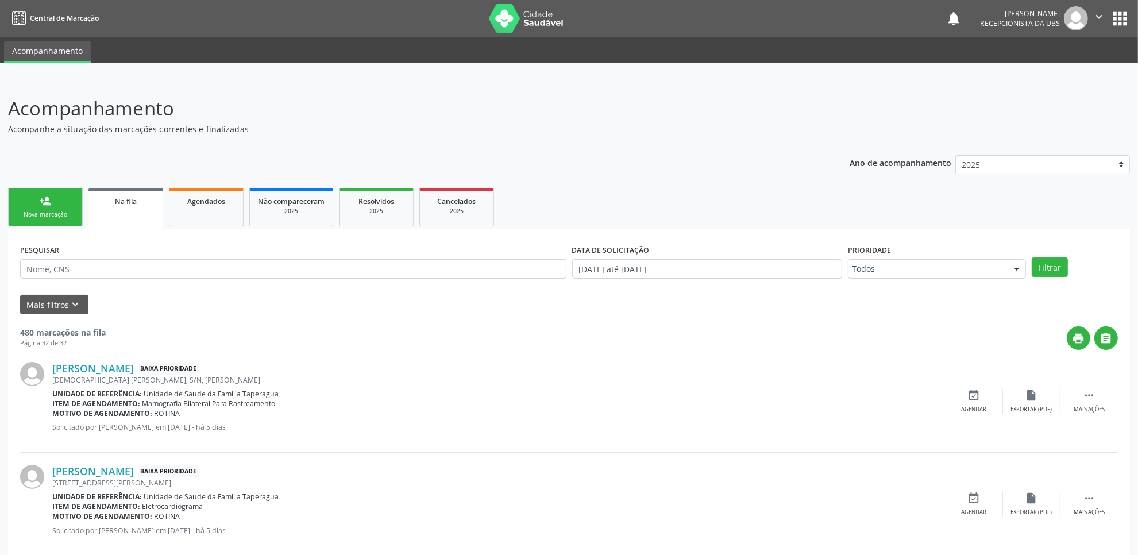
click at [78, 213] on link "person_add Nova marcação" at bounding box center [45, 207] width 75 height 38
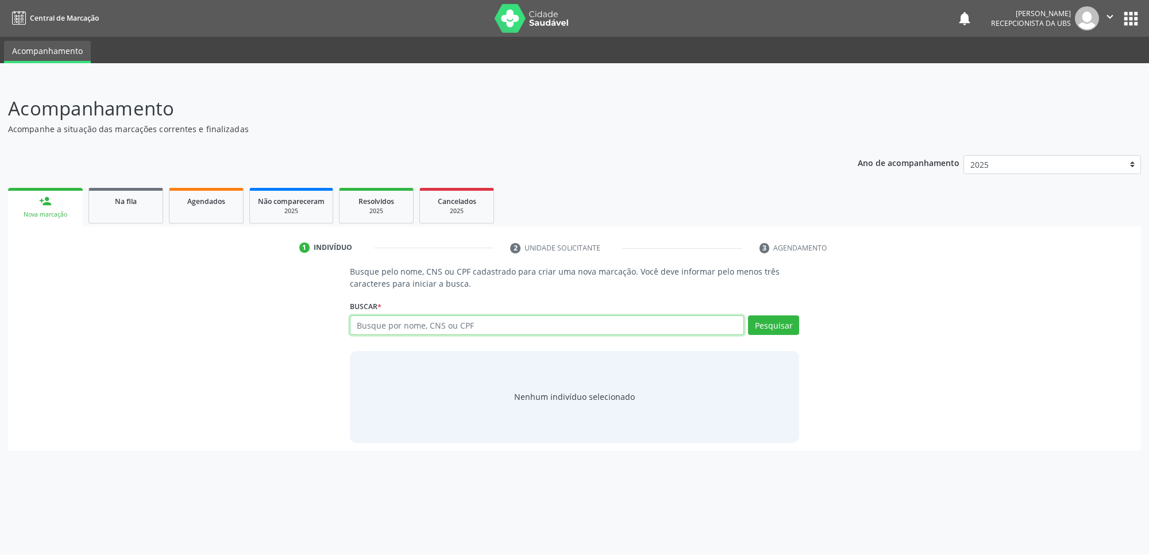
click at [401, 330] on input "text" at bounding box center [547, 325] width 394 height 20
paste input "702406065264528"
type input "702406065264528"
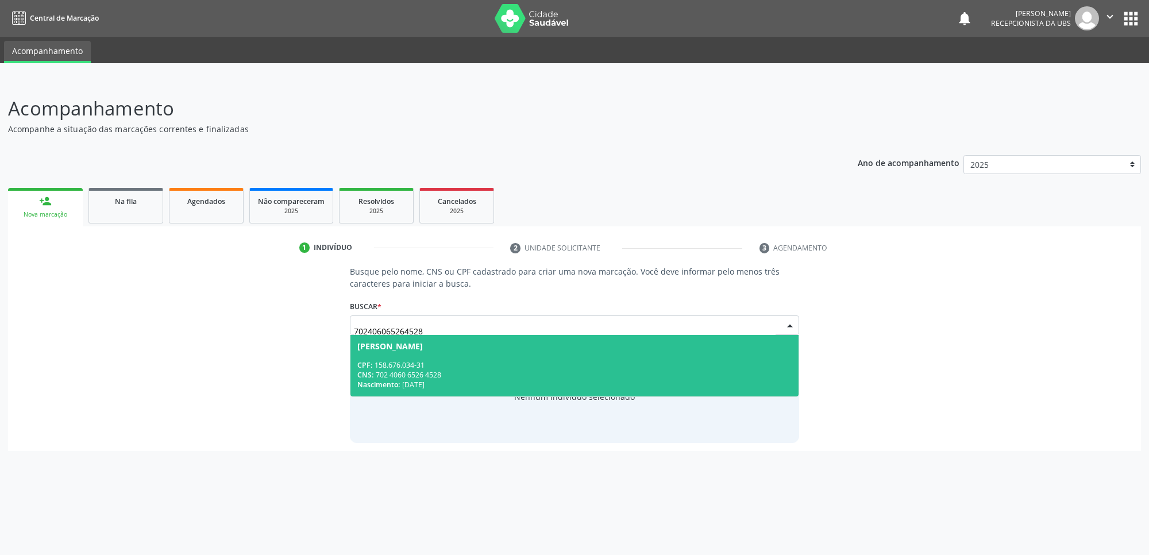
click at [607, 353] on span "Samuel dos Santos Pinto CPF: 158.676.034-31 CNS: 702 4060 6526 4528 Nascimento:…" at bounding box center [574, 365] width 448 height 61
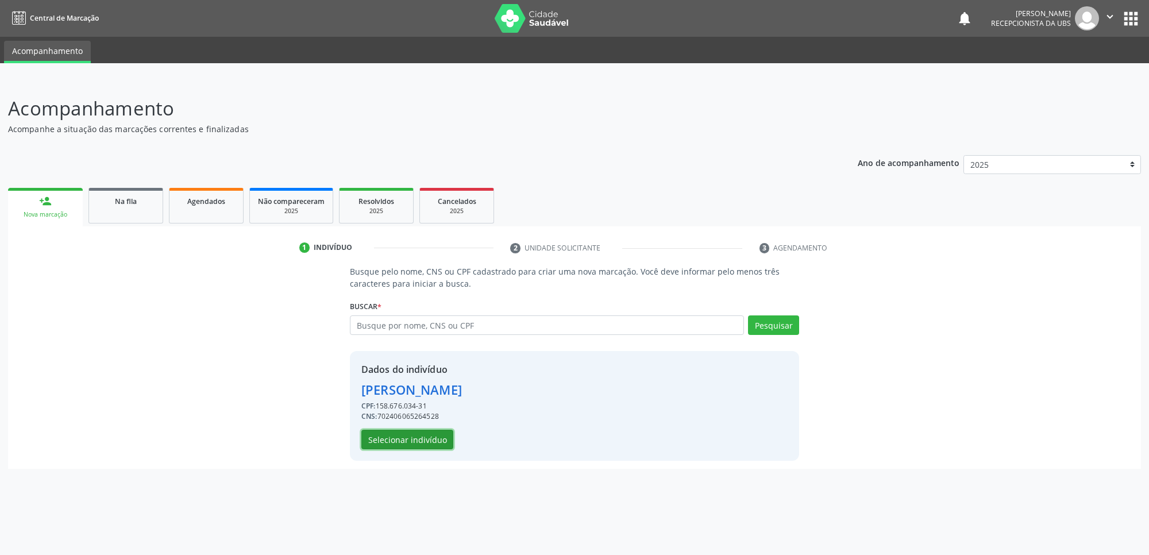
click at [404, 445] on button "Selecionar indivíduo" at bounding box center [407, 440] width 92 height 20
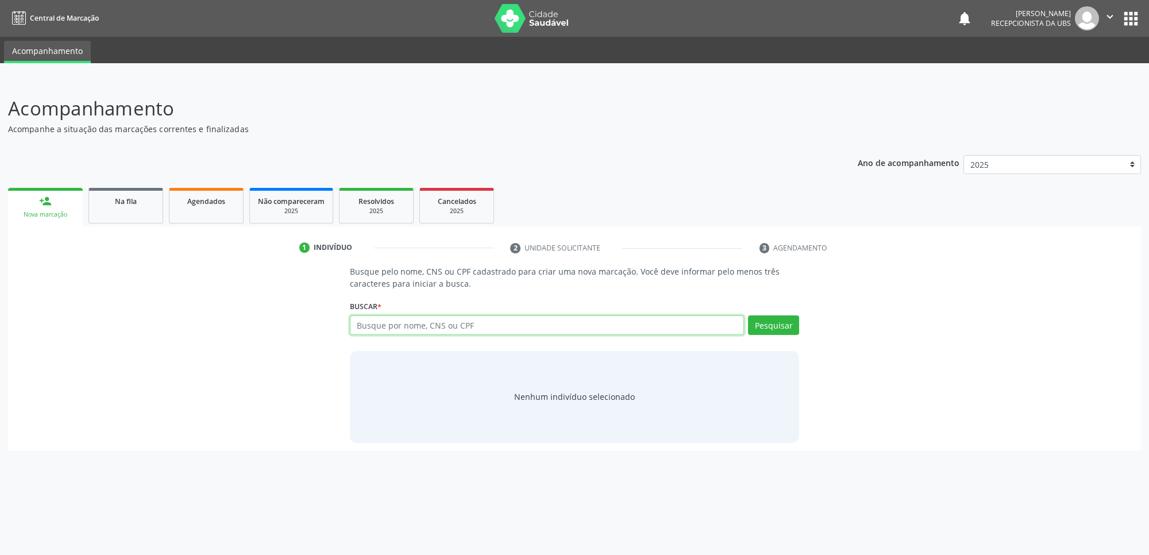
paste input "702406065264528"
type input "702406065264528"
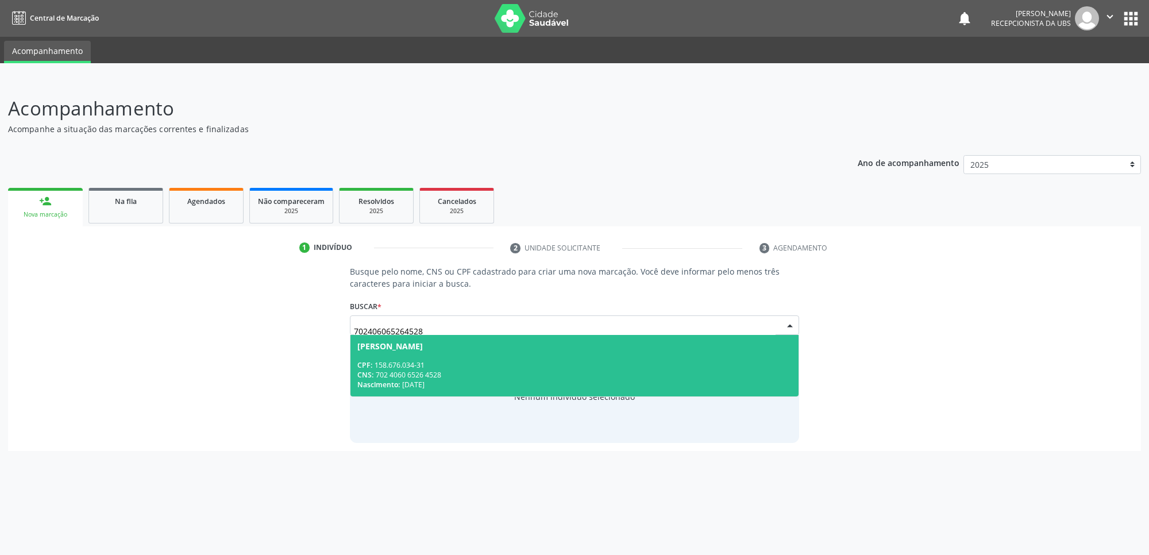
click at [451, 352] on span "[PERSON_NAME] CPF: 158.676.034-31 CNS: 702 4060 6526 4528 Nascimento: [DATE]" at bounding box center [574, 365] width 448 height 61
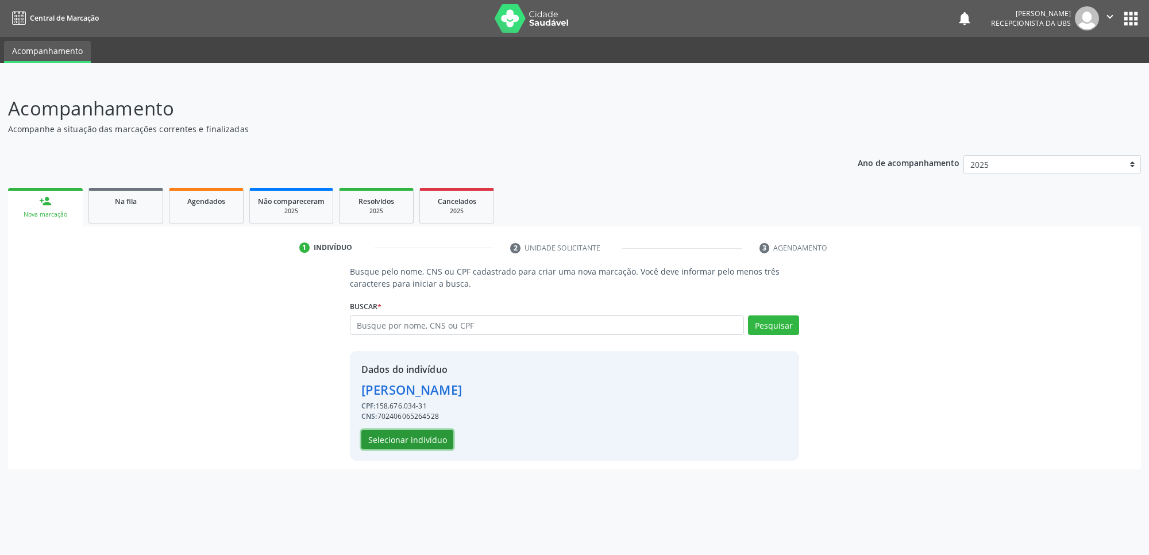
click at [419, 445] on button "Selecionar indivíduo" at bounding box center [407, 440] width 92 height 20
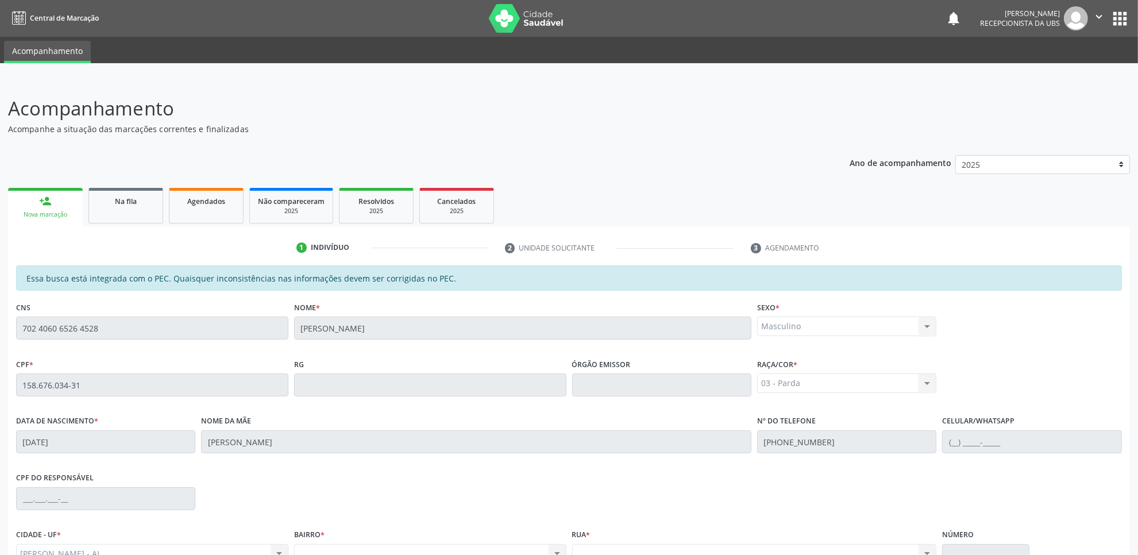
scroll to position [118, 0]
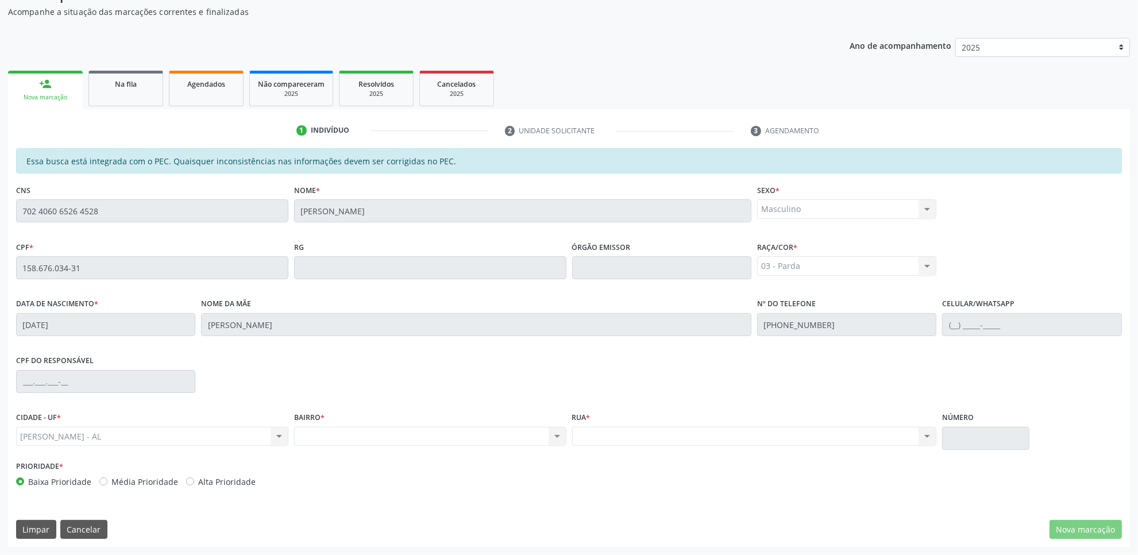
click at [311, 90] on div "2025" at bounding box center [291, 94] width 67 height 9
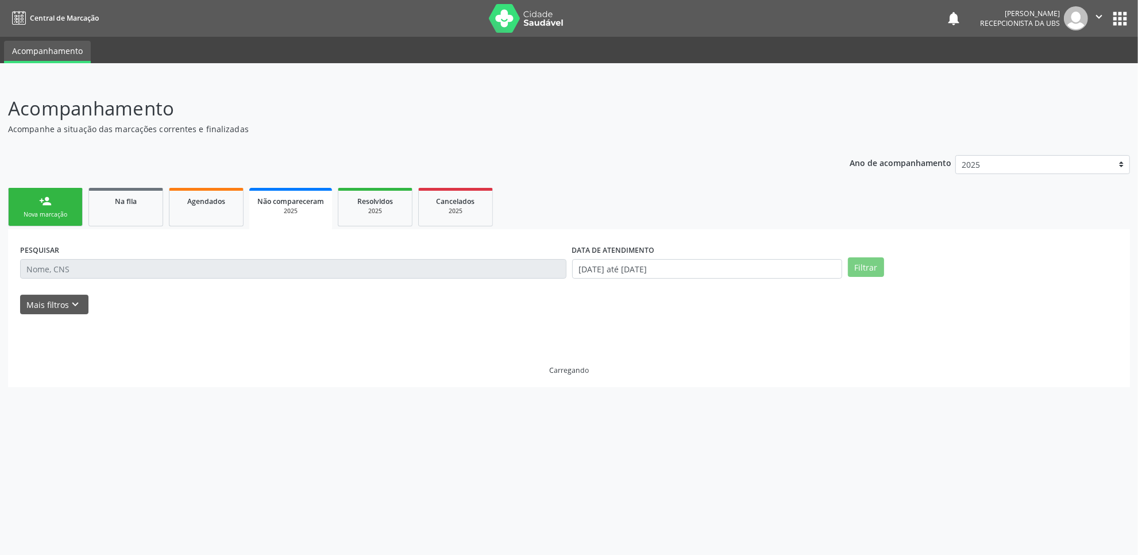
scroll to position [0, 0]
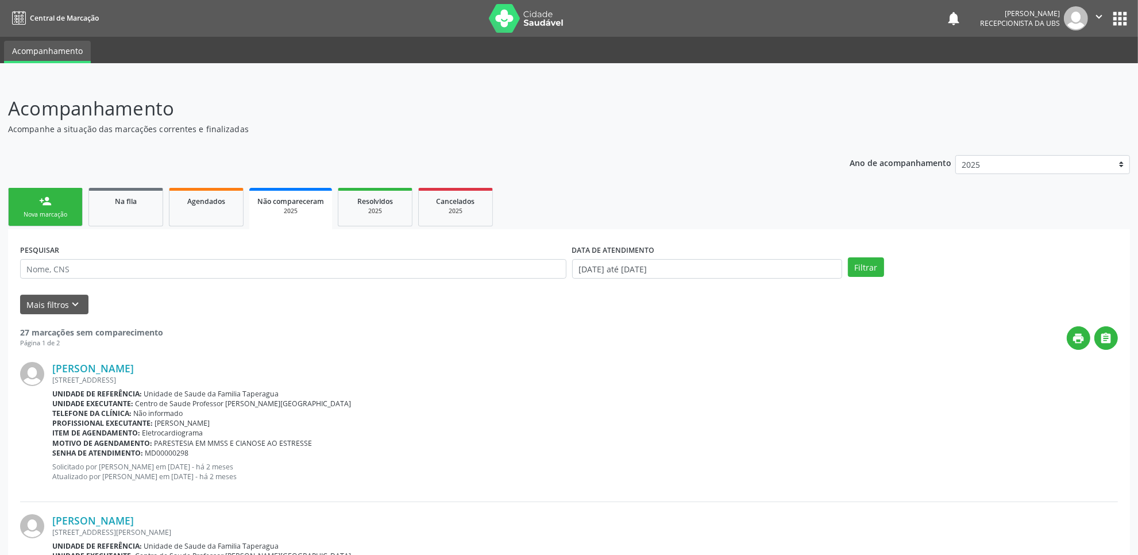
click at [42, 201] on div "person_add" at bounding box center [45, 201] width 13 height 13
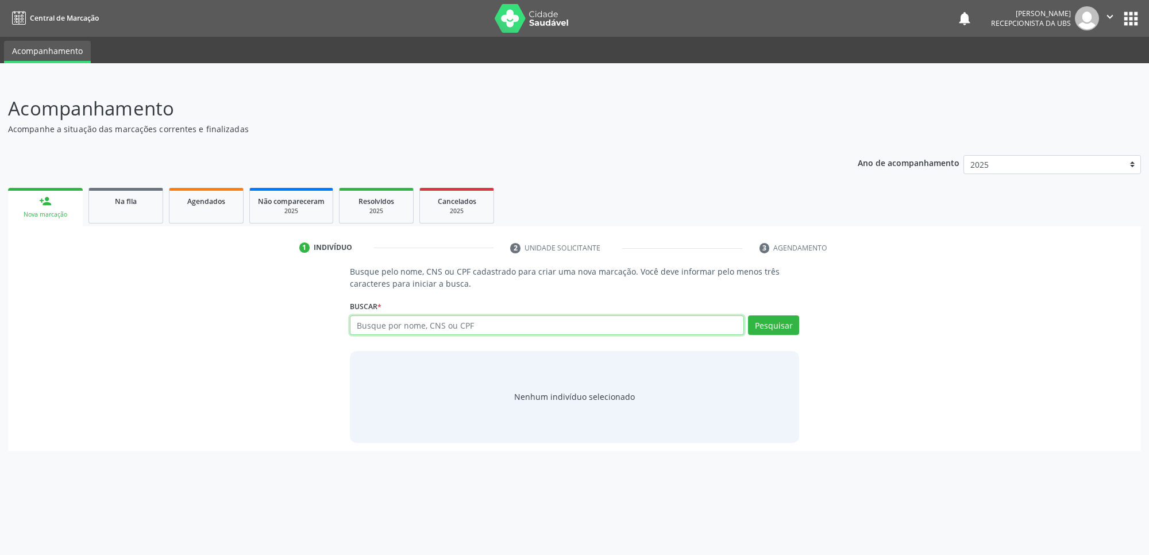
click at [449, 323] on input "text" at bounding box center [547, 325] width 394 height 20
paste input "702406065264528"
type input "702406065264528"
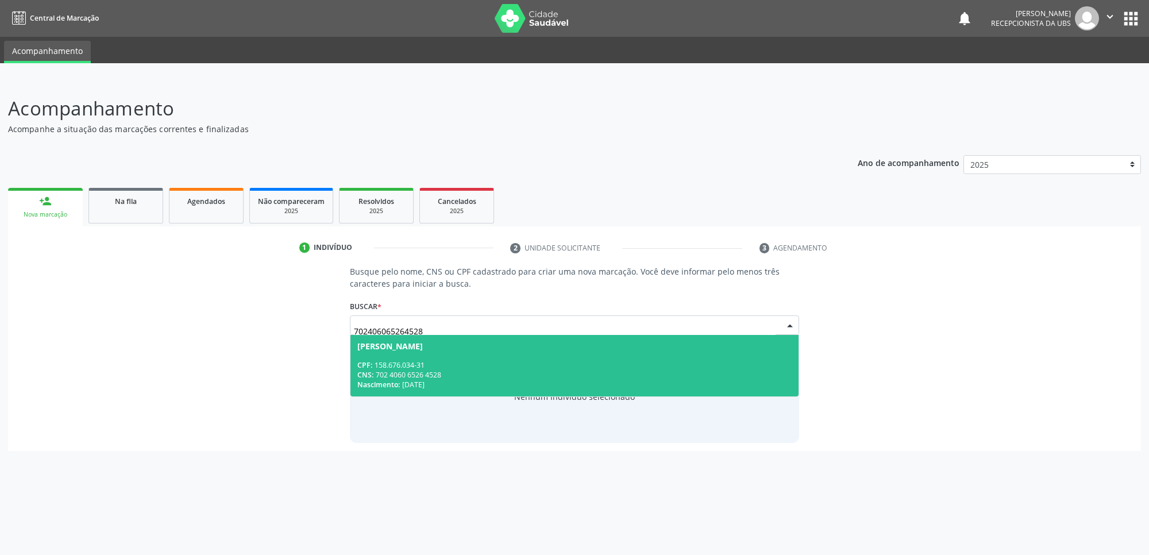
click at [423, 345] on div "[PERSON_NAME]" at bounding box center [389, 346] width 65 height 9
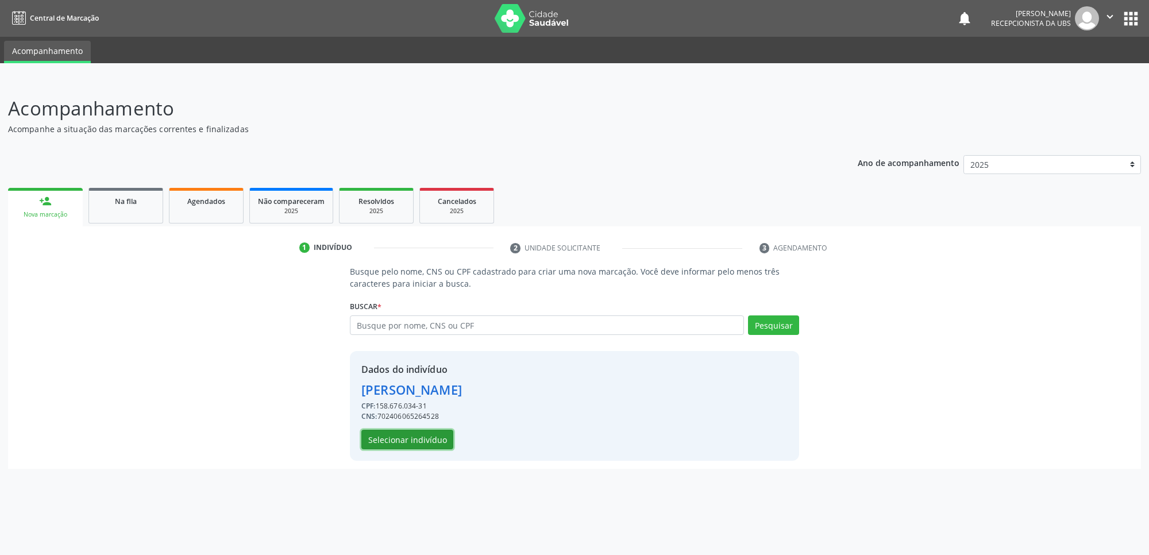
click at [399, 431] on button "Selecionar indivíduo" at bounding box center [407, 440] width 92 height 20
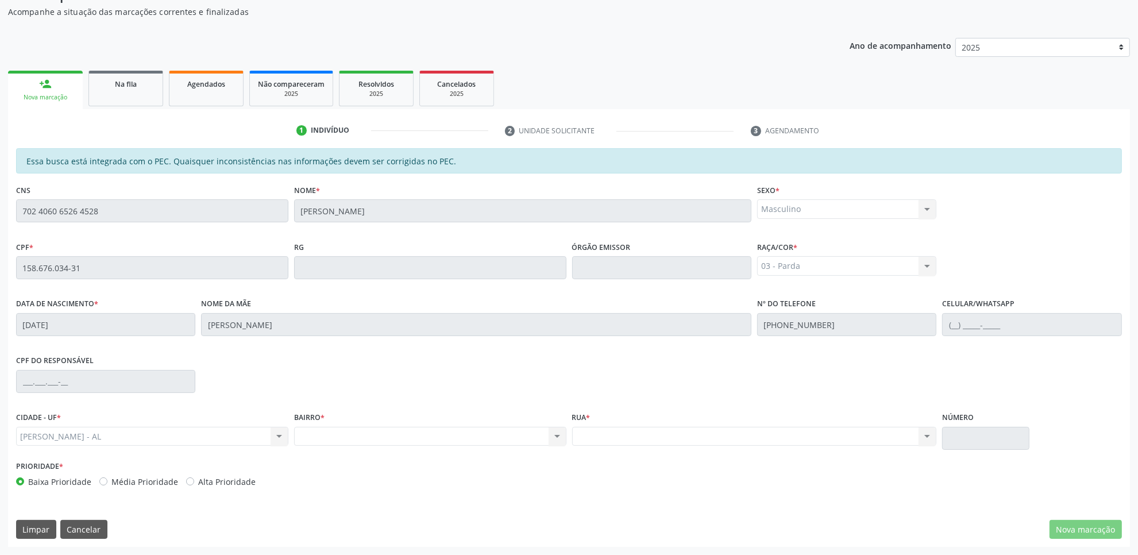
scroll to position [51, 0]
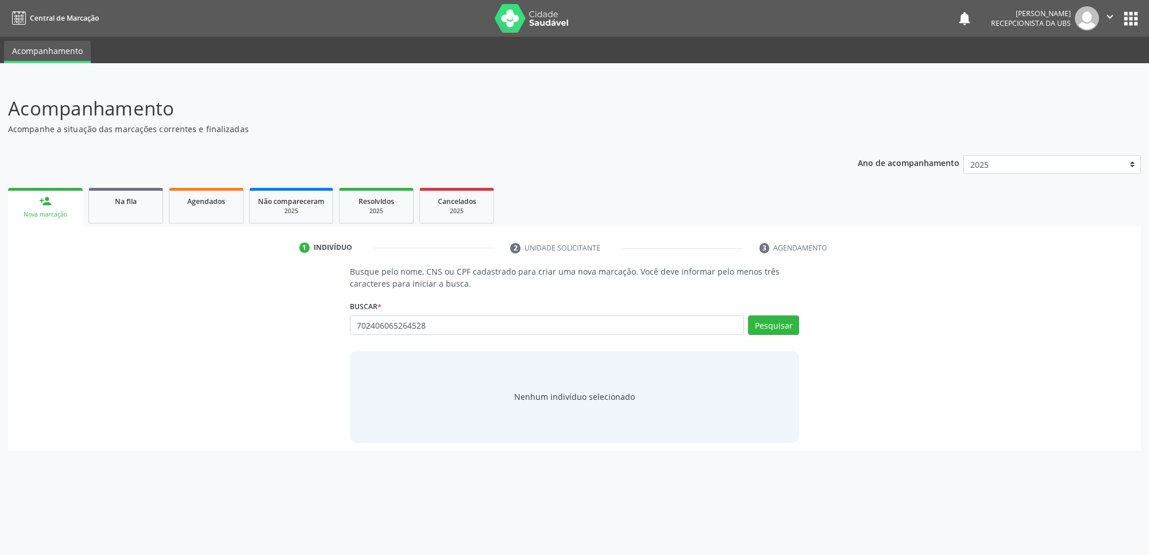
type input "702406065264528"
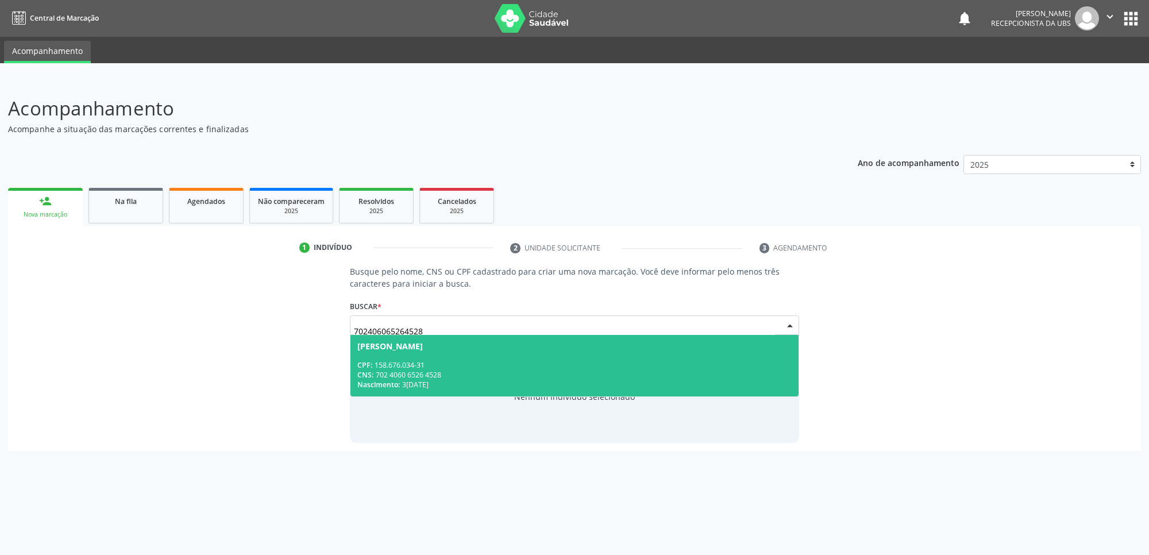
click at [438, 359] on span "[PERSON_NAME] CPF: 158.676.034-31 CNS: 702 4060 6526 4528 Nascimento: [DATE]" at bounding box center [574, 365] width 448 height 61
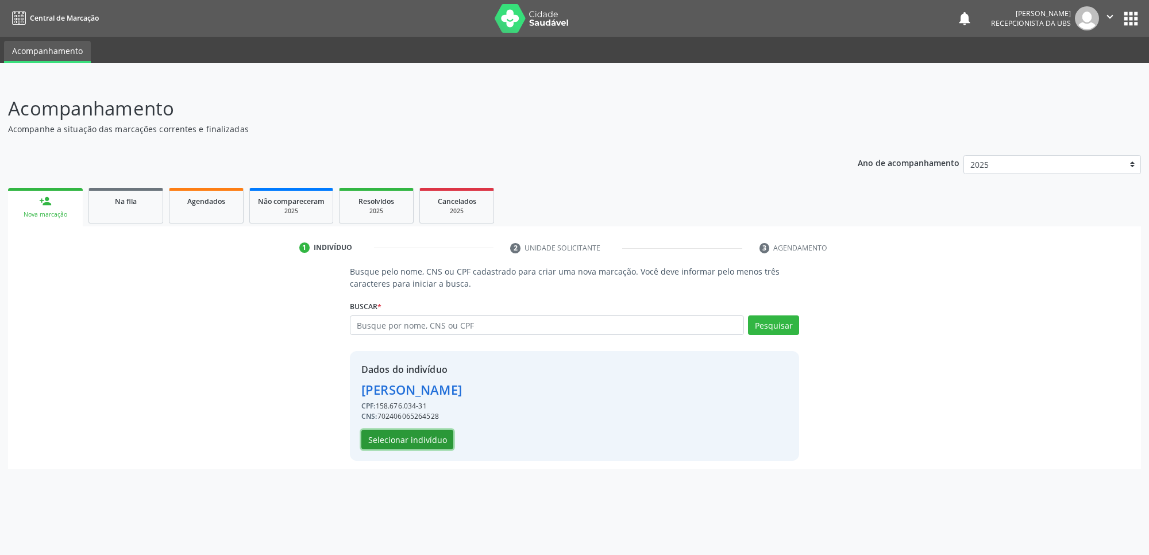
click at [423, 434] on button "Selecionar indivíduo" at bounding box center [407, 440] width 92 height 20
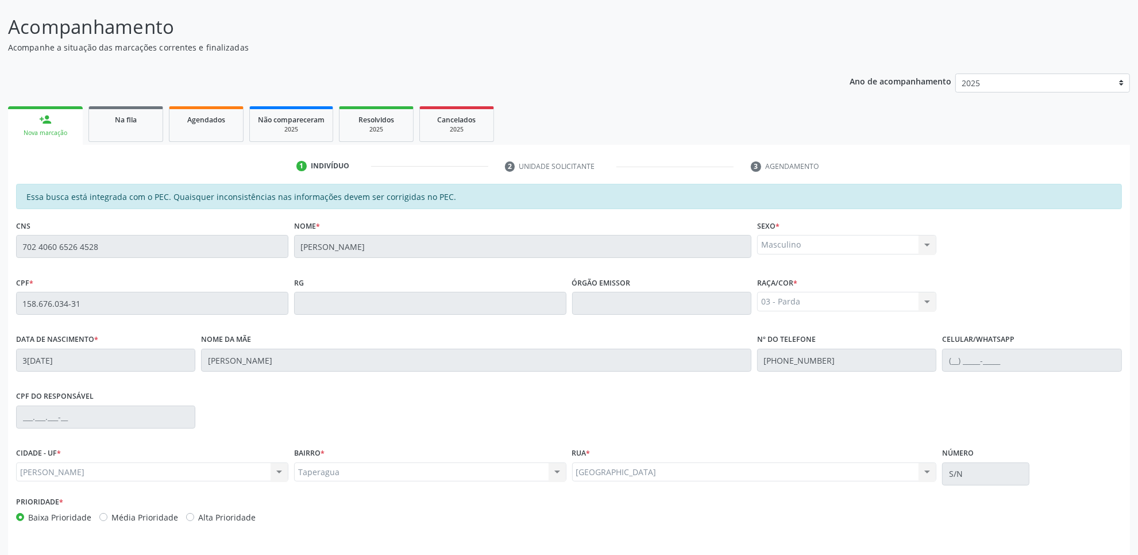
scroll to position [118, 0]
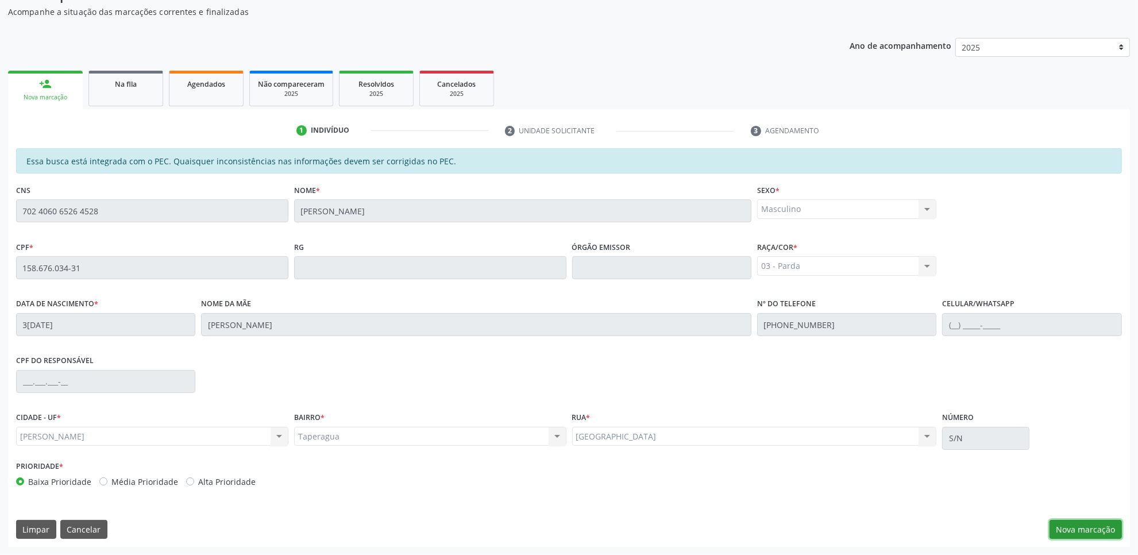
click at [1106, 524] on button "Nova marcação" at bounding box center [1085, 530] width 72 height 20
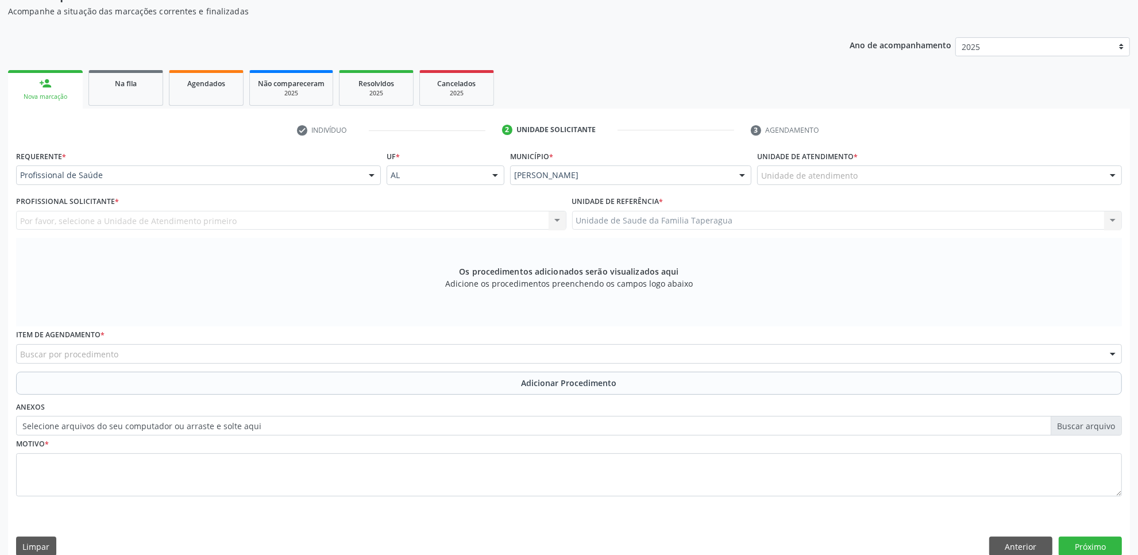
click at [920, 173] on div "Unidade de atendimento" at bounding box center [939, 175] width 365 height 20
click at [857, 173] on div "Unidade de atendimento" at bounding box center [939, 175] width 365 height 20
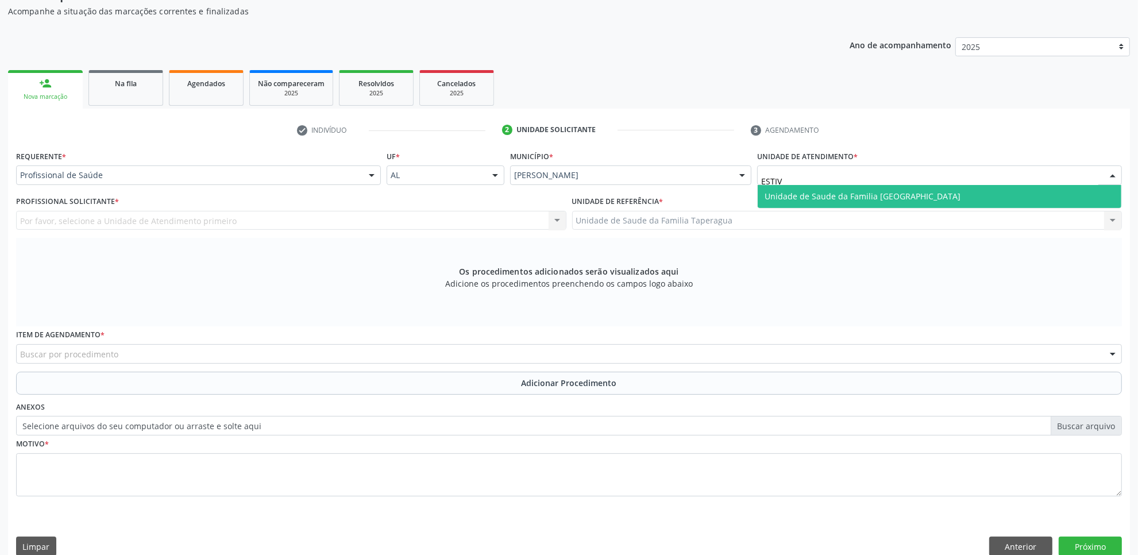
type input "ESTIVA"
click at [857, 195] on span "Unidade de Saude da Familia [GEOGRAPHIC_DATA]" at bounding box center [862, 196] width 196 height 11
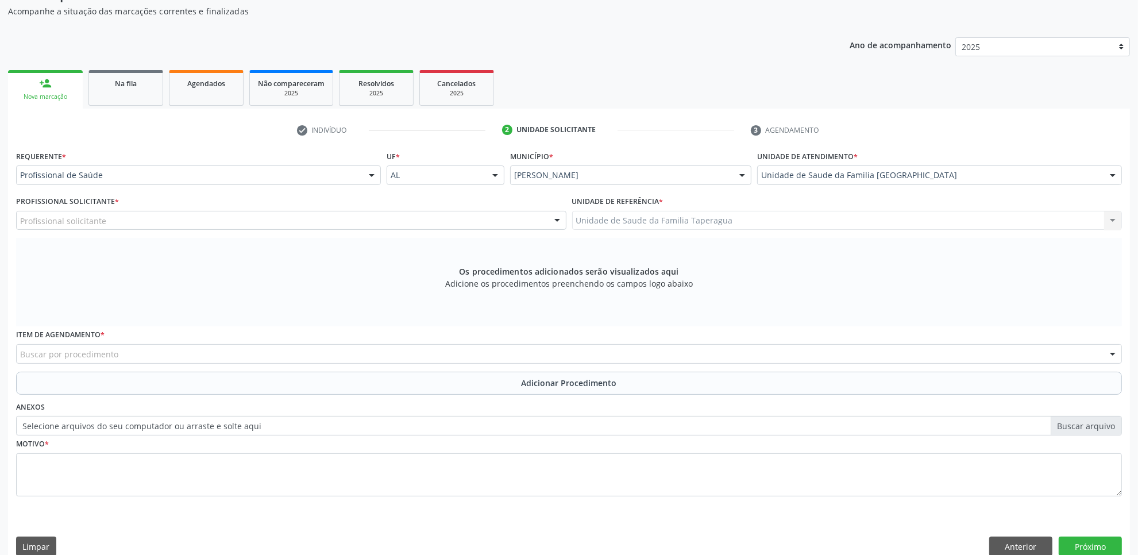
click at [337, 222] on div "Profissional solicitante" at bounding box center [291, 221] width 550 height 20
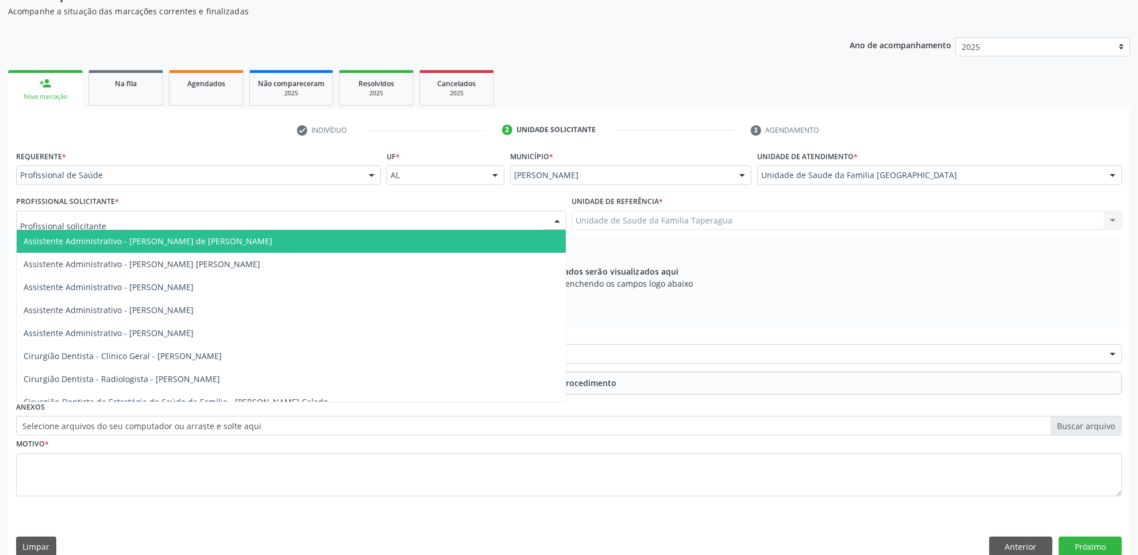
click at [244, 217] on div at bounding box center [291, 221] width 550 height 20
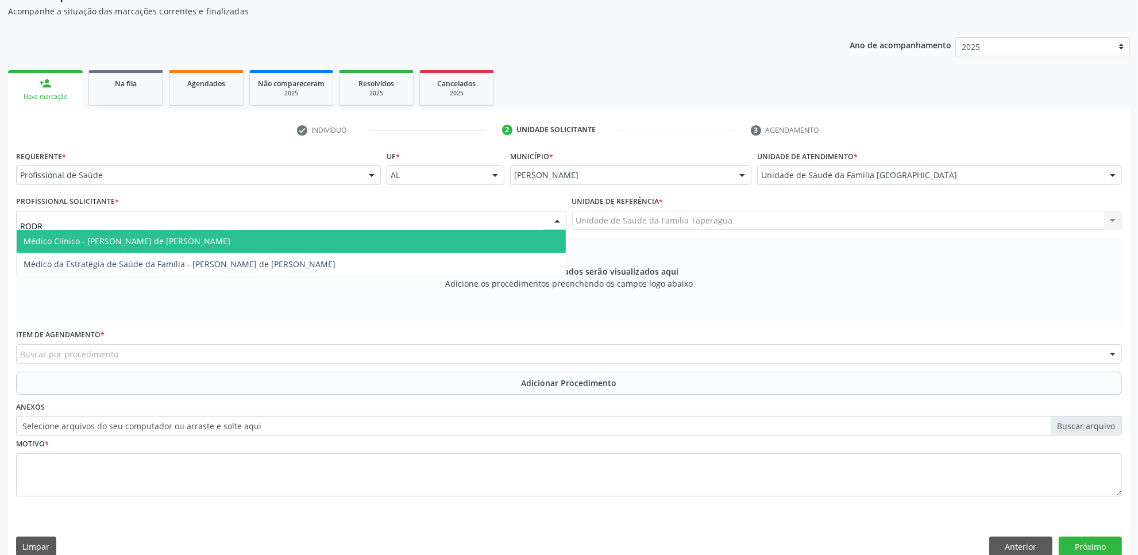
type input "RODRI"
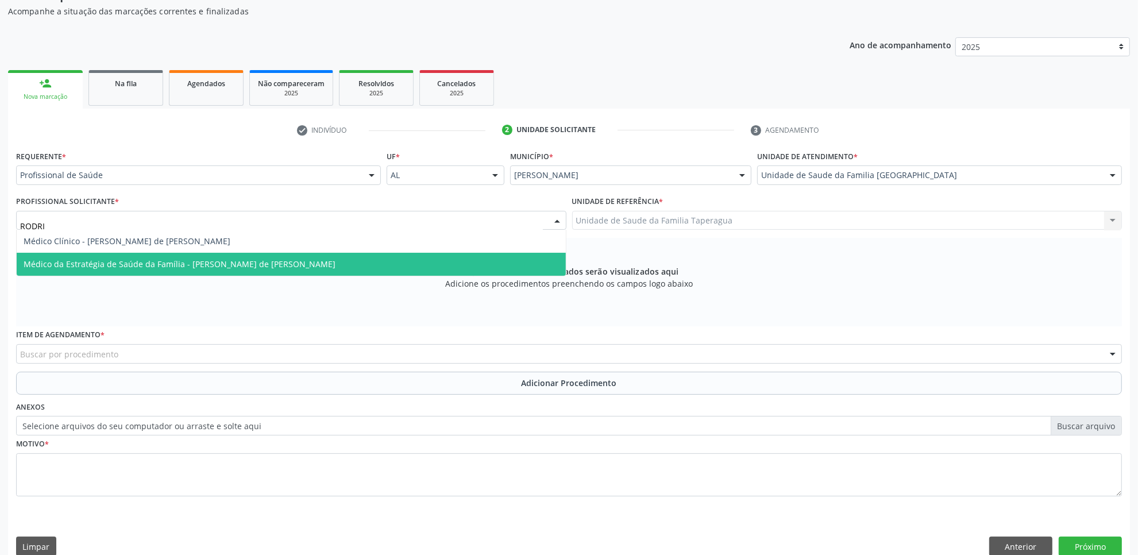
click at [234, 262] on span "Médico da Estratégia de Saúde da Família - [PERSON_NAME] de [PERSON_NAME]" at bounding box center [180, 263] width 312 height 11
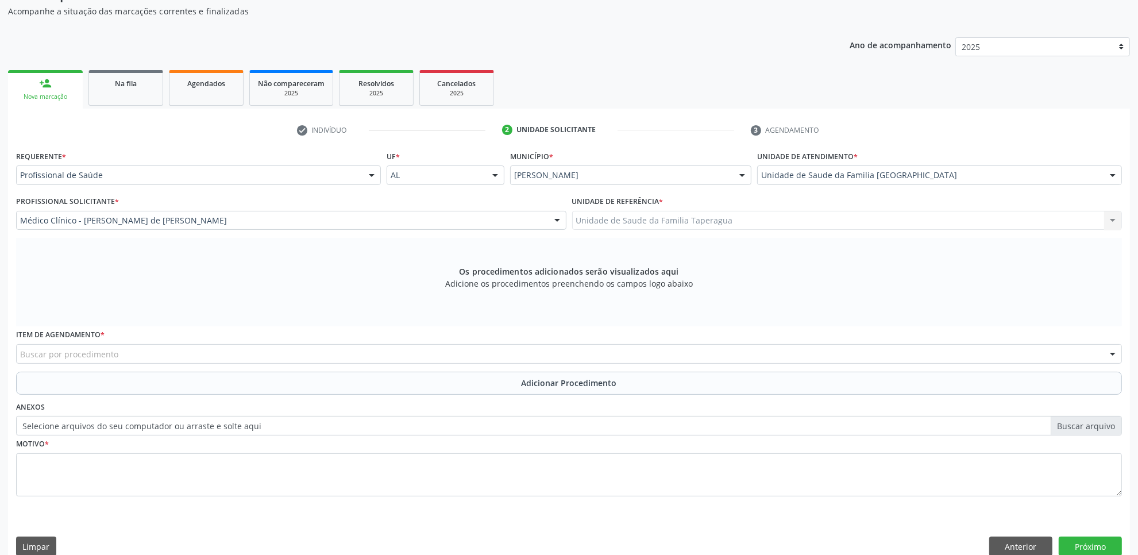
click at [374, 349] on div "Buscar por procedimento" at bounding box center [569, 354] width 1106 height 20
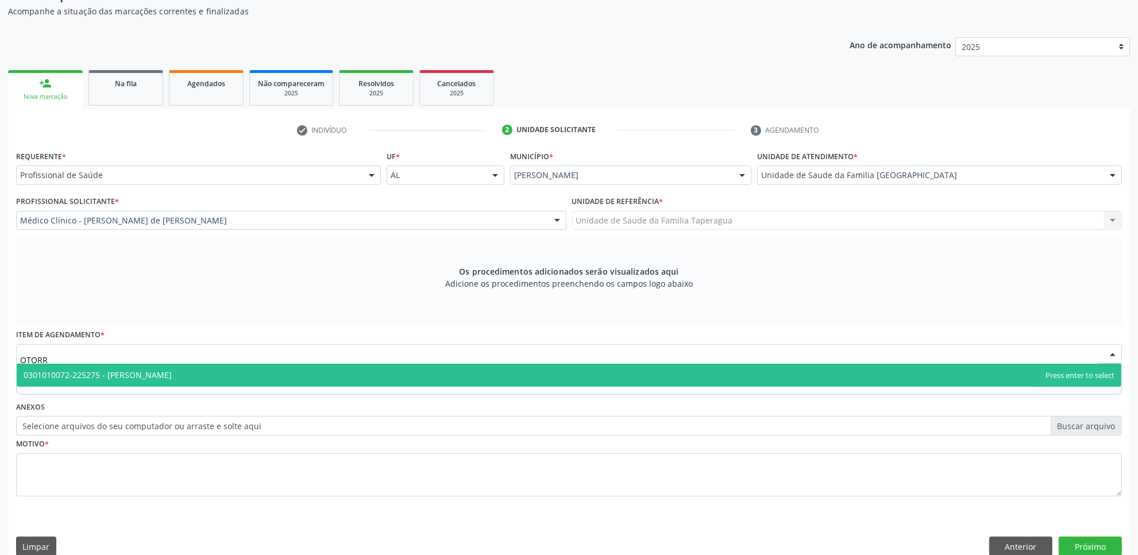
type input "OTORRI"
click at [372, 378] on span "0301010072-225275 - [PERSON_NAME]" at bounding box center [569, 375] width 1104 height 23
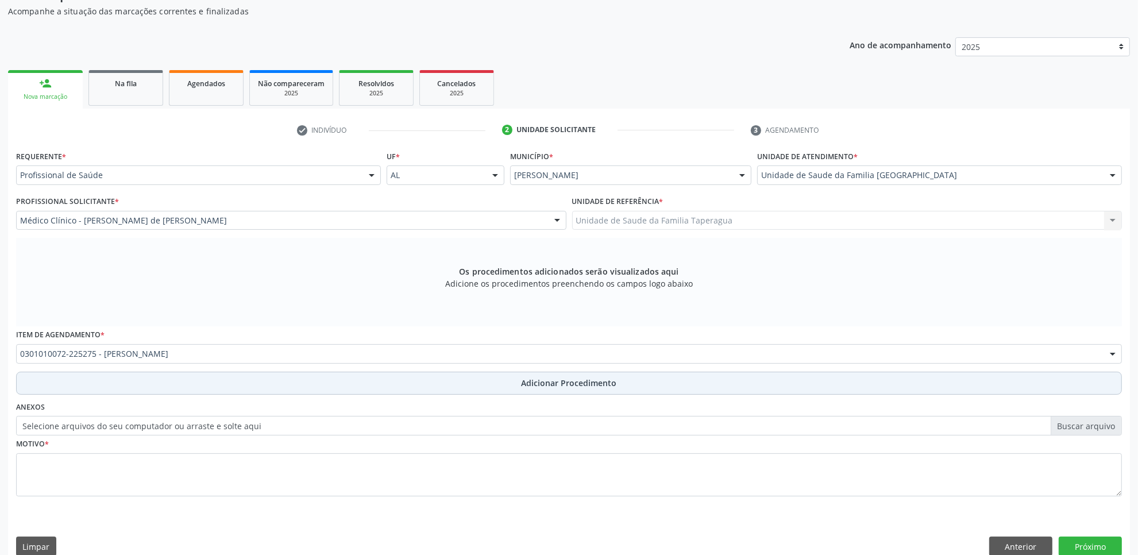
click at [372, 377] on button "Adicionar Procedimento" at bounding box center [569, 383] width 1106 height 23
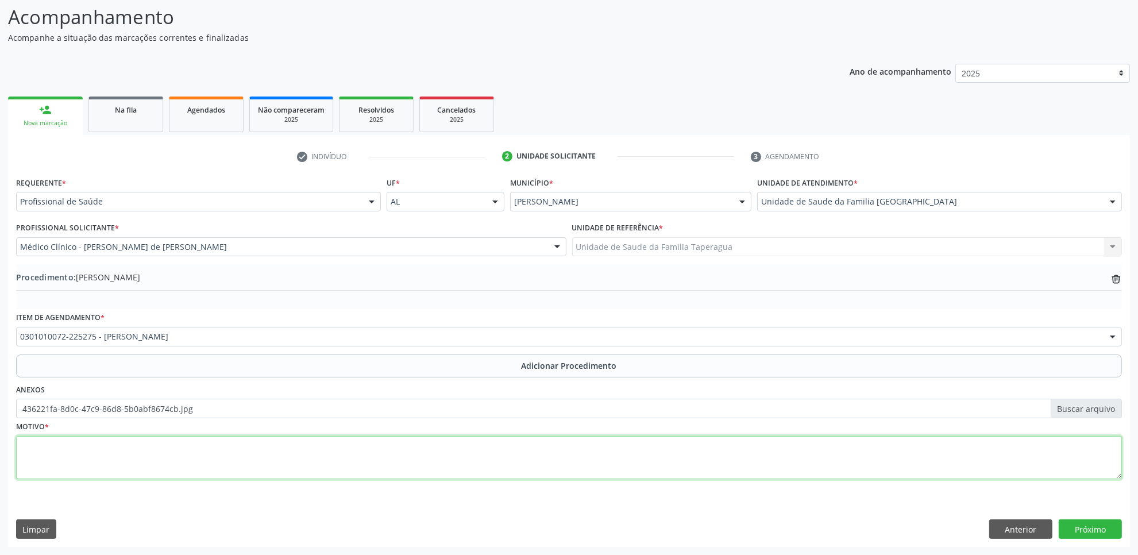
click at [287, 443] on textarea at bounding box center [569, 458] width 1106 height 44
type textarea "AUMENTO DAS AMIGDALAS COM GRIPES RECORRENTES"
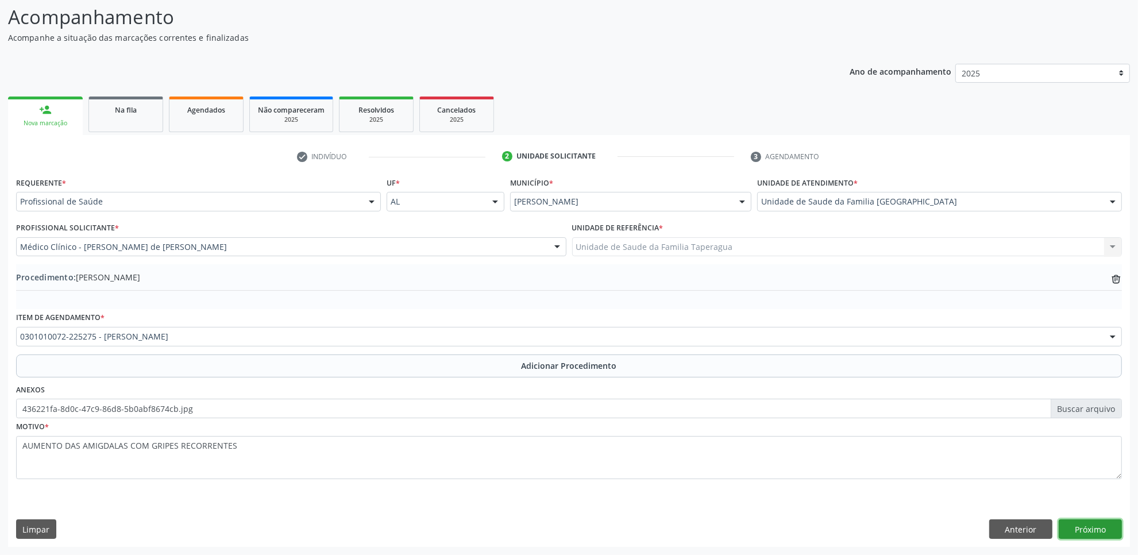
click at [1097, 527] on button "Próximo" at bounding box center [1089, 529] width 63 height 20
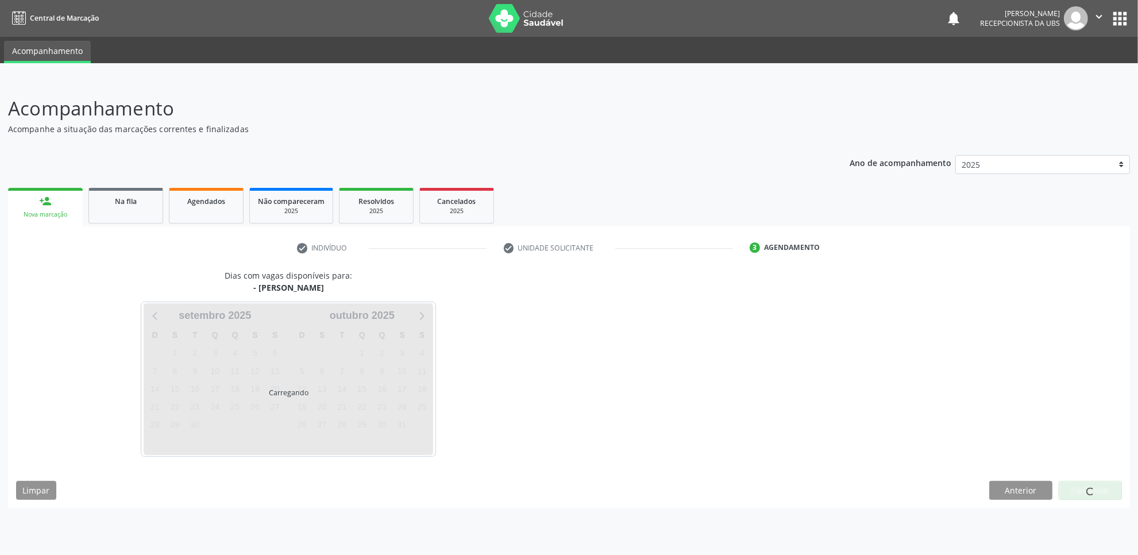
scroll to position [0, 0]
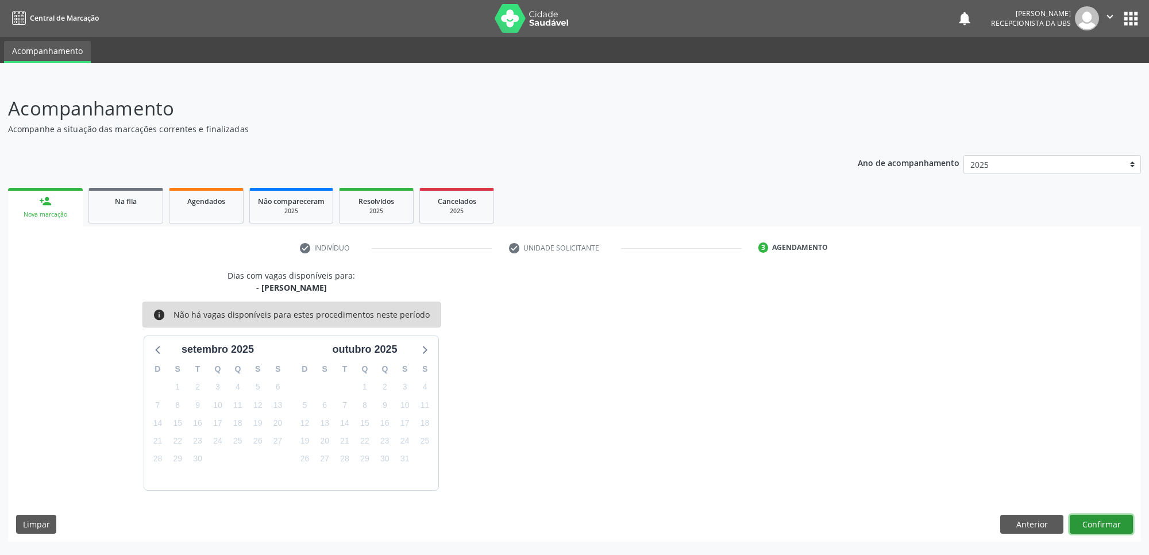
click at [1097, 518] on button "Confirmar" at bounding box center [1100, 525] width 63 height 20
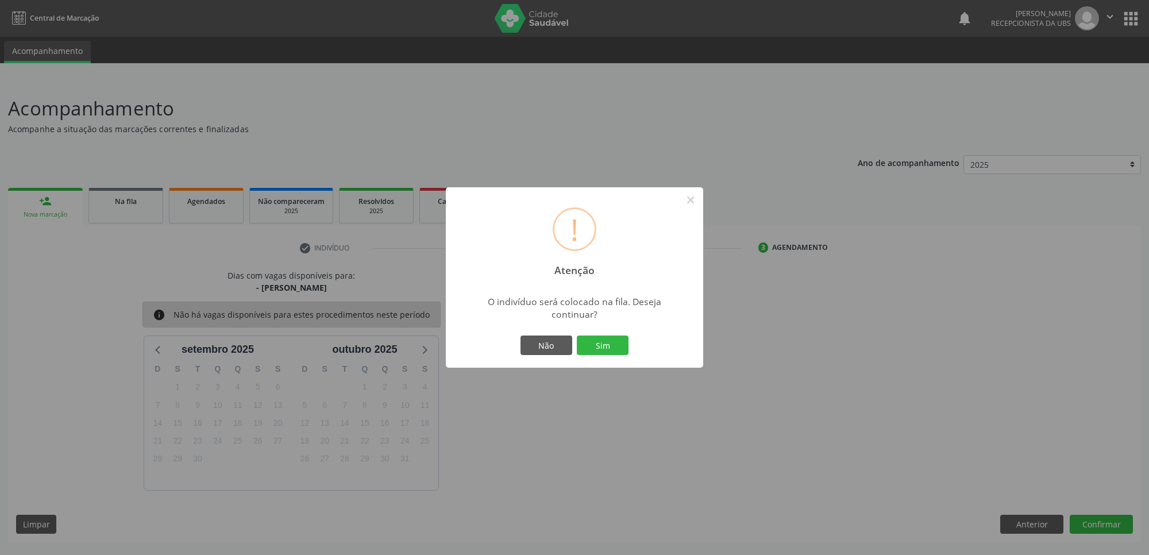
click at [577, 335] on button "Sim" at bounding box center [603, 345] width 52 height 20
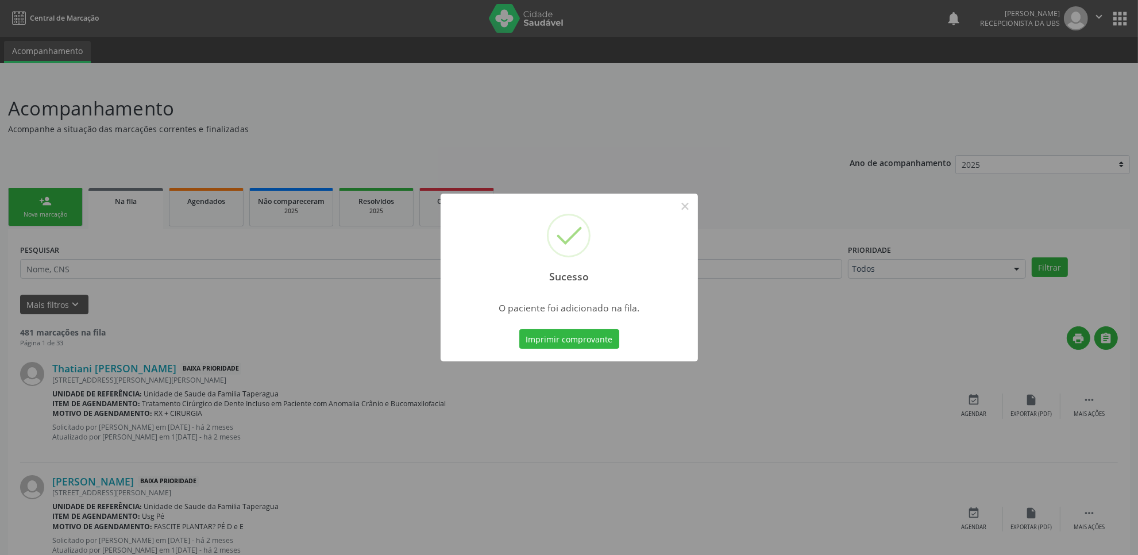
click at [676, 105] on div "Sucesso × O paciente foi adicionado na fila. Imprimir comprovante Cancel" at bounding box center [569, 277] width 1138 height 555
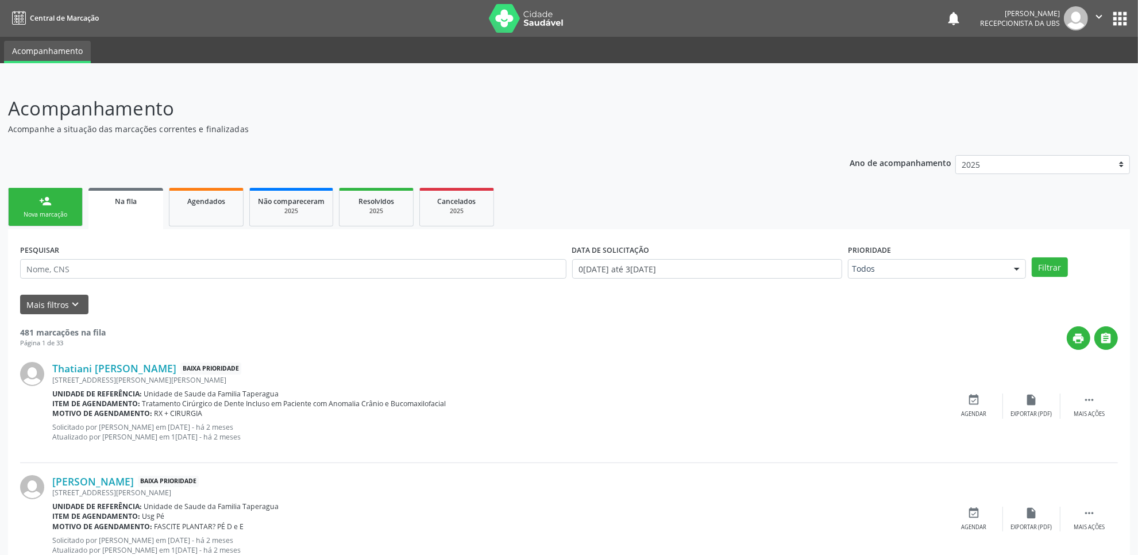
click at [53, 207] on link "person_add Nova marcação" at bounding box center [45, 207] width 75 height 38
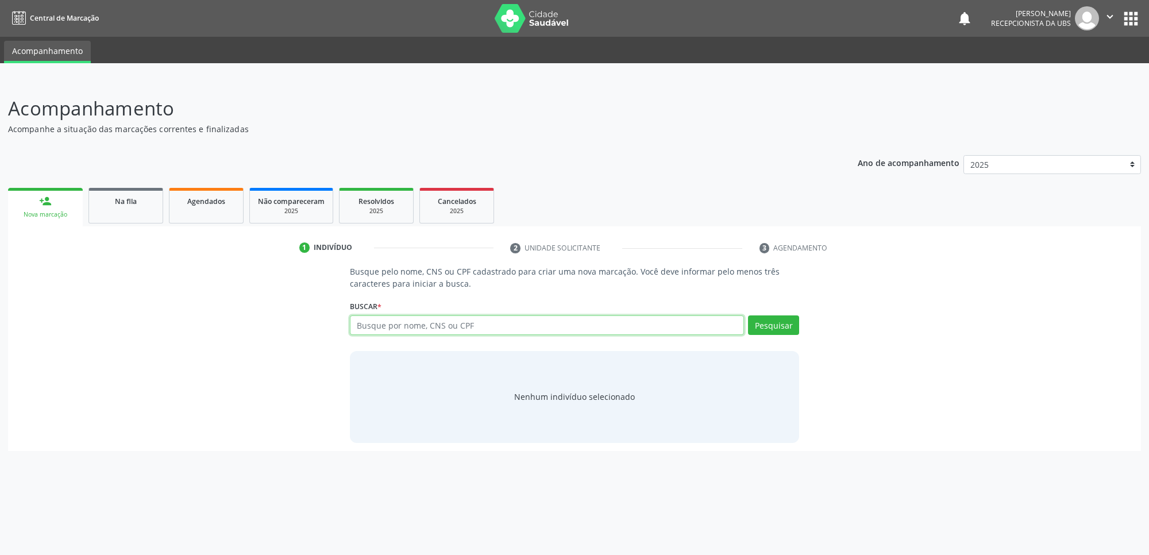
click at [519, 327] on input "text" at bounding box center [547, 325] width 394 height 20
paste input "705009898973450"
type input "705009898973450"
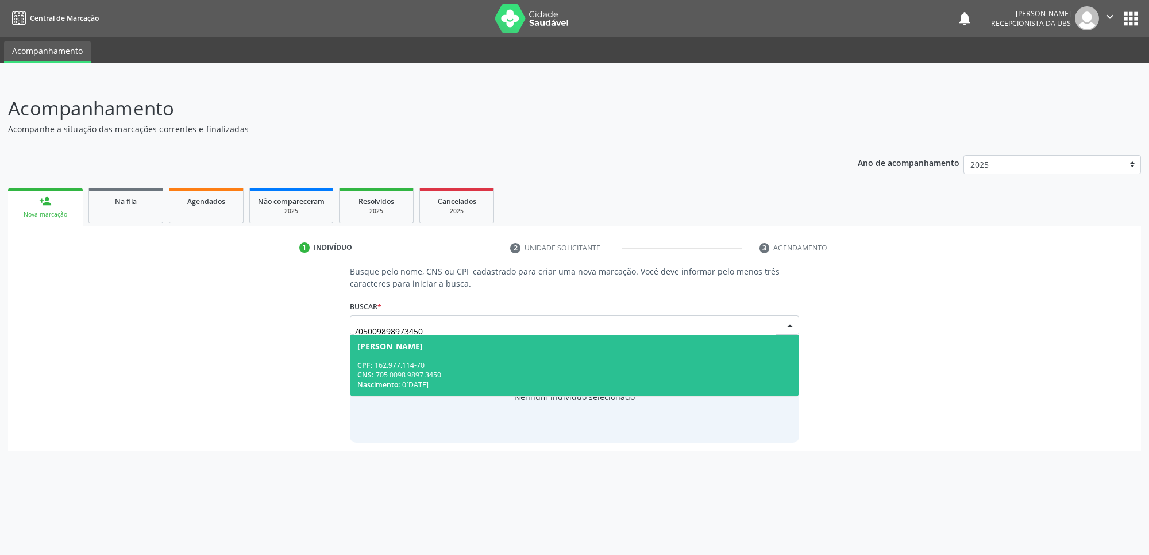
click at [432, 370] on div "CNS: 705 0098 9897 3450" at bounding box center [574, 375] width 434 height 10
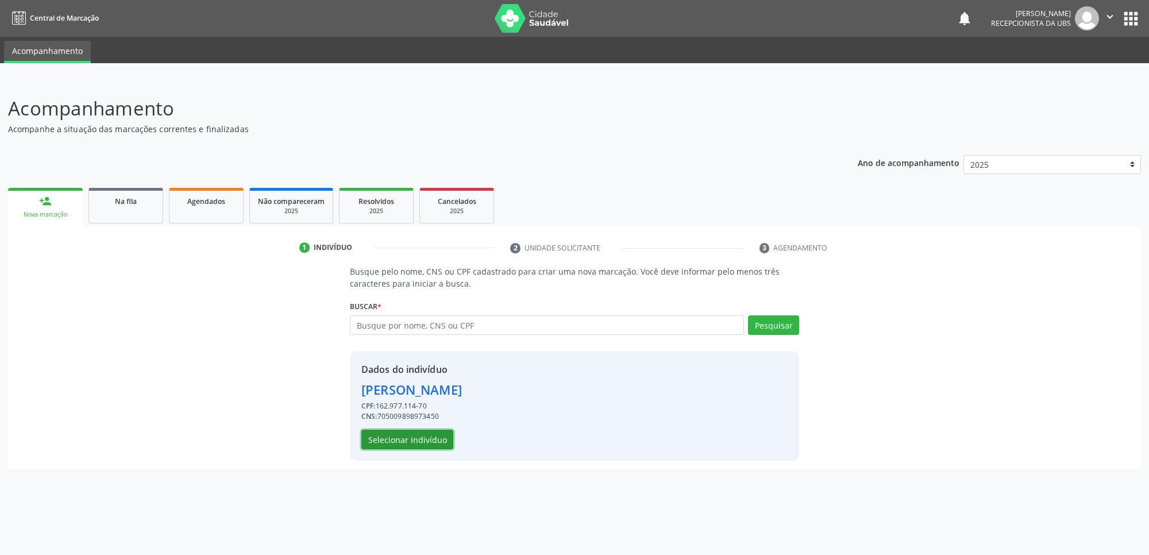
click at [400, 444] on button "Selecionar indivíduo" at bounding box center [407, 440] width 92 height 20
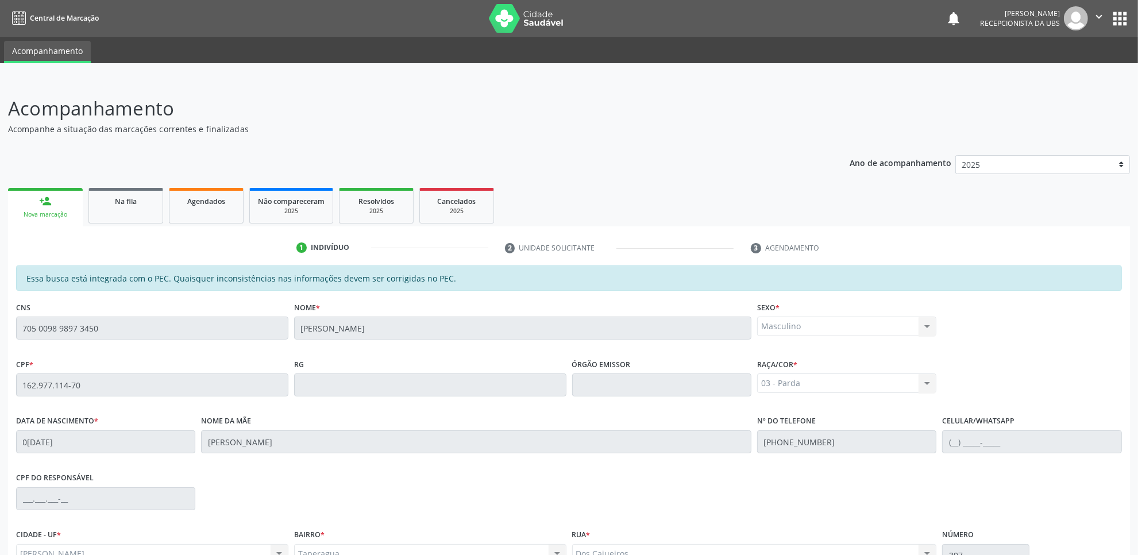
scroll to position [118, 0]
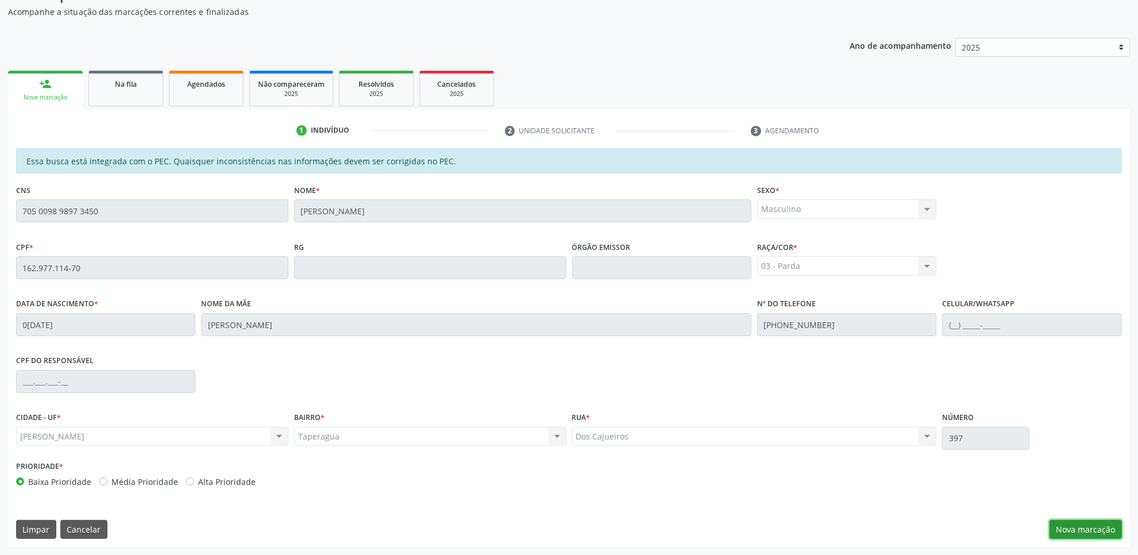
click at [1091, 531] on button "Nova marcação" at bounding box center [1085, 530] width 72 height 20
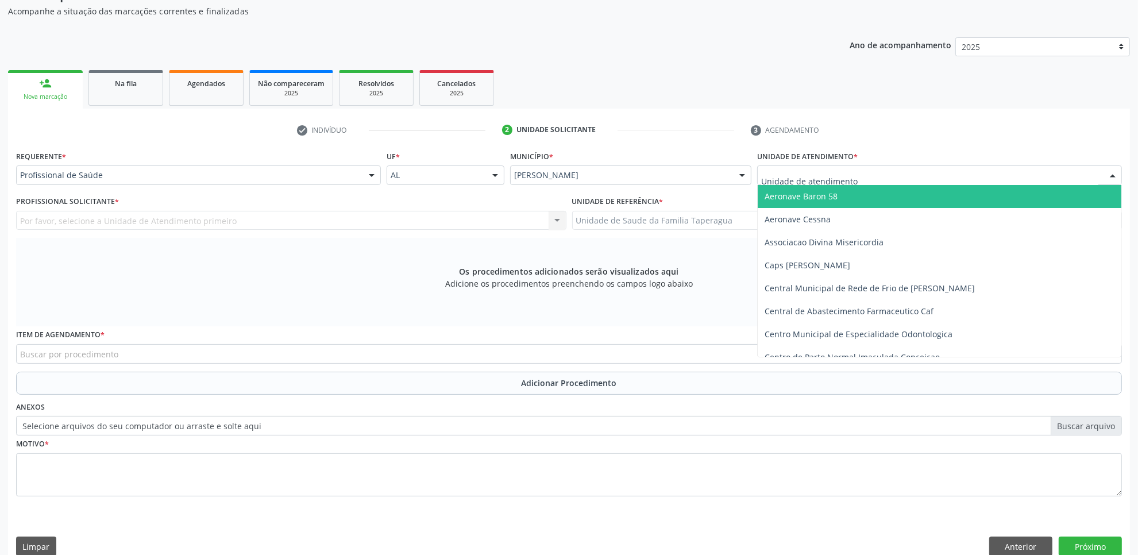
click at [937, 176] on div at bounding box center [939, 175] width 365 height 20
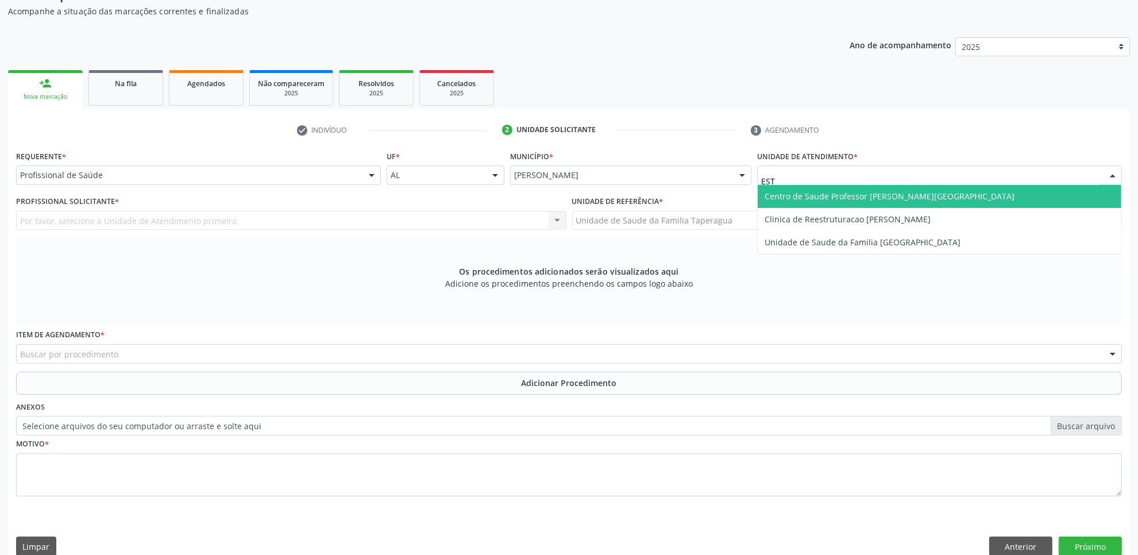
type input "ESTI"
click at [931, 199] on span "Unidade de Saude da Familia [GEOGRAPHIC_DATA]" at bounding box center [940, 196] width 364 height 23
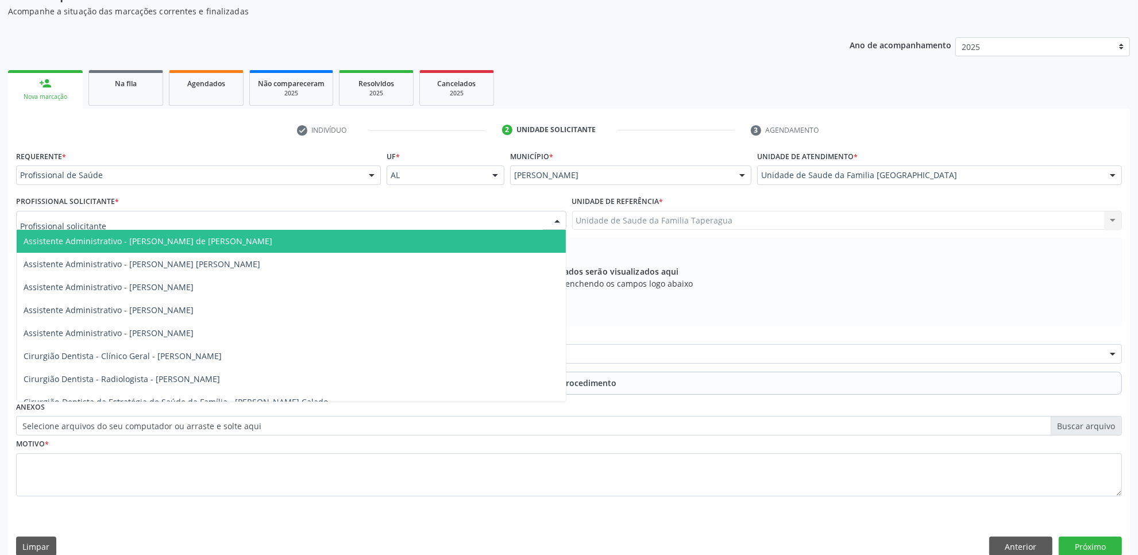
click at [389, 220] on div at bounding box center [291, 221] width 550 height 20
click at [358, 214] on div at bounding box center [291, 221] width 550 height 20
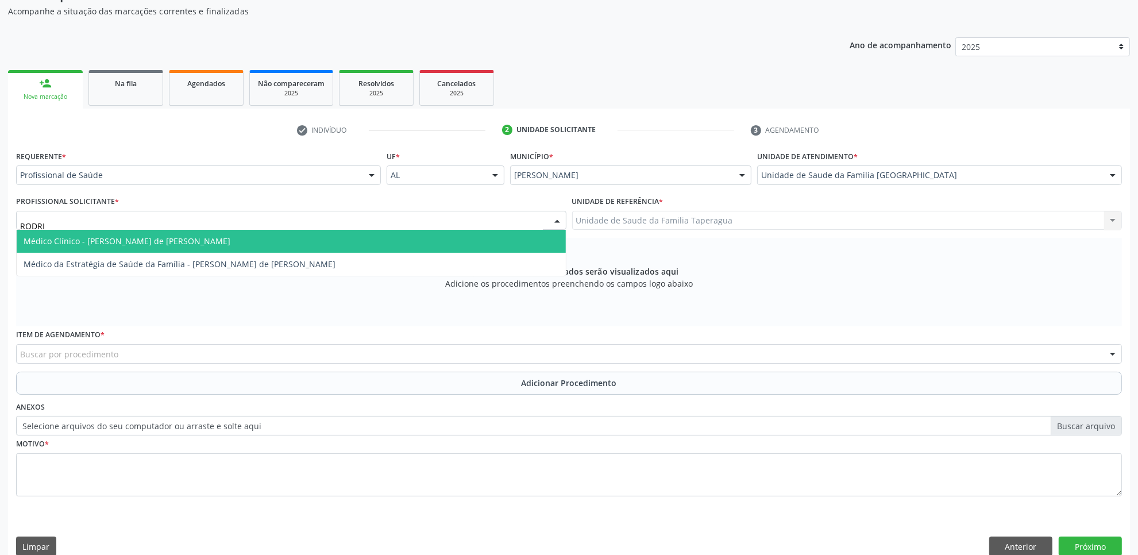
type input "RODRIG"
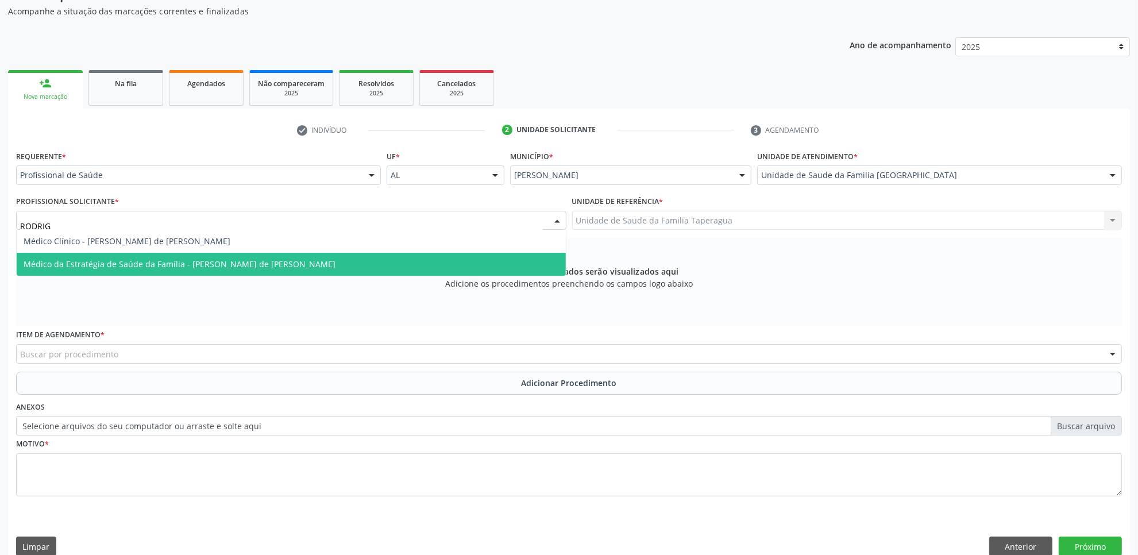
click at [349, 257] on span "Médico da Estratégia de Saúde da Família - Rodrigo Santana de Luna Batista" at bounding box center [291, 264] width 549 height 23
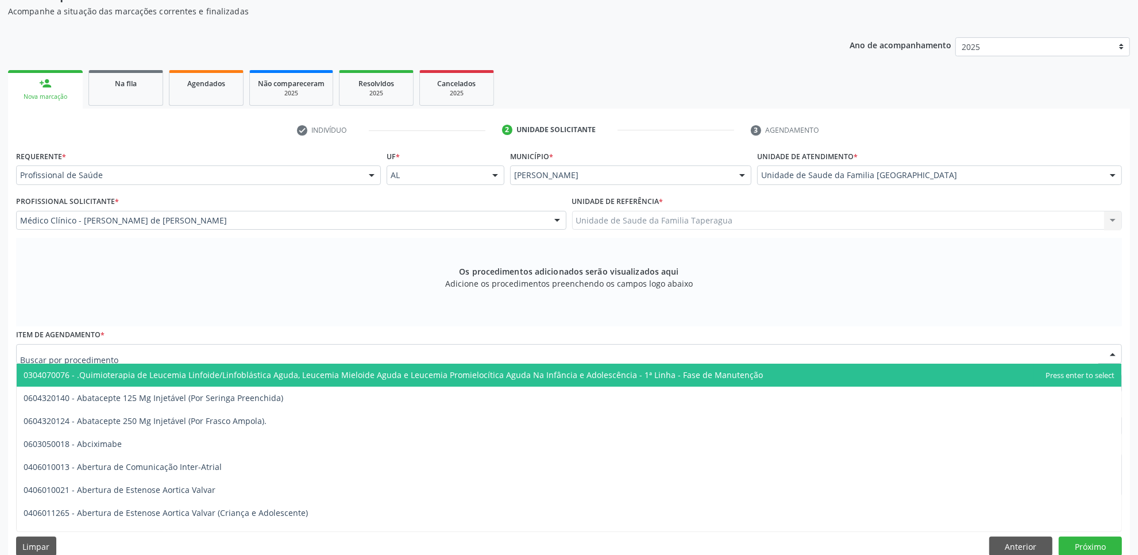
click at [348, 352] on div at bounding box center [569, 354] width 1106 height 20
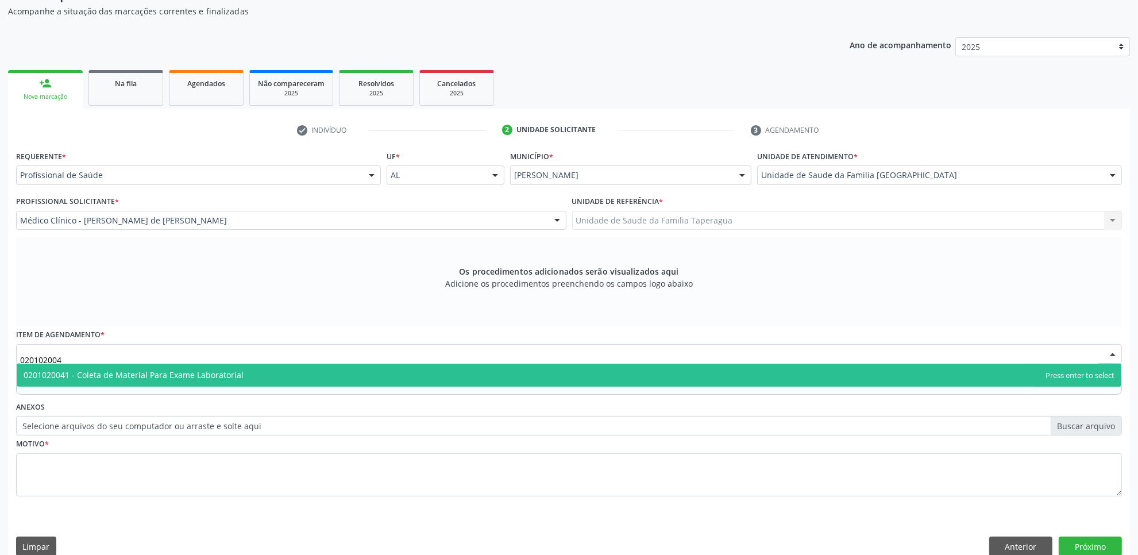
type input "0201020041"
click at [342, 371] on span "0201020041 - Coleta de Material Para Exame Laboratorial" at bounding box center [569, 375] width 1104 height 23
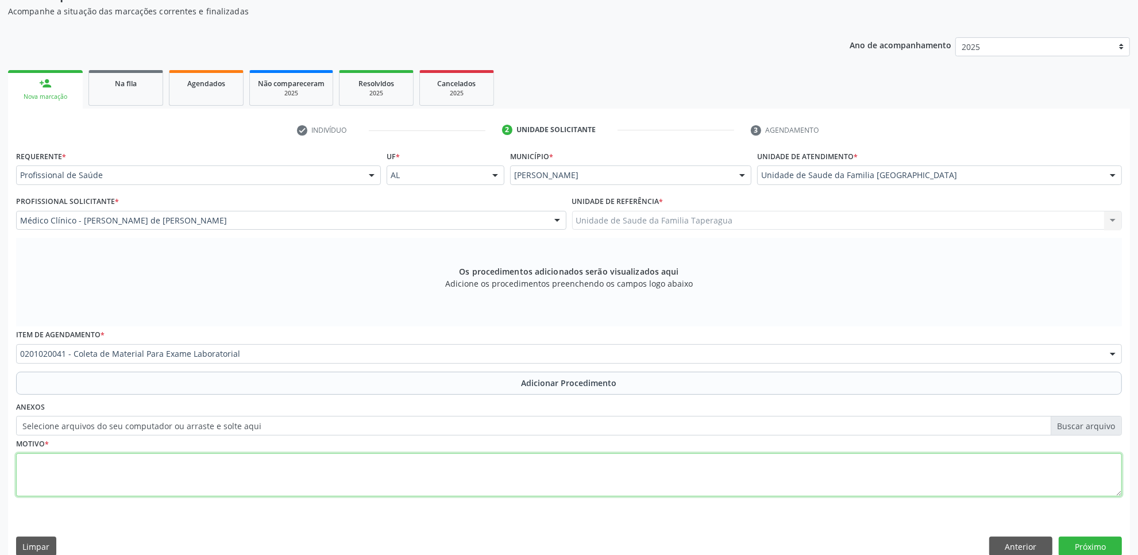
click at [330, 477] on textarea at bounding box center [569, 475] width 1106 height 44
type textarea "ROTINA"
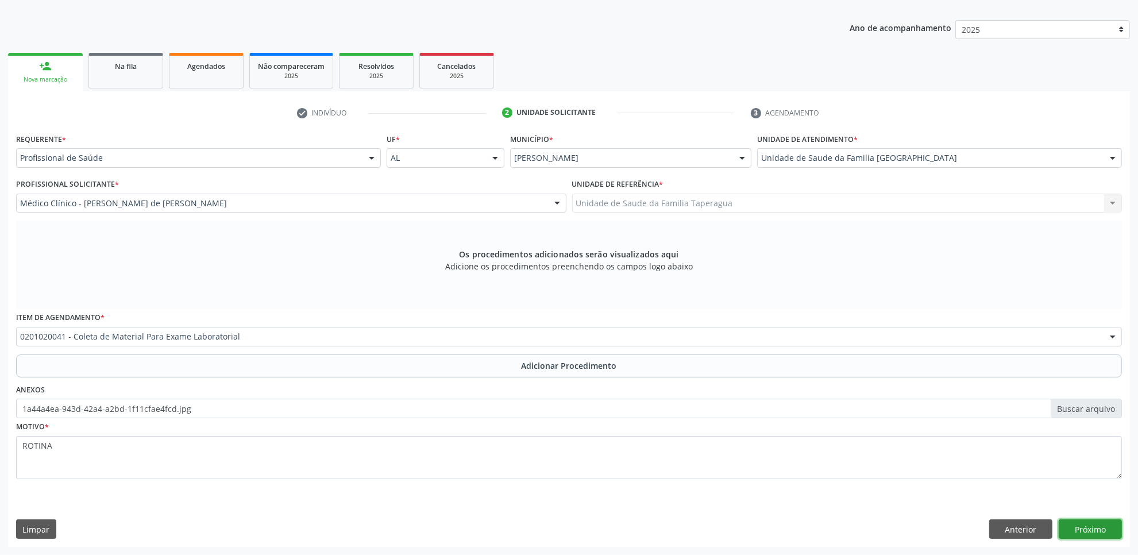
click at [1108, 527] on button "Próximo" at bounding box center [1089, 529] width 63 height 20
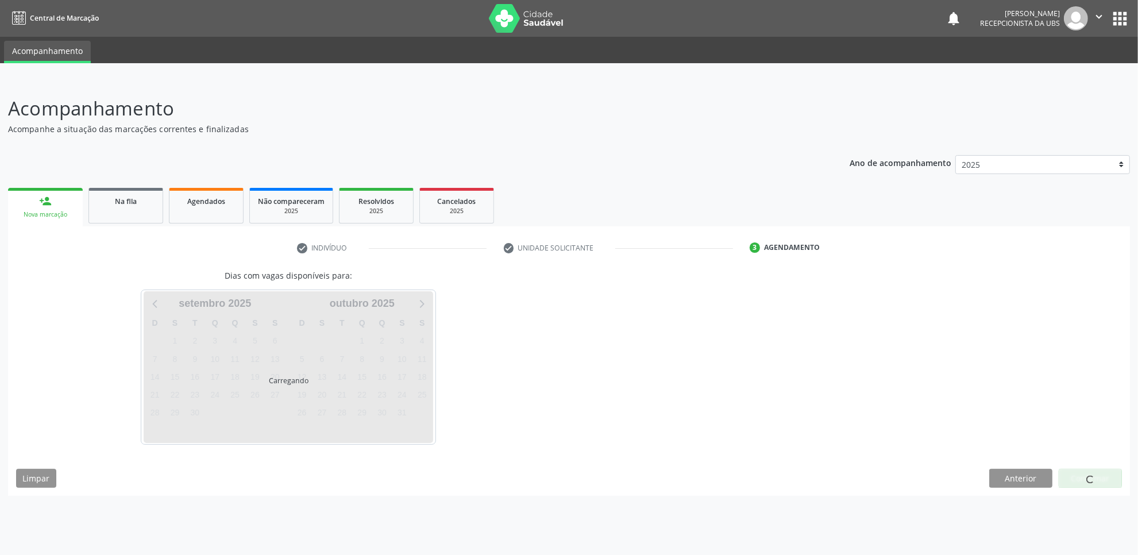
scroll to position [0, 0]
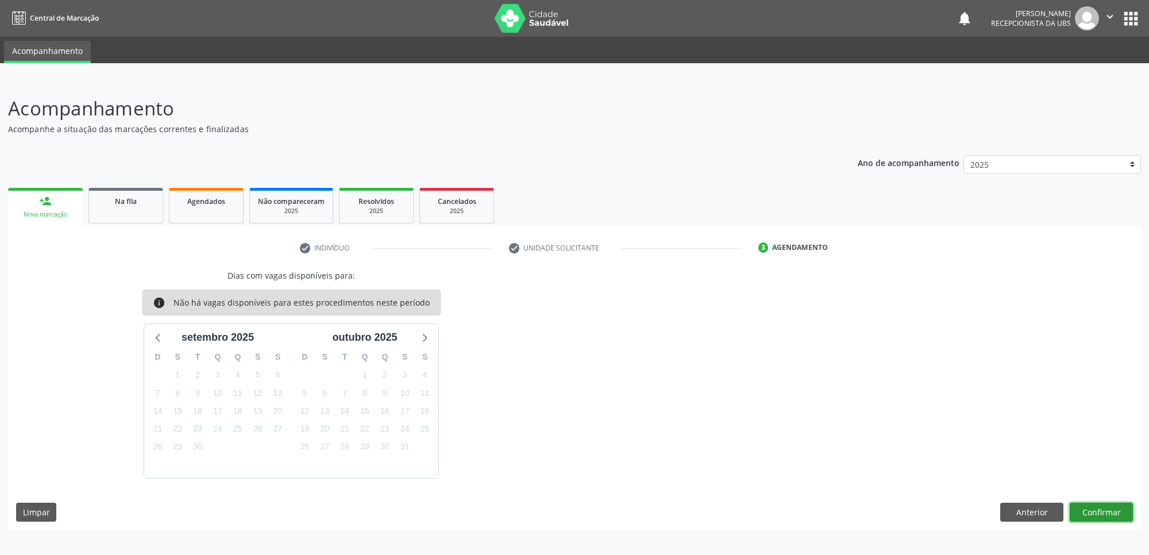
click at [1110, 512] on button "Confirmar" at bounding box center [1100, 513] width 63 height 20
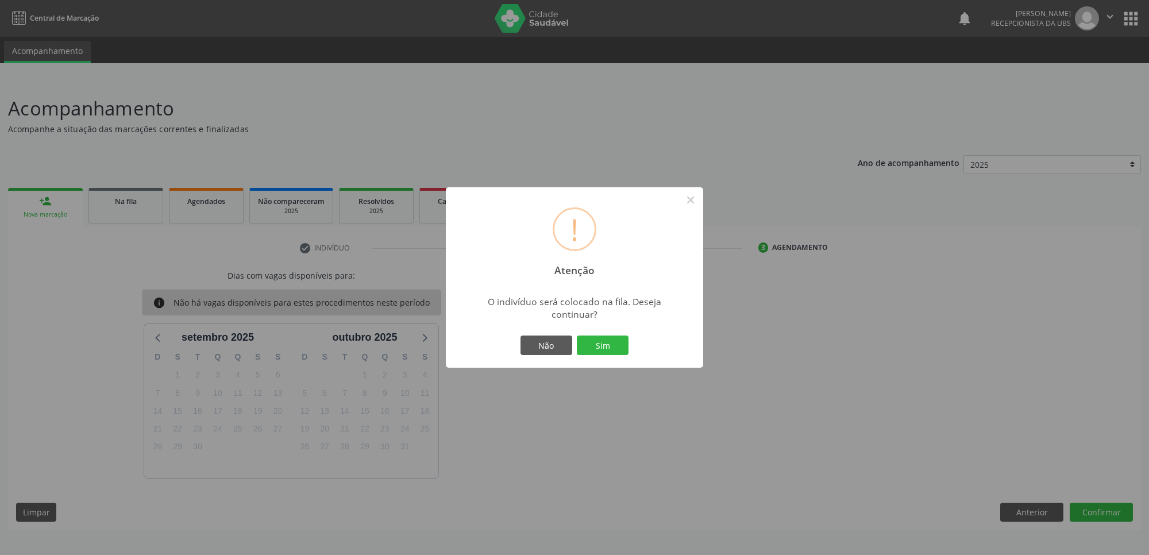
click at [1044, 508] on div "! Atenção × O indivíduo será colocado na fila. Deseja continuar? Não Sim" at bounding box center [574, 277] width 1149 height 555
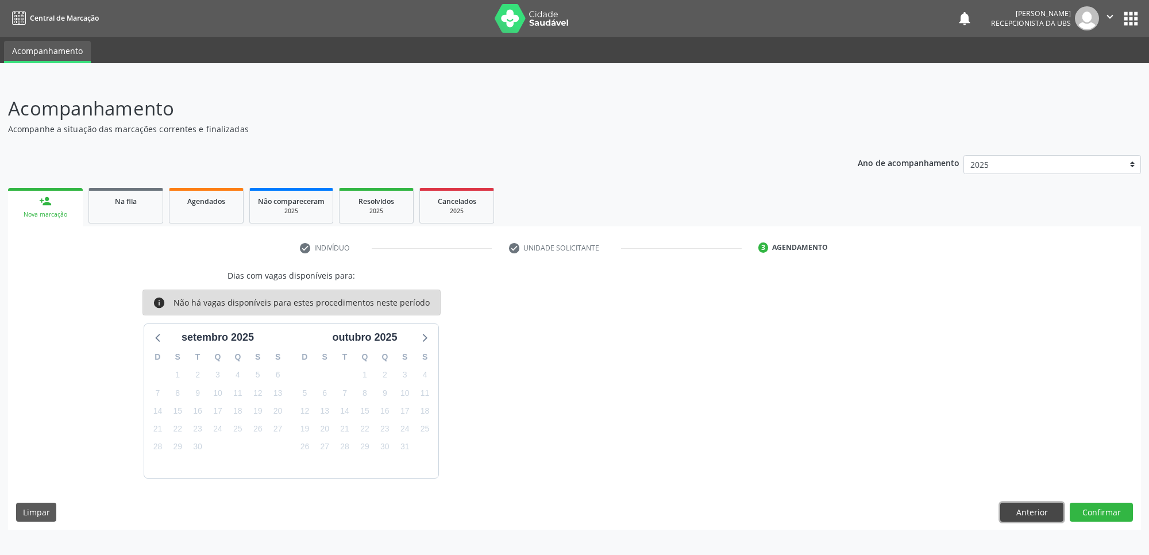
click at [1044, 508] on button "Anterior" at bounding box center [1031, 513] width 63 height 20
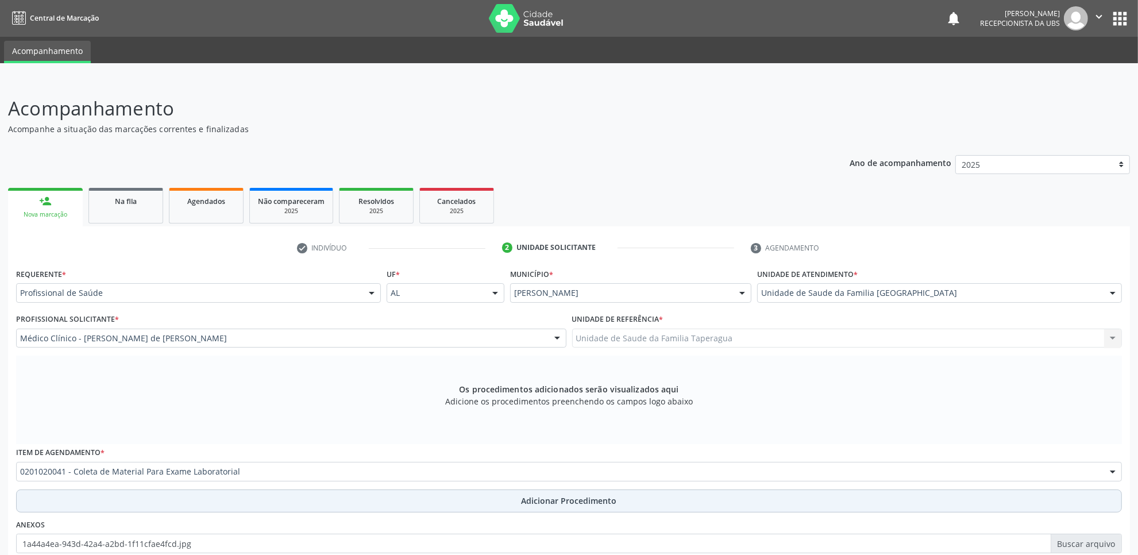
click at [761, 495] on button "Adicionar Procedimento" at bounding box center [569, 500] width 1106 height 23
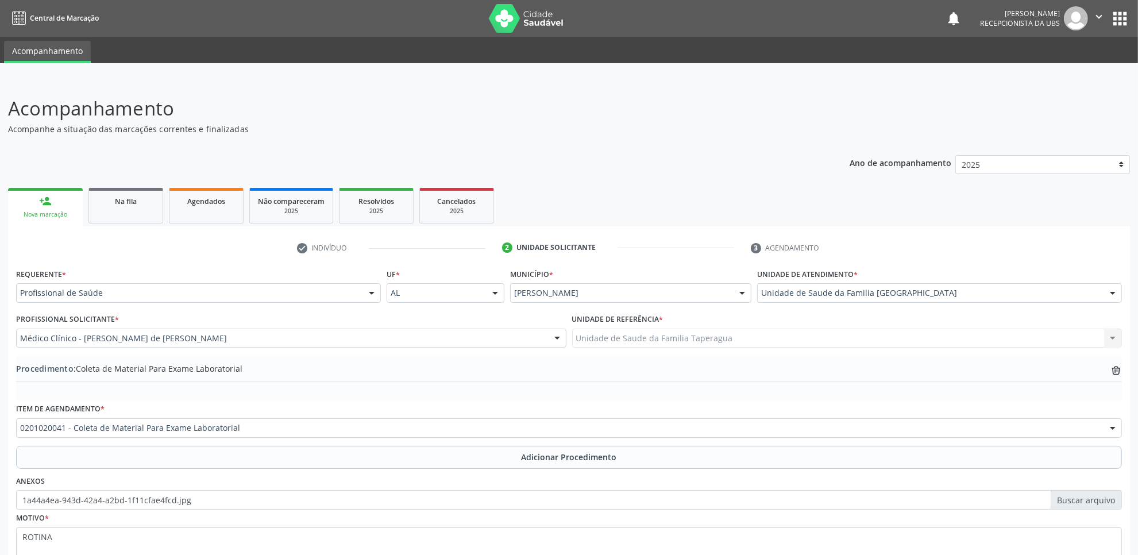
scroll to position [92, 0]
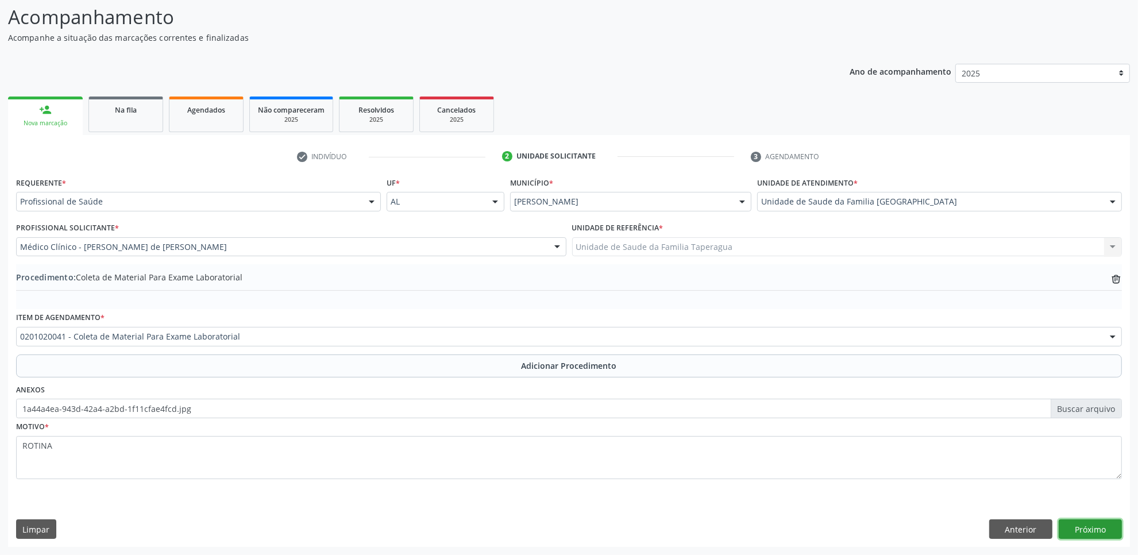
click at [1071, 530] on button "Próximo" at bounding box center [1089, 529] width 63 height 20
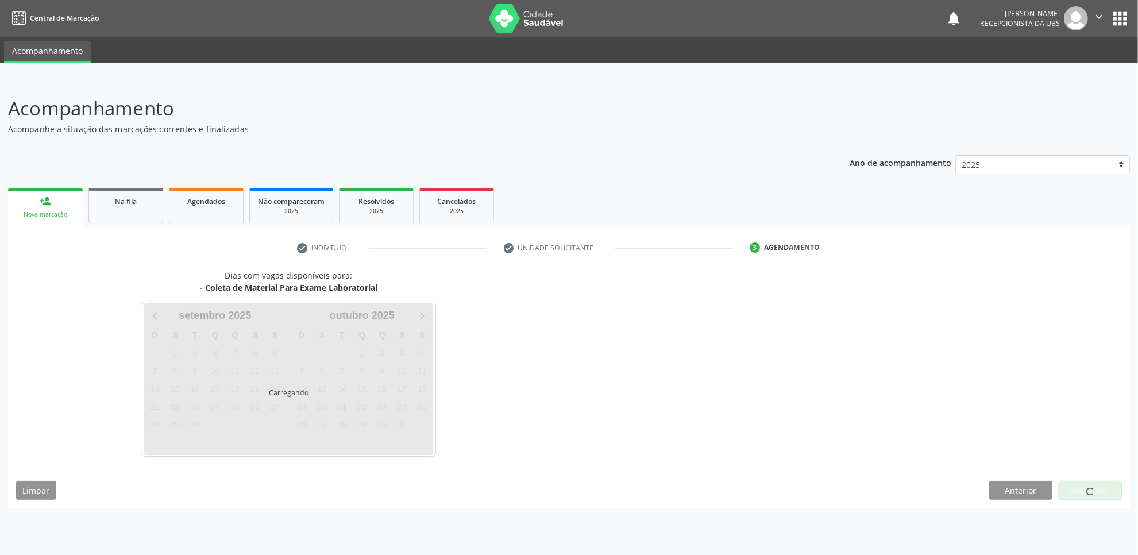
scroll to position [0, 0]
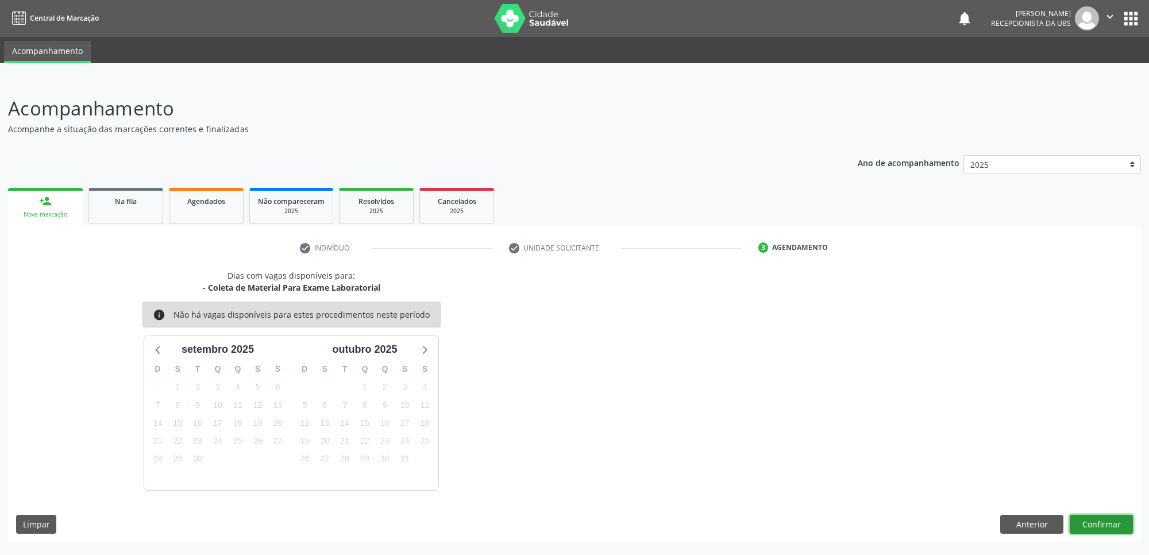
click at [1119, 519] on button "Confirmar" at bounding box center [1100, 525] width 63 height 20
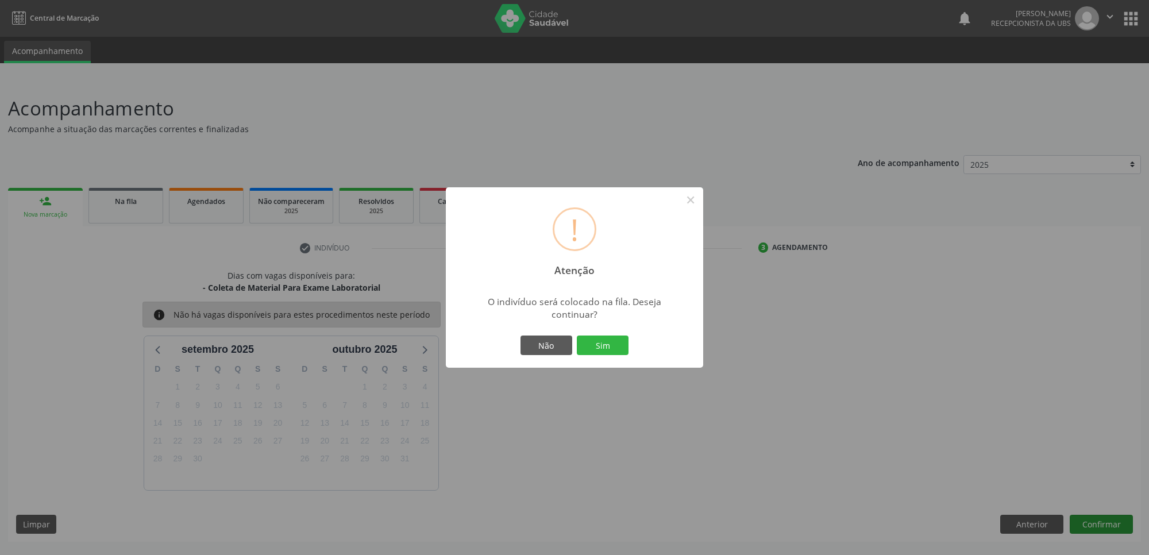
click at [577, 335] on button "Sim" at bounding box center [603, 345] width 52 height 20
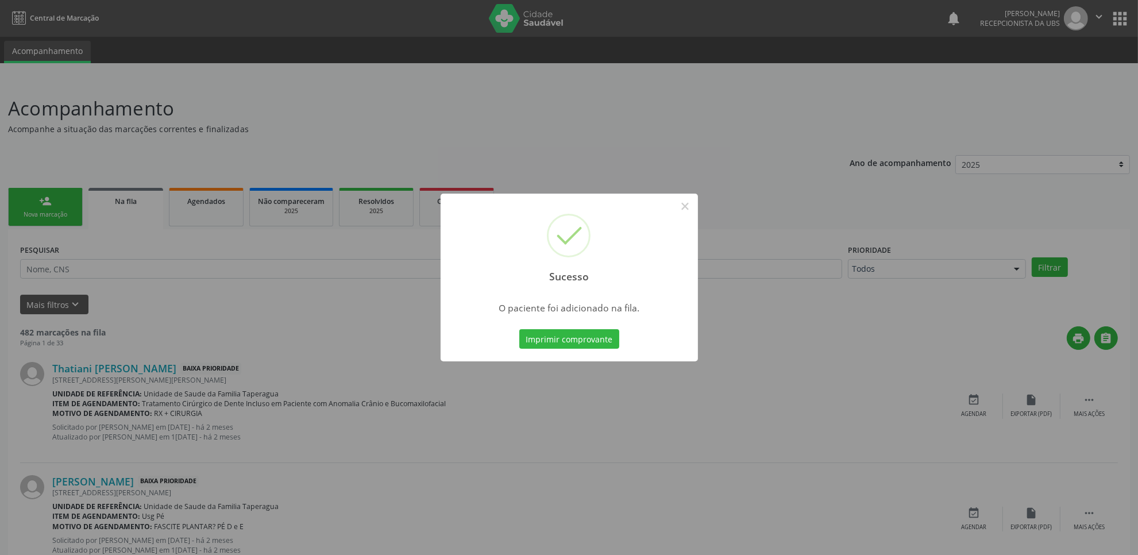
click at [1106, 260] on div "Sucesso × O paciente foi adicionado na fila. Imprimir comprovante Cancel" at bounding box center [569, 277] width 1138 height 555
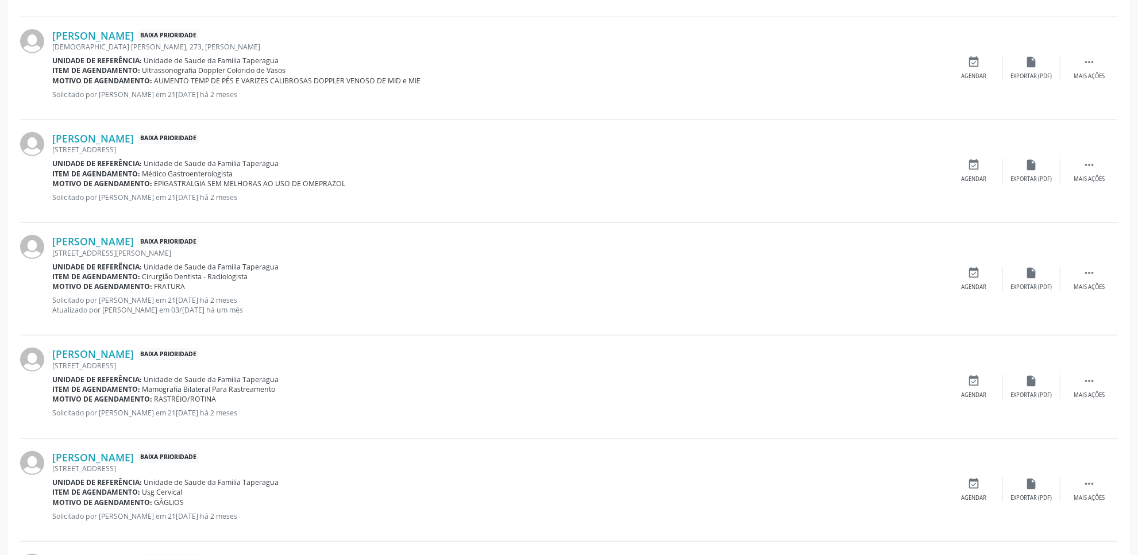
scroll to position [1462, 0]
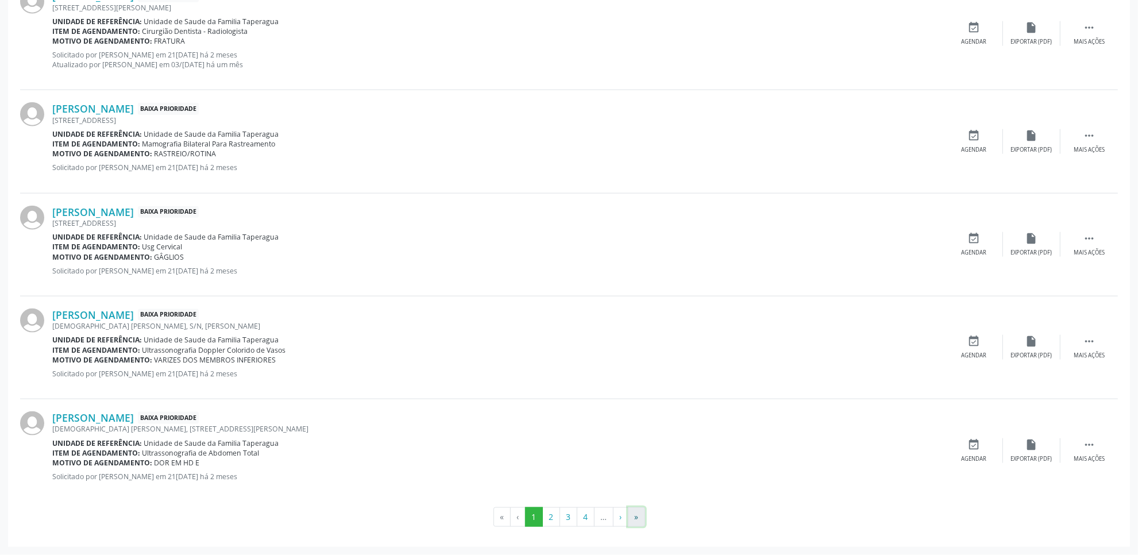
click at [642, 515] on button "»" at bounding box center [636, 517] width 17 height 20
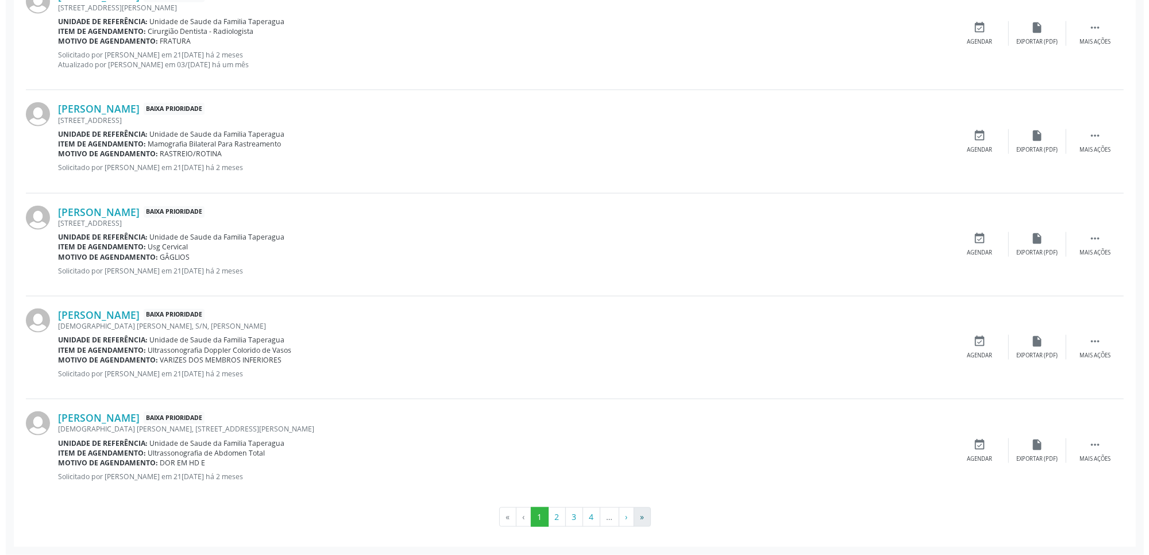
scroll to position [0, 0]
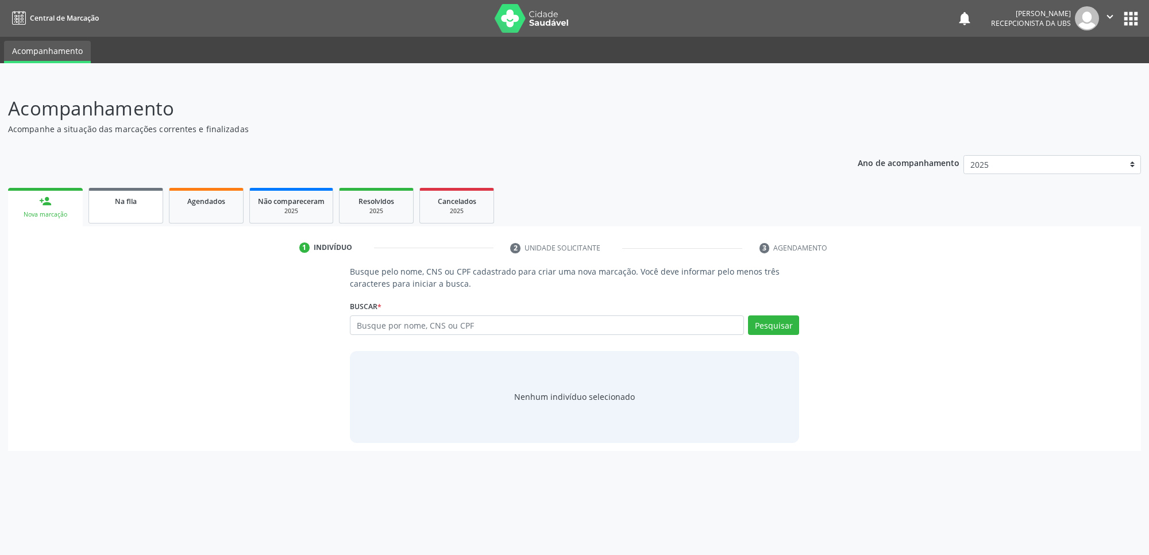
click at [119, 219] on link "Na fila" at bounding box center [125, 206] width 75 height 36
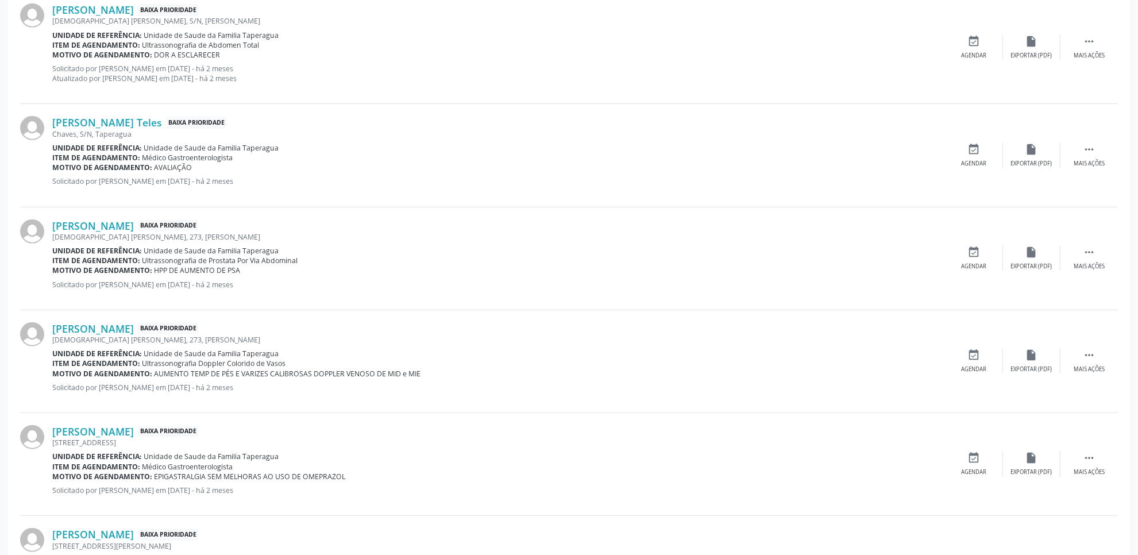
scroll to position [1462, 0]
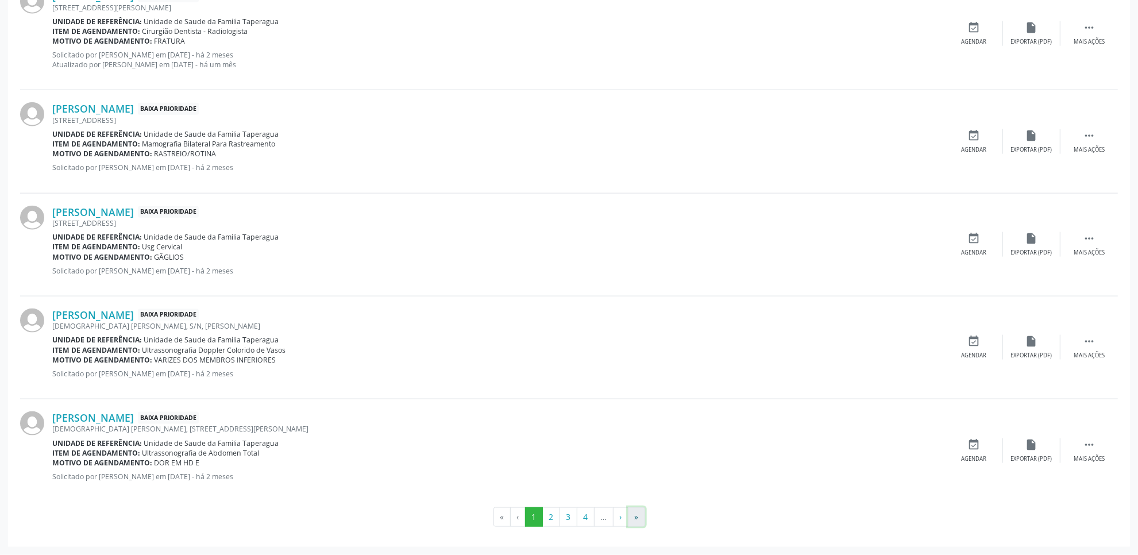
click at [635, 512] on button "»" at bounding box center [636, 517] width 17 height 20
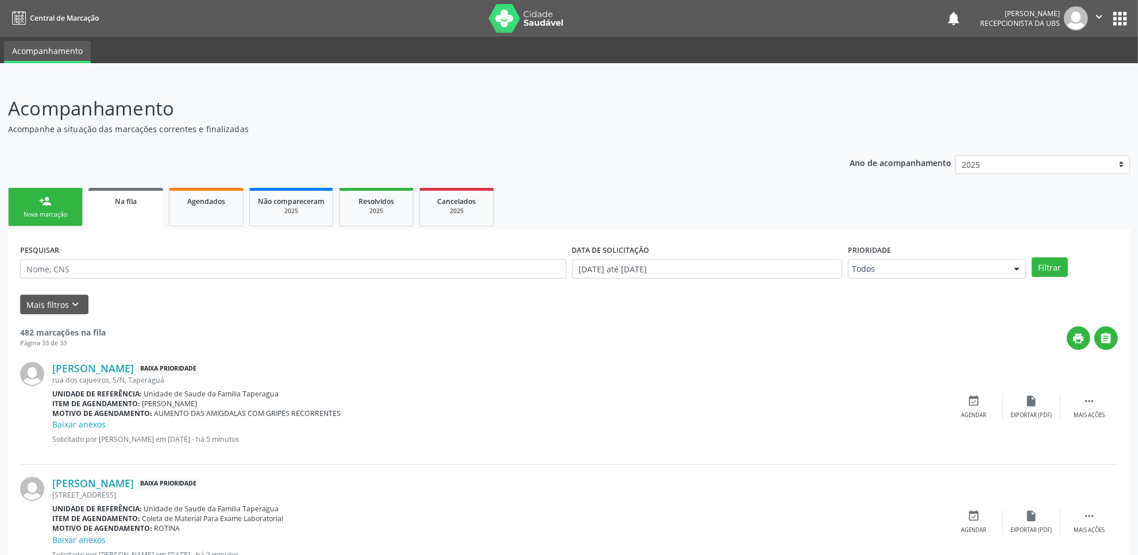
scroll to position [78, 0]
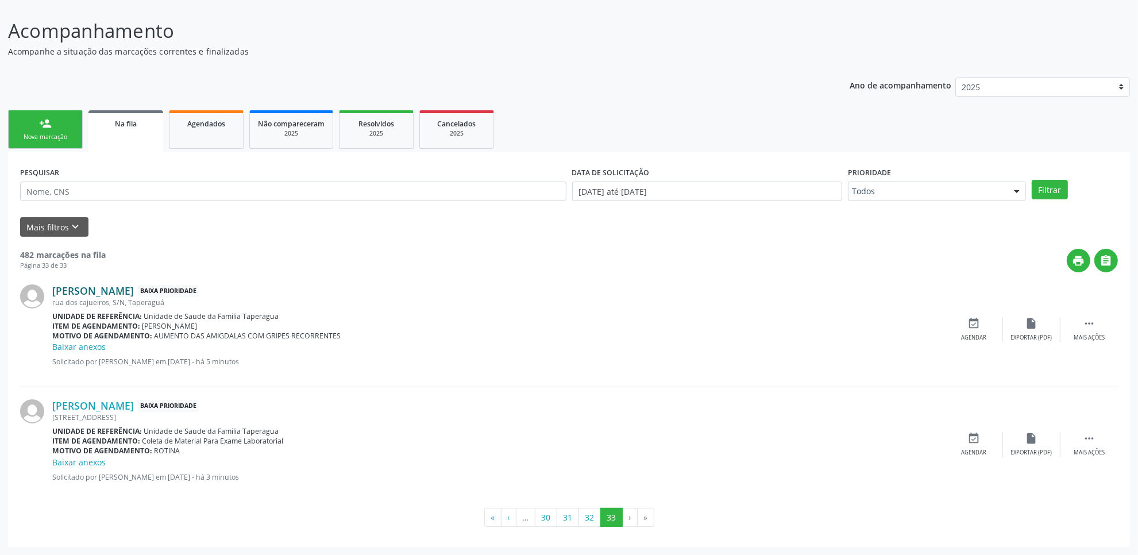
click at [113, 291] on link "[PERSON_NAME]" at bounding box center [93, 290] width 82 height 13
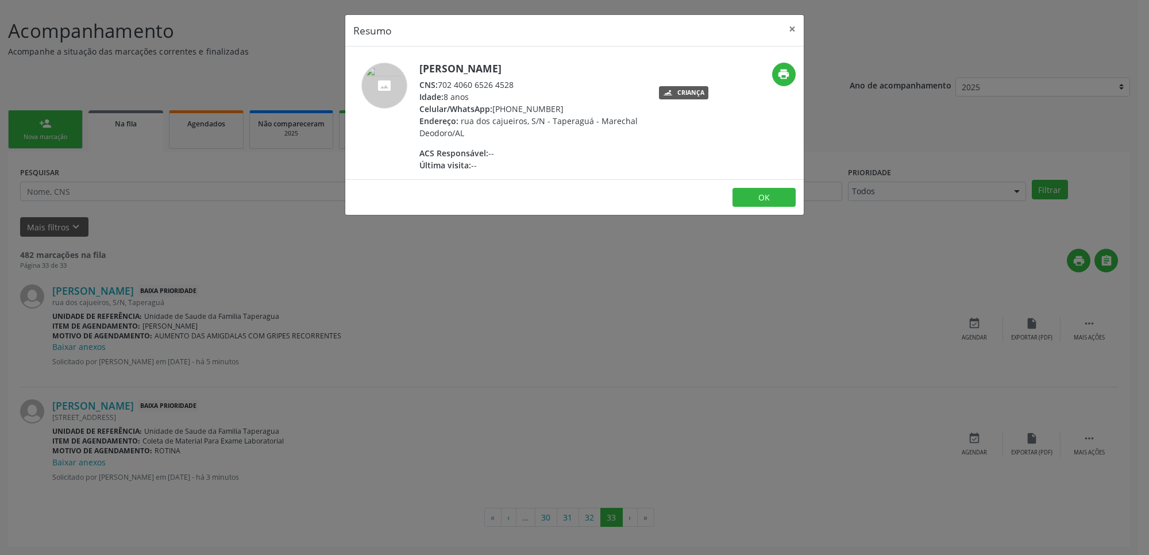
click at [866, 271] on div "Resumo × [PERSON_NAME] CNS: 702 4060 6526 4528 Idade: 8 anos Celular/WhatsApp: …" at bounding box center [574, 277] width 1149 height 555
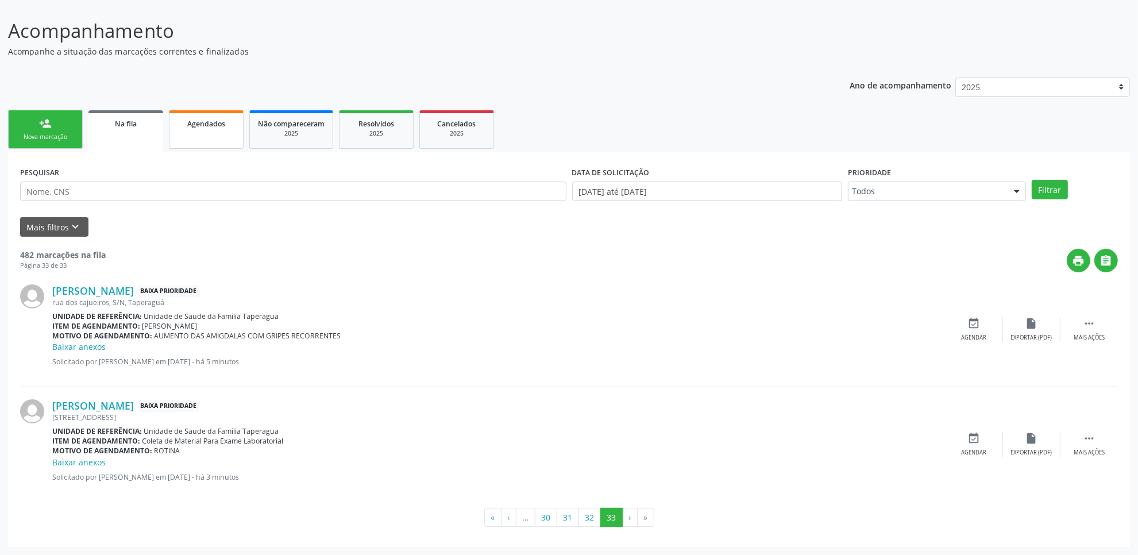
click at [201, 142] on link "Agendados" at bounding box center [206, 129] width 75 height 38
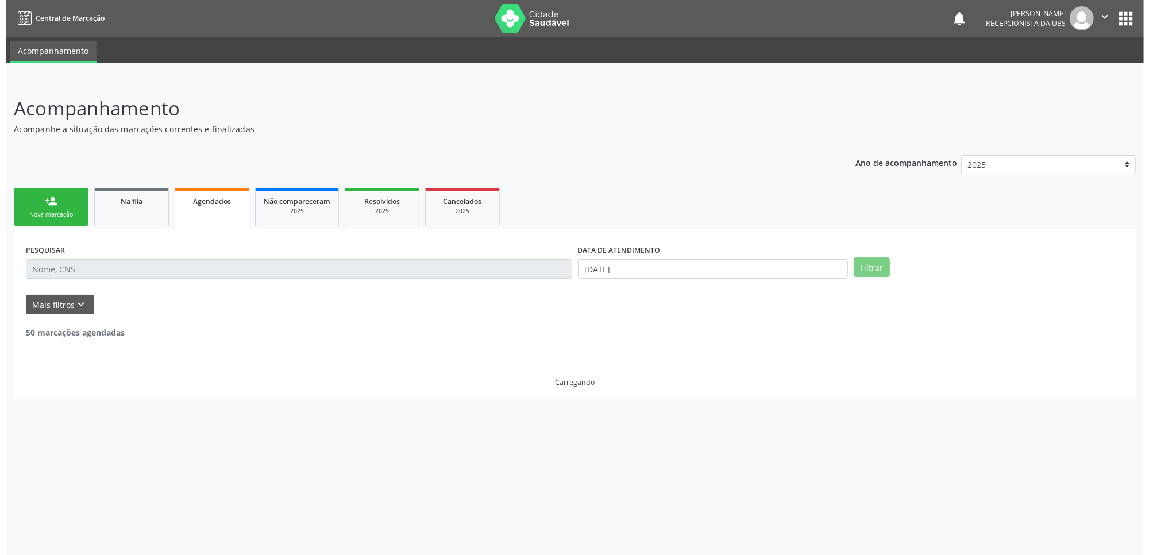
scroll to position [0, 0]
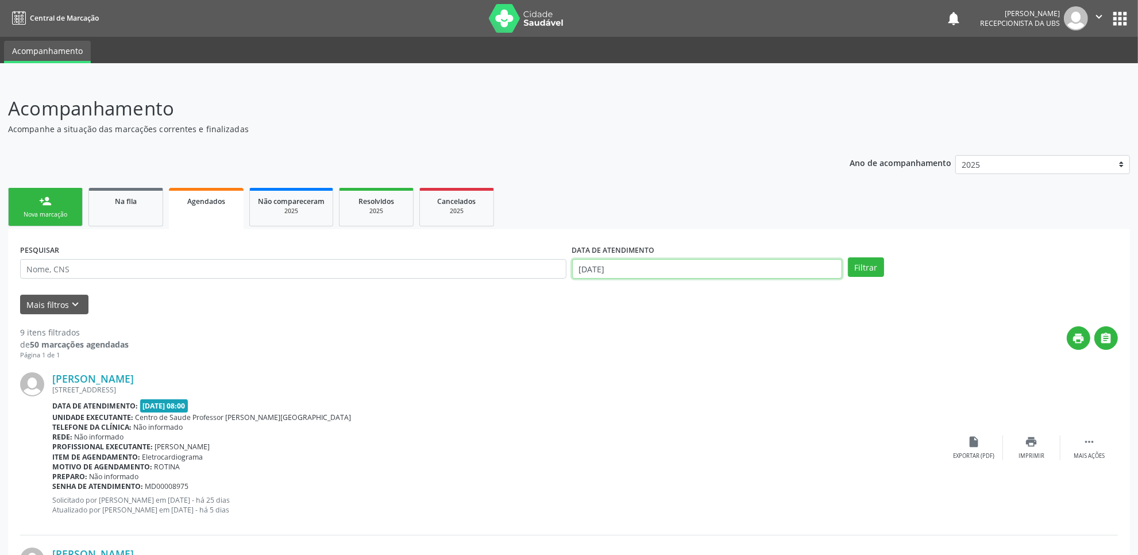
click at [652, 268] on input "[DATE]" at bounding box center [707, 269] width 270 height 20
click at [612, 323] on span "1" at bounding box center [609, 326] width 22 height 22
type input "[DATE]"
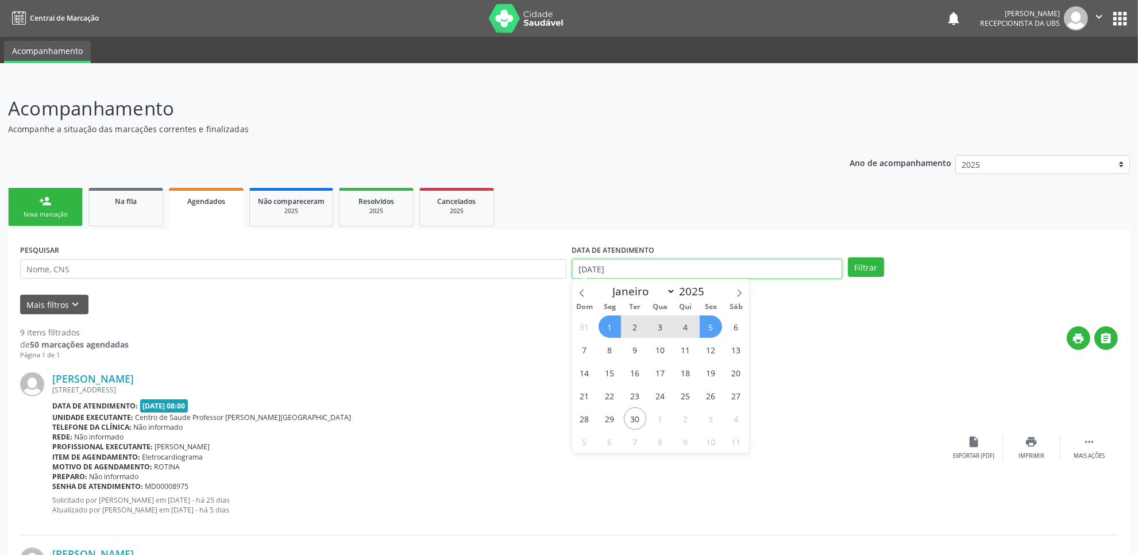
click at [734, 277] on input "[DATE]" at bounding box center [707, 269] width 270 height 20
click at [735, 283] on span at bounding box center [739, 289] width 20 height 20
select select "9"
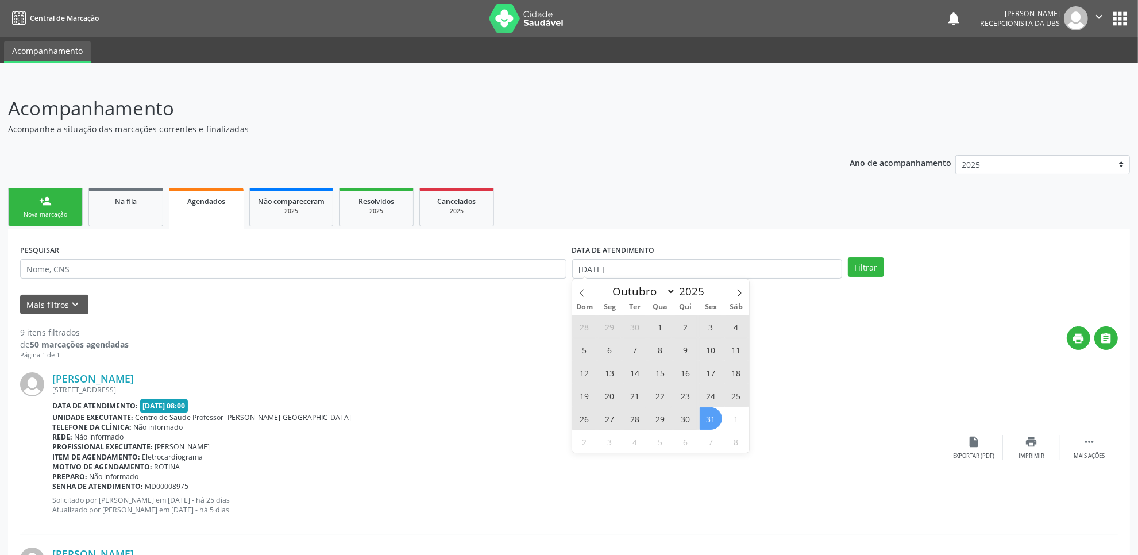
click at [708, 412] on span "31" at bounding box center [711, 418] width 22 height 22
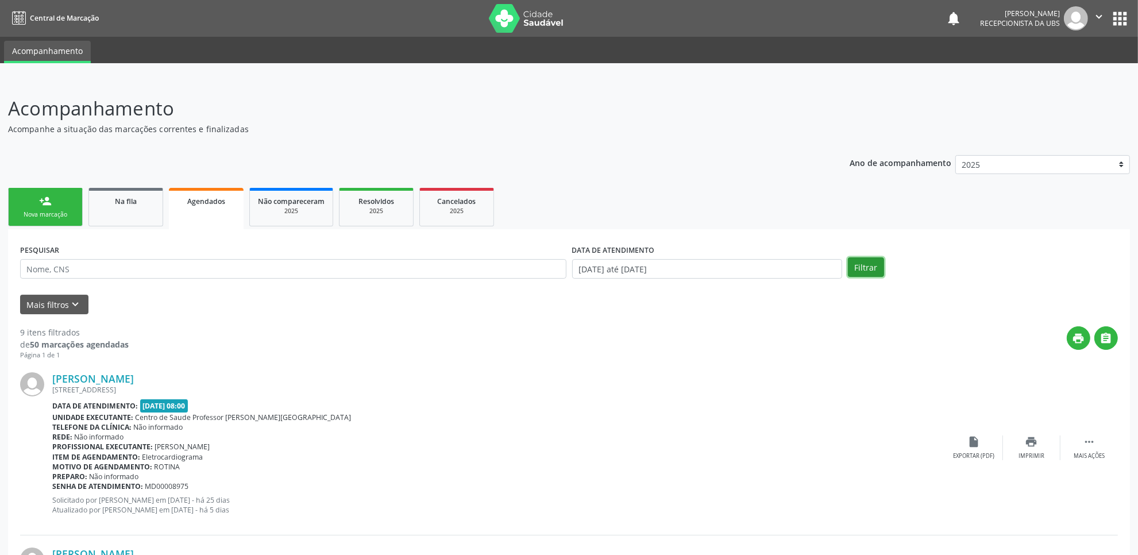
click at [863, 276] on button "Filtrar" at bounding box center [866, 267] width 36 height 20
click at [137, 208] on link "Na fila" at bounding box center [125, 207] width 75 height 38
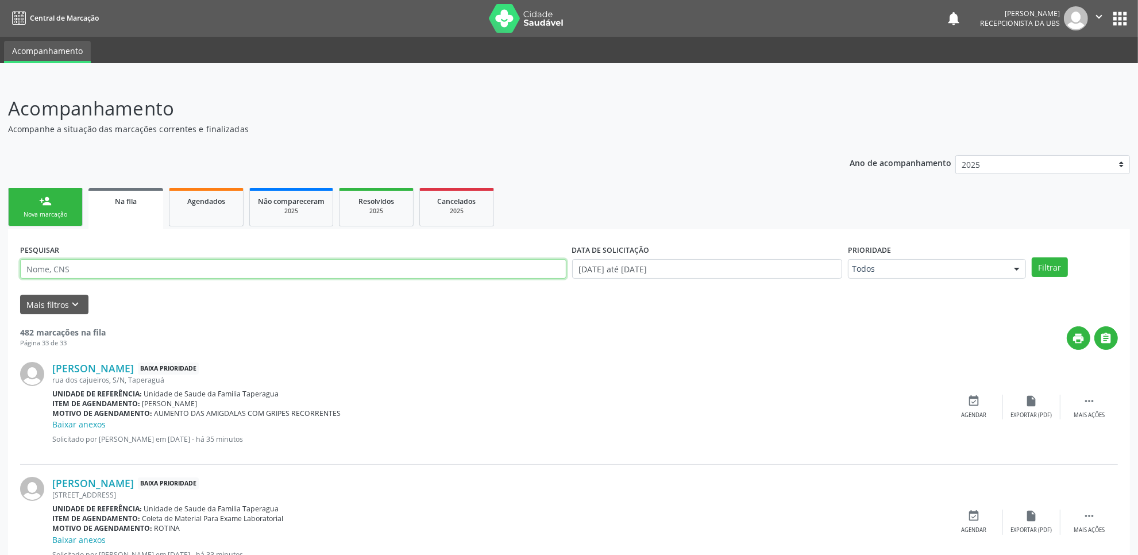
click at [240, 270] on input "text" at bounding box center [293, 269] width 546 height 20
paste input "704002888654765"
type input "704002888654765"
click at [1031, 257] on button "Filtrar" at bounding box center [1049, 267] width 36 height 20
